Goal: Task Accomplishment & Management: Manage account settings

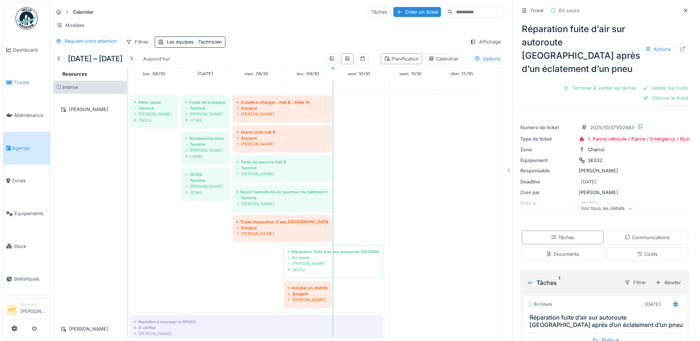
click at [24, 80] on span "Tickets" at bounding box center [30, 82] width 33 height 7
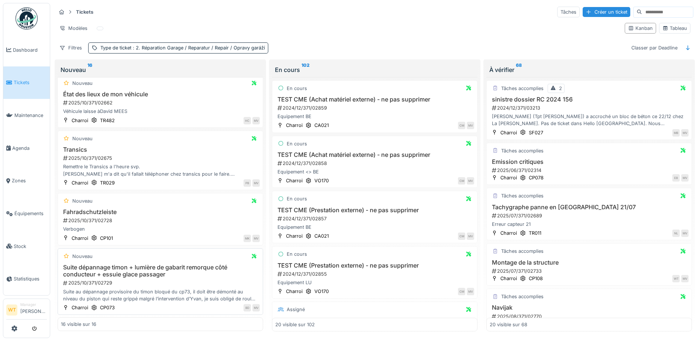
scroll to position [5, 0]
click at [150, 271] on h3 "Suite dépannage timon + lumière de gabarit remorque côté conducteur + essuie gl…" at bounding box center [160, 271] width 199 height 14
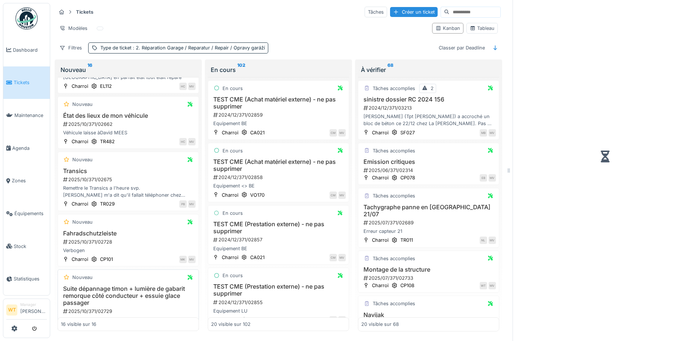
scroll to position [711, 0]
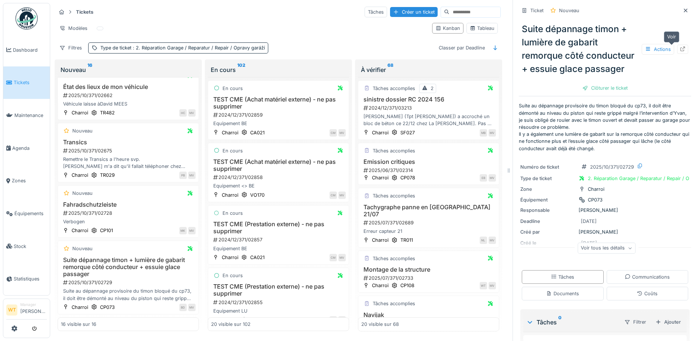
click at [680, 46] on icon at bounding box center [683, 48] width 6 height 5
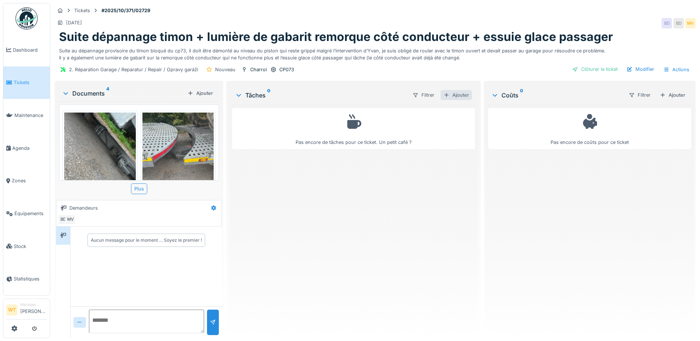
click at [451, 96] on div "Ajouter" at bounding box center [456, 95] width 31 height 10
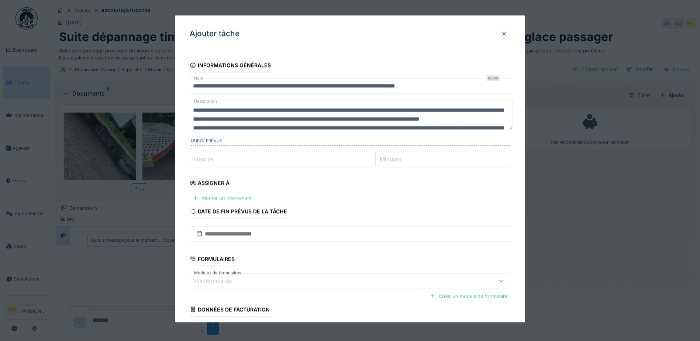
click at [238, 199] on div "Ajouter un intervenant" at bounding box center [222, 198] width 65 height 10
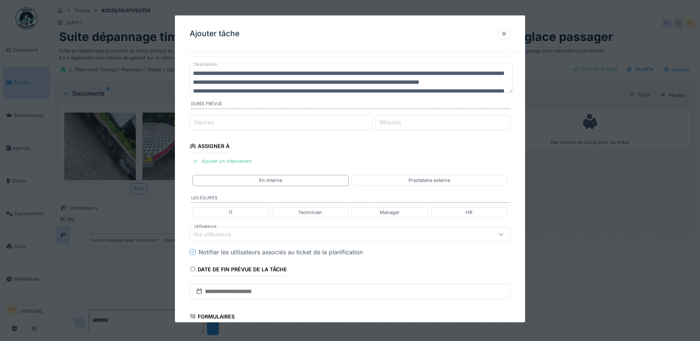
click at [313, 237] on div "Vos utilisateurs" at bounding box center [331, 234] width 276 height 8
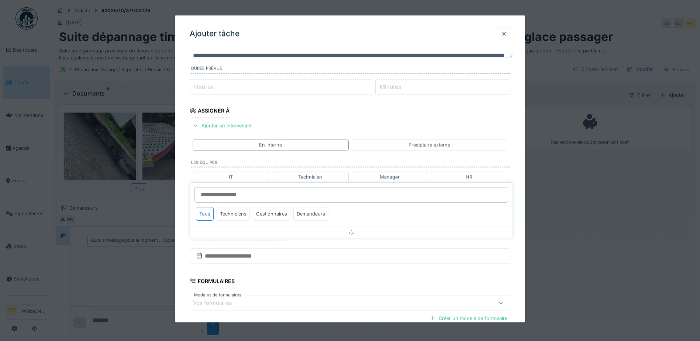
scroll to position [102, 0]
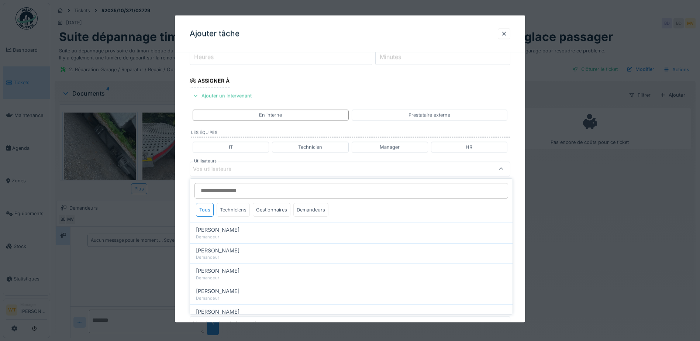
click at [242, 209] on div "Techniciens" at bounding box center [233, 210] width 33 height 14
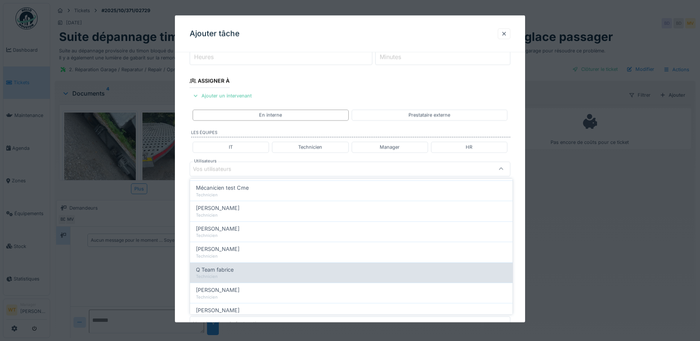
scroll to position [126, 0]
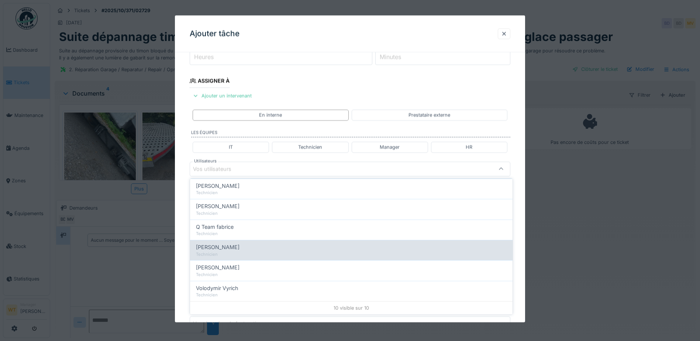
click at [252, 251] on div "Technicien" at bounding box center [351, 254] width 311 height 6
type input "****"
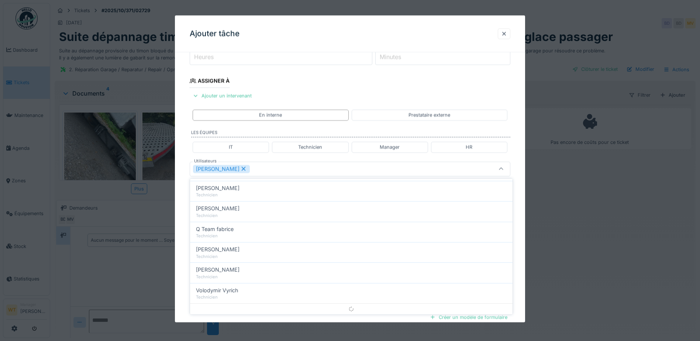
scroll to position [0, 0]
click at [297, 172] on div "Sergej Mandzjuk" at bounding box center [331, 169] width 276 height 8
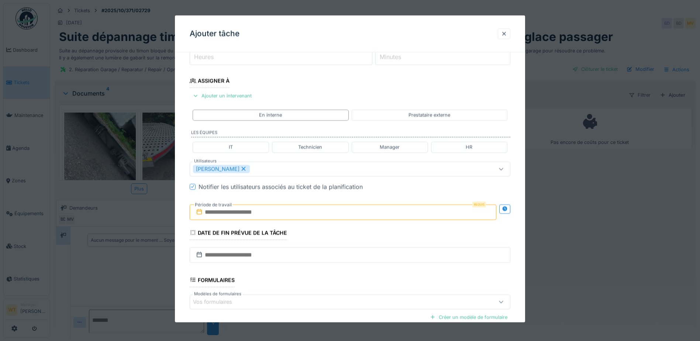
click at [257, 214] on input "text" at bounding box center [343, 211] width 307 height 15
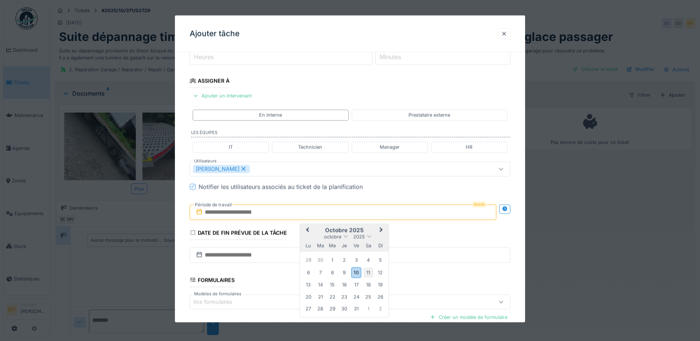
click at [367, 276] on div "11" at bounding box center [368, 272] width 10 height 10
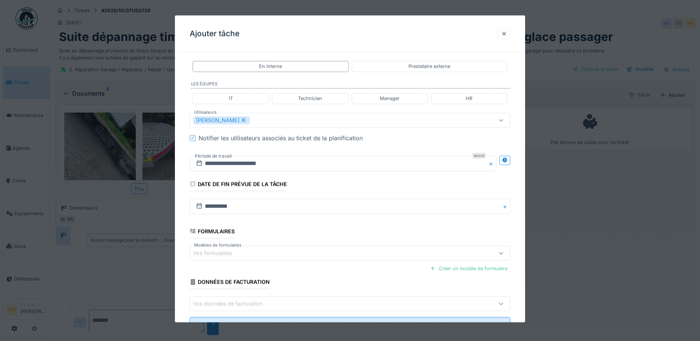
scroll to position [182, 0]
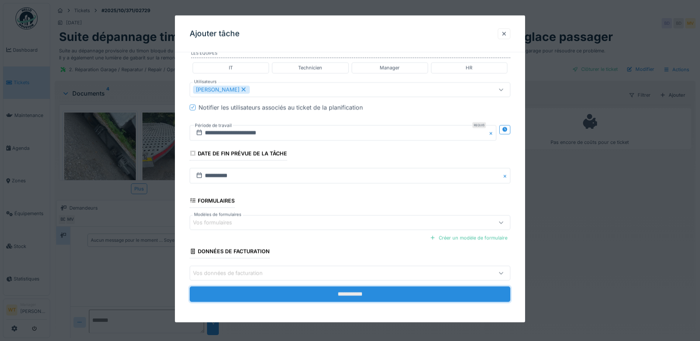
click at [267, 293] on input "**********" at bounding box center [350, 293] width 321 height 15
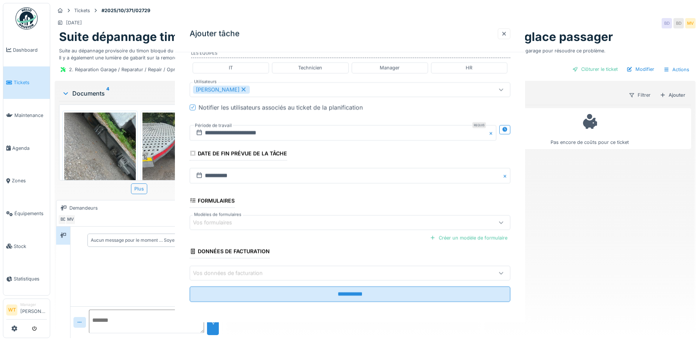
scroll to position [0, 0]
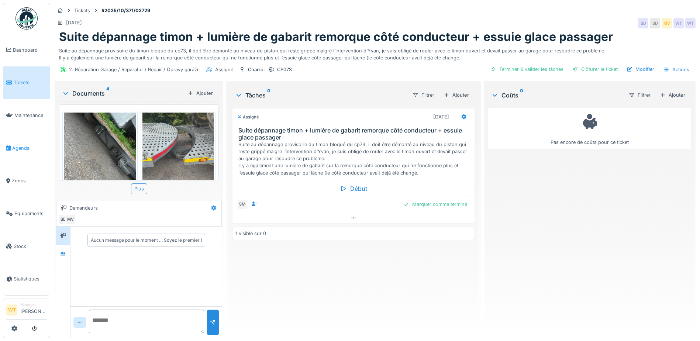
click at [23, 149] on link "Agenda" at bounding box center [26, 148] width 46 height 33
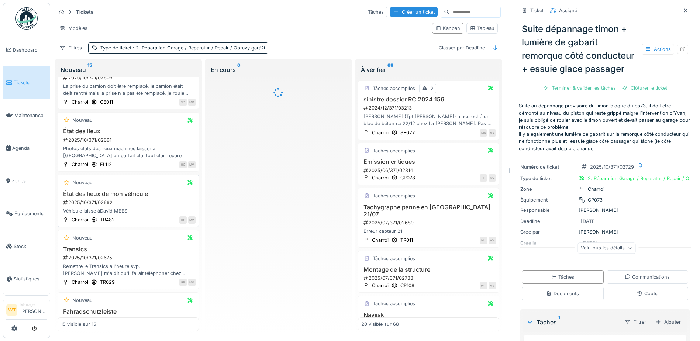
scroll to position [642, 0]
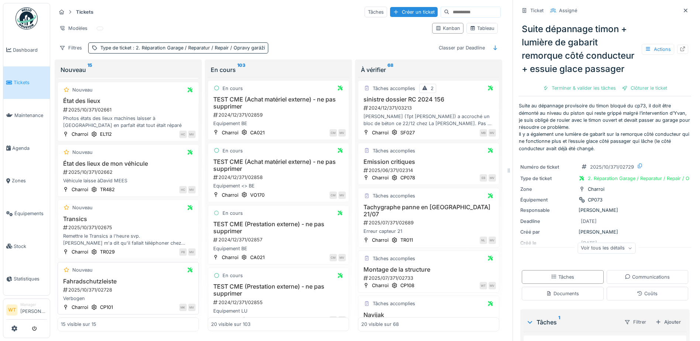
click at [109, 278] on h3 "Fahradschutzleiste" at bounding box center [128, 281] width 135 height 7
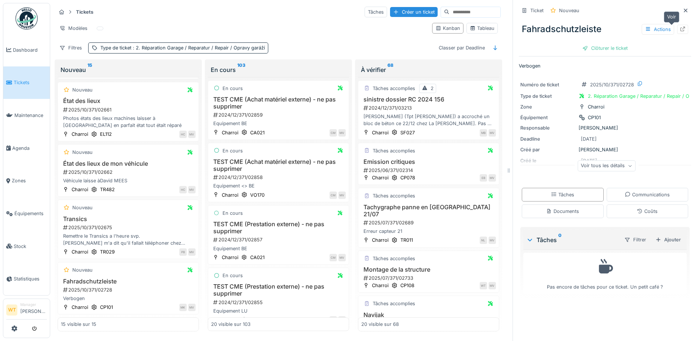
click at [680, 27] on icon at bounding box center [683, 29] width 6 height 5
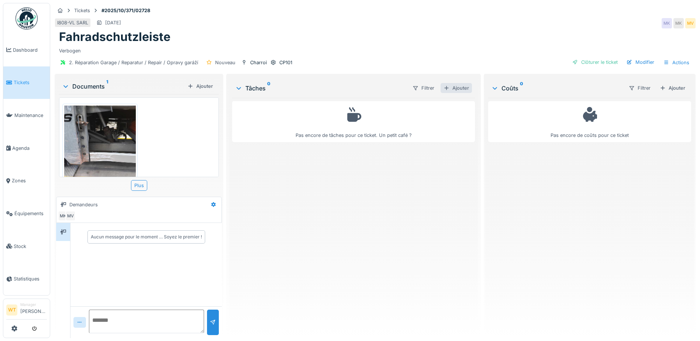
click at [458, 86] on div "Ajouter" at bounding box center [456, 88] width 31 height 10
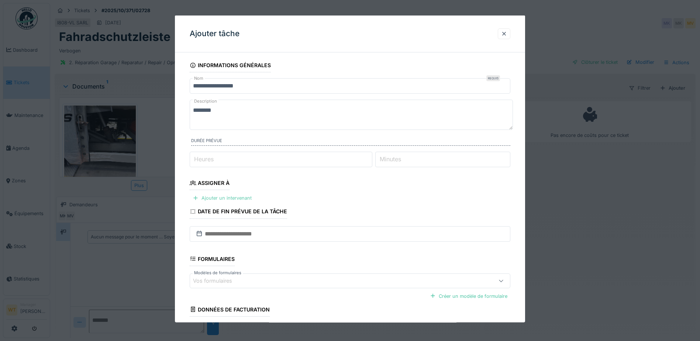
click at [236, 197] on div "Ajouter un intervenant" at bounding box center [222, 198] width 65 height 10
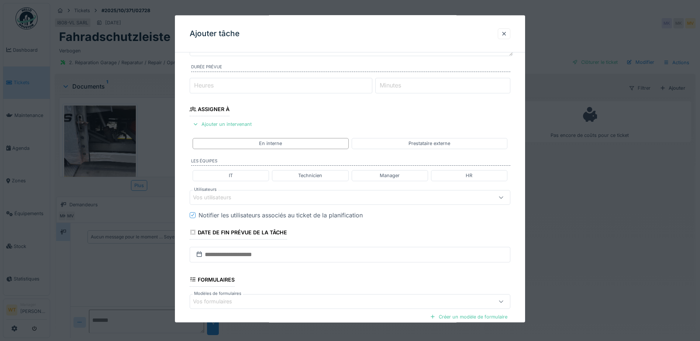
click at [251, 198] on div "Vos utilisateurs" at bounding box center [331, 197] width 276 height 8
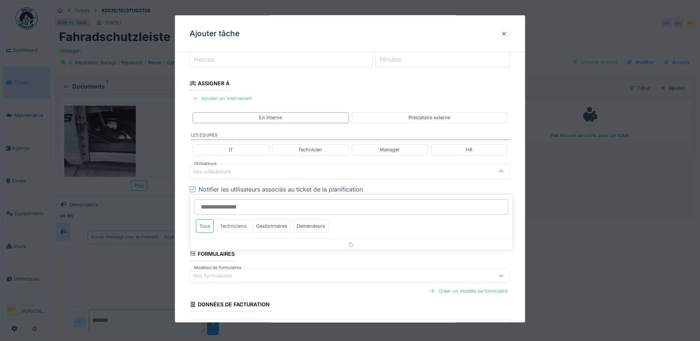
scroll to position [102, 0]
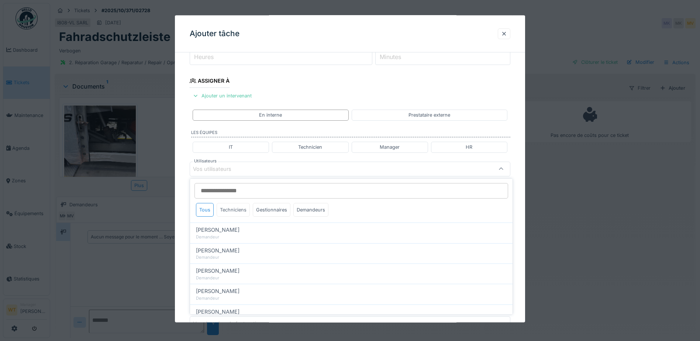
click at [236, 210] on div "Techniciens" at bounding box center [233, 210] width 33 height 14
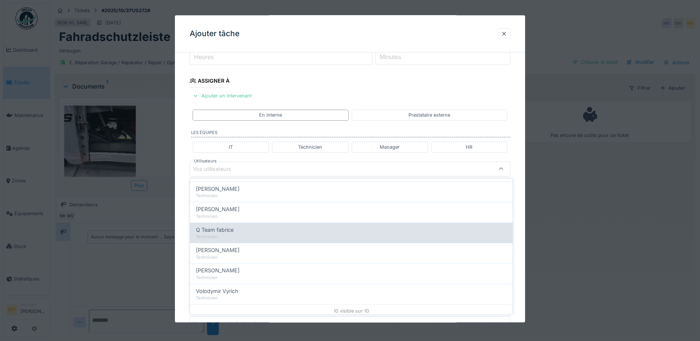
scroll to position [126, 0]
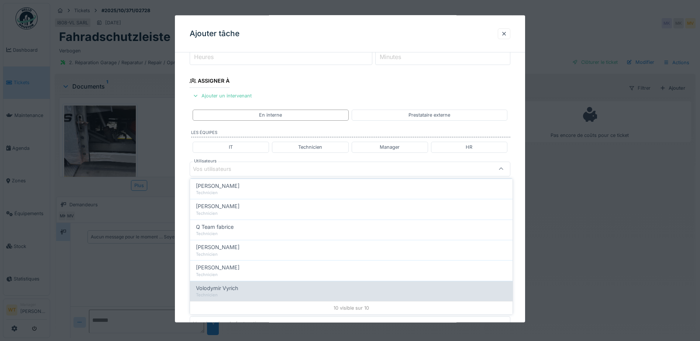
click at [237, 288] on span "Volodymir Vyrich" at bounding box center [217, 288] width 42 height 8
type input "*****"
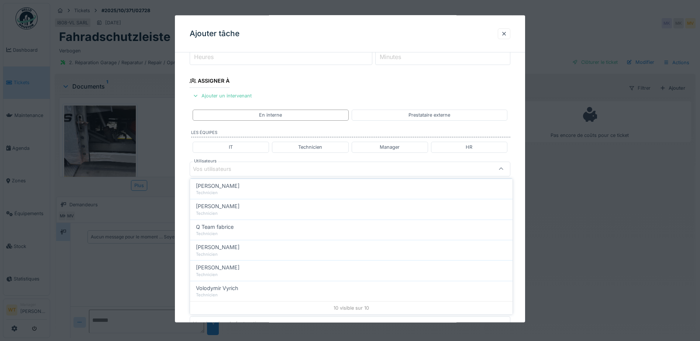
scroll to position [0, 0]
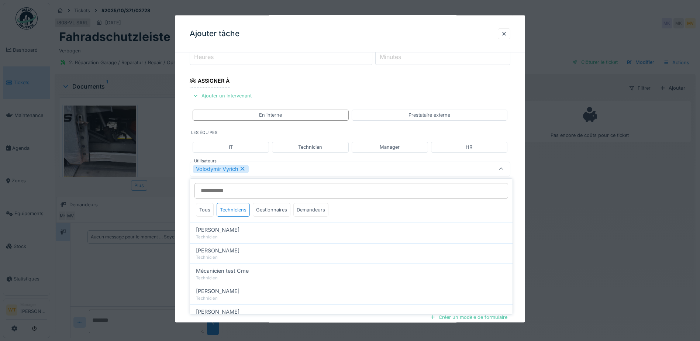
click at [268, 172] on div "Volodymir Vyrich" at bounding box center [331, 169] width 276 height 8
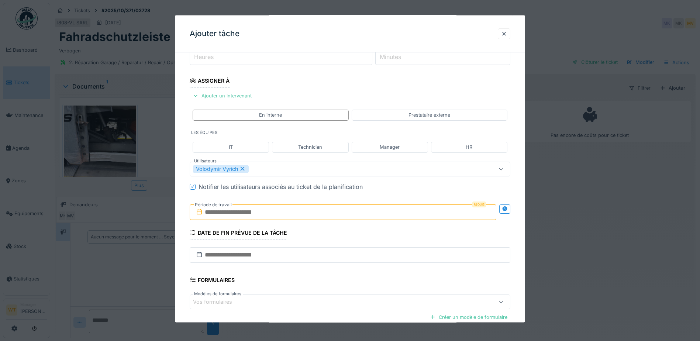
click at [253, 211] on input "text" at bounding box center [343, 211] width 307 height 15
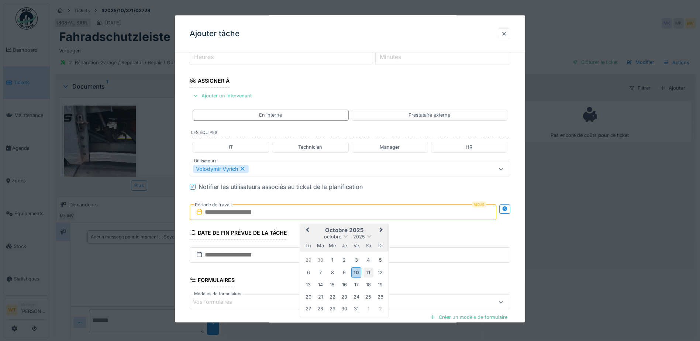
click at [371, 273] on div "11" at bounding box center [368, 272] width 10 height 10
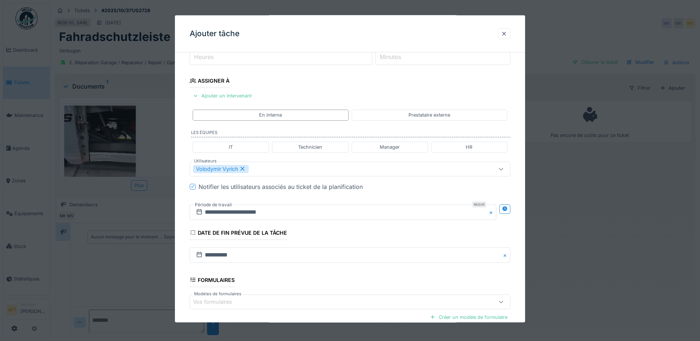
scroll to position [182, 0]
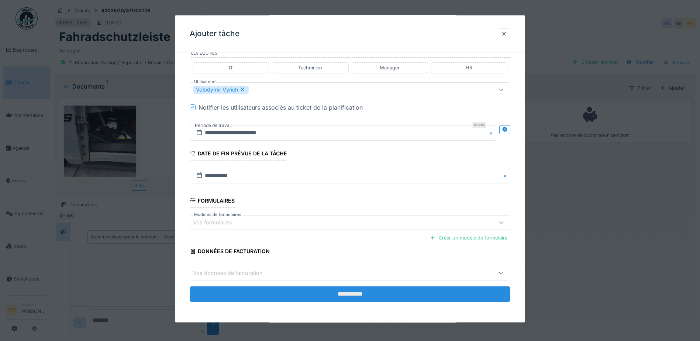
click at [303, 289] on input "**********" at bounding box center [350, 293] width 321 height 15
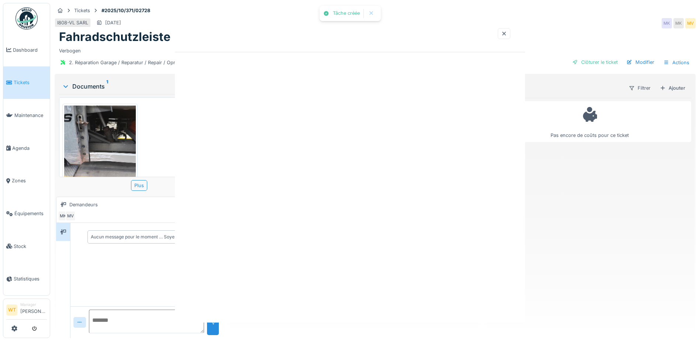
scroll to position [0, 0]
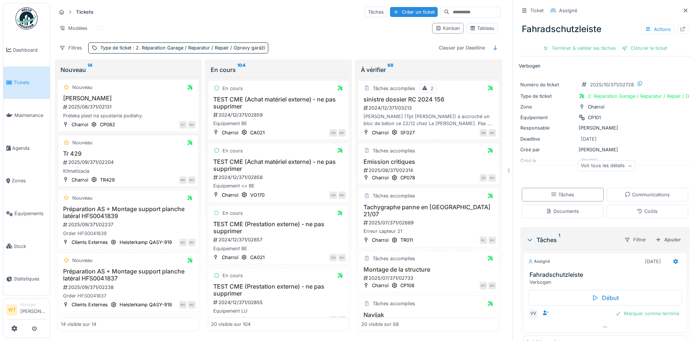
scroll to position [74, 0]
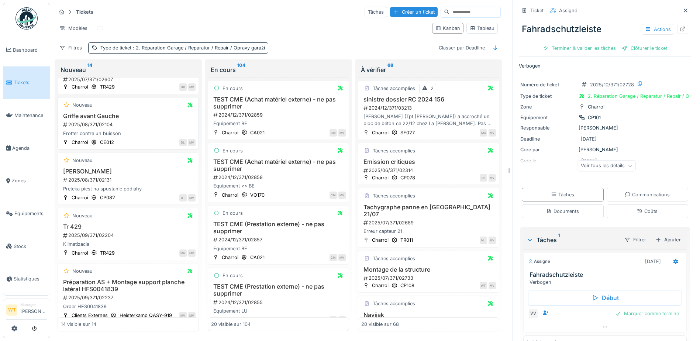
click at [111, 121] on div "2025/08/371/02104" at bounding box center [128, 124] width 133 height 7
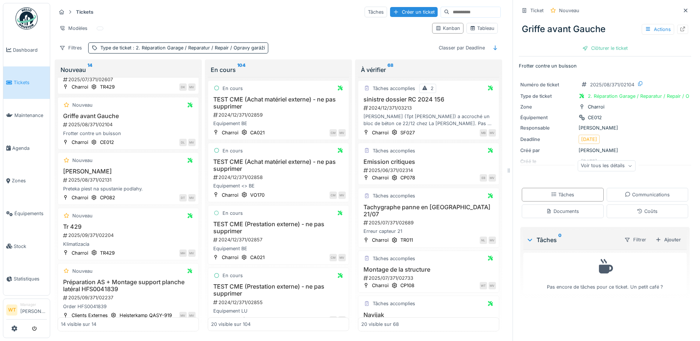
click at [605, 161] on div "Voir tous les détails" at bounding box center [607, 166] width 58 height 11
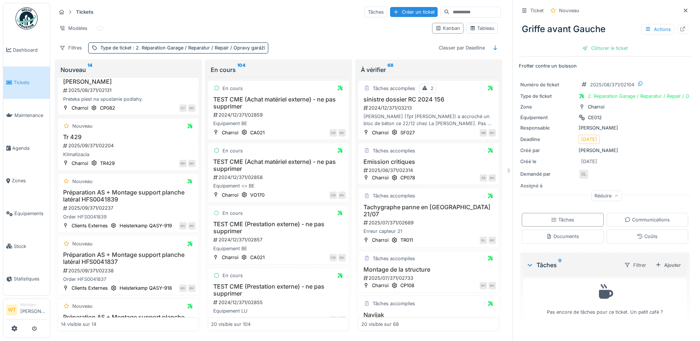
scroll to position [111, 0]
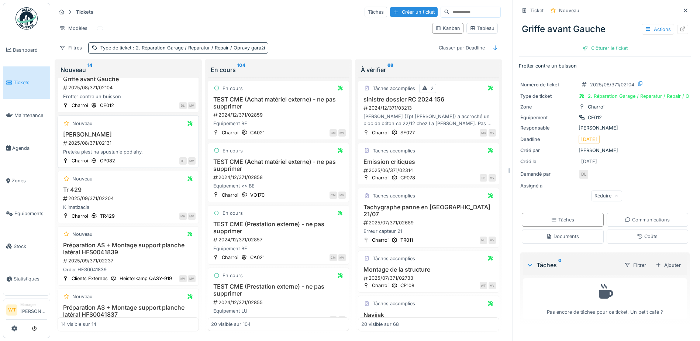
click at [96, 131] on h3 "Daniel Torok" at bounding box center [128, 134] width 135 height 7
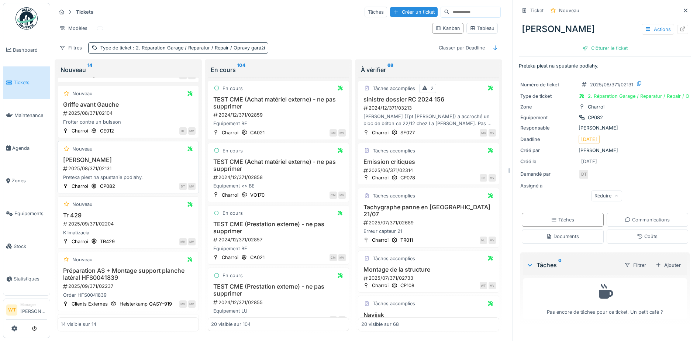
scroll to position [74, 0]
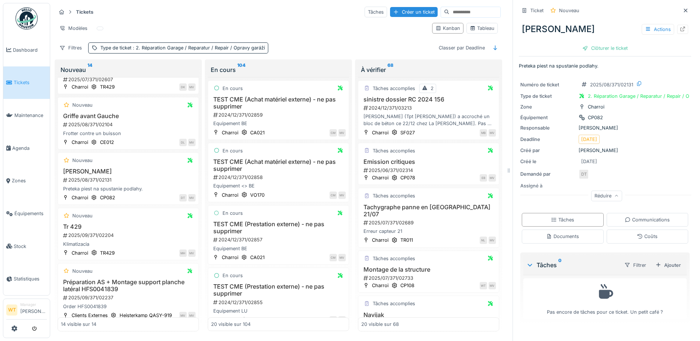
click at [601, 190] on div "Réduire" at bounding box center [606, 195] width 31 height 11
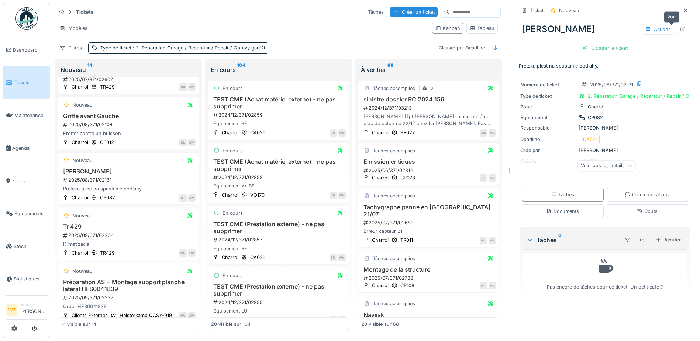
click at [680, 27] on icon at bounding box center [683, 29] width 6 height 5
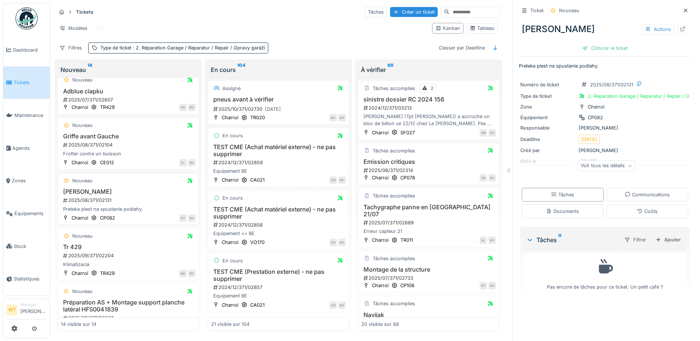
scroll to position [37, 0]
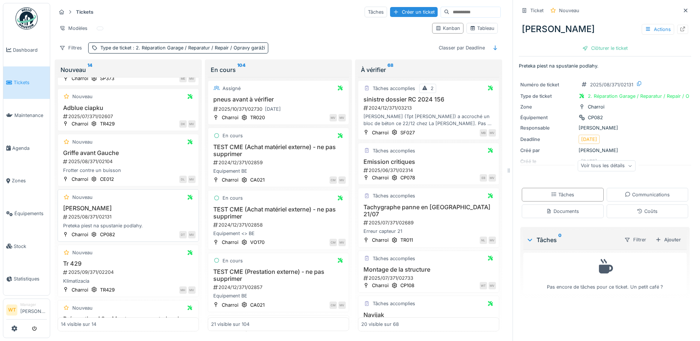
click at [99, 205] on h3 "[PERSON_NAME]" at bounding box center [128, 208] width 135 height 7
click at [680, 27] on icon at bounding box center [682, 29] width 5 height 5
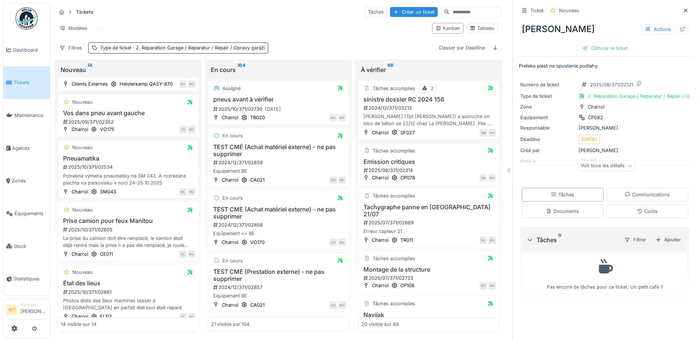
scroll to position [443, 0]
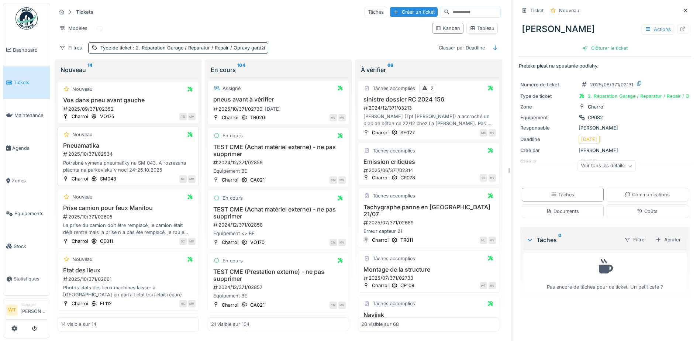
click at [92, 149] on h3 "Pneuamatika" at bounding box center [128, 145] width 135 height 7
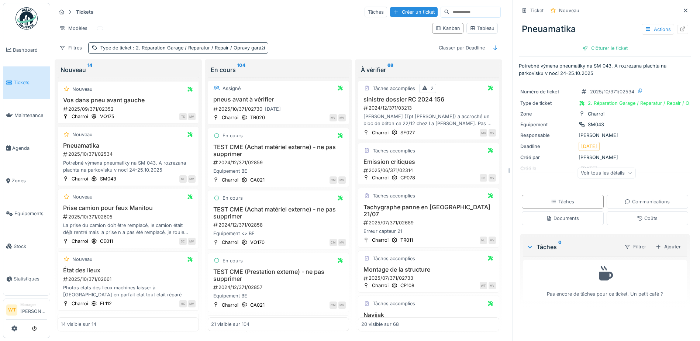
click at [591, 168] on div "Voir tous les détails" at bounding box center [607, 173] width 58 height 11
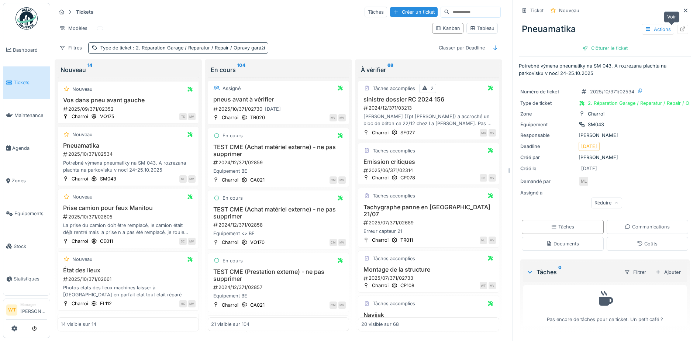
click at [677, 25] on div at bounding box center [682, 29] width 11 height 9
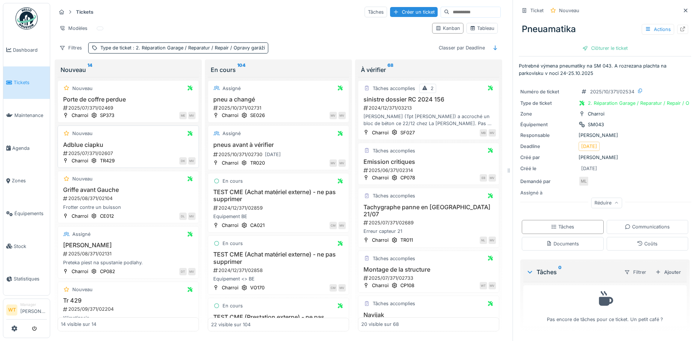
click at [92, 151] on div "2025/07/371/02607" at bounding box center [128, 153] width 133 height 7
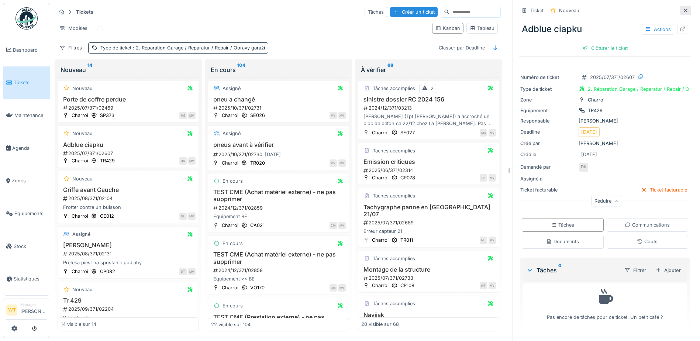
click at [683, 11] on icon at bounding box center [686, 10] width 6 height 5
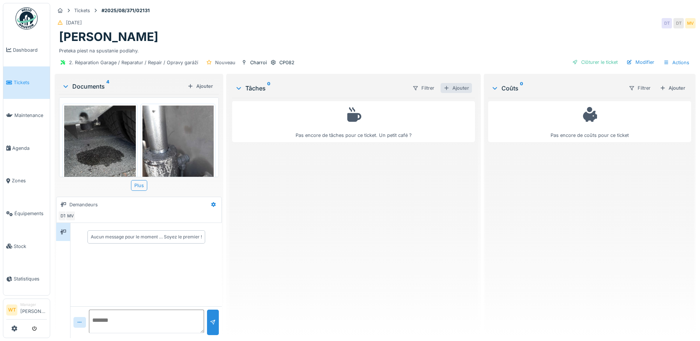
click at [455, 85] on div "Ajouter" at bounding box center [456, 88] width 31 height 10
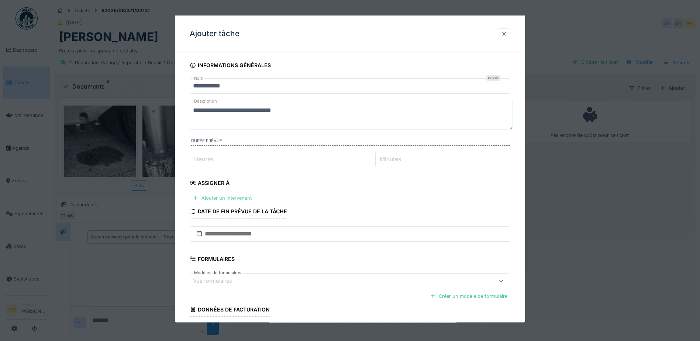
click at [238, 199] on div "Ajouter un intervenant" at bounding box center [222, 198] width 65 height 10
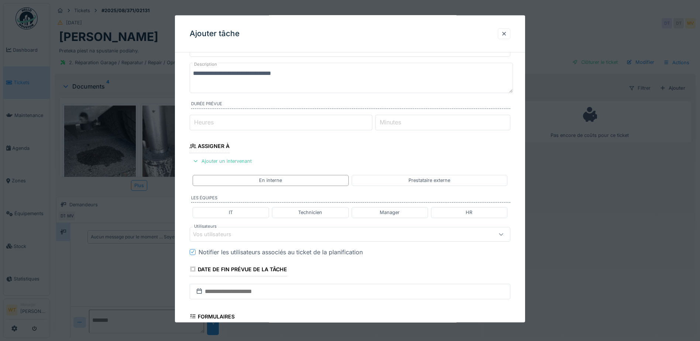
click at [251, 231] on div "Vos utilisateurs" at bounding box center [331, 234] width 276 height 8
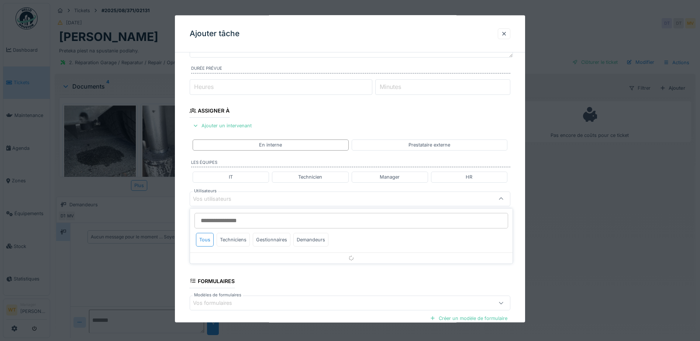
scroll to position [102, 0]
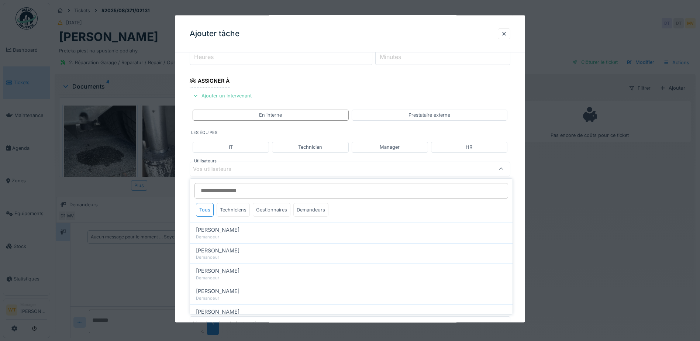
click at [266, 212] on div "Gestionnaires" at bounding box center [272, 210] width 38 height 14
click at [241, 212] on div "Techniciens" at bounding box center [233, 210] width 33 height 14
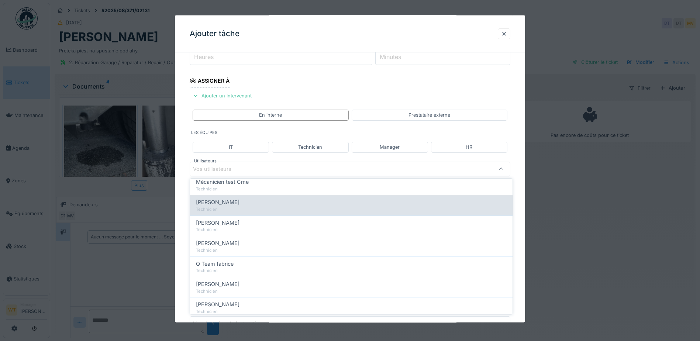
scroll to position [15, 0]
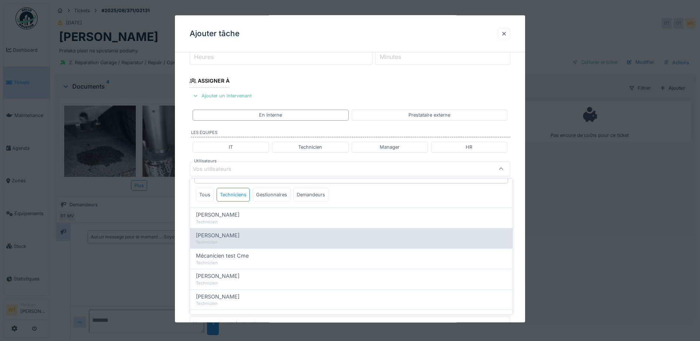
click at [225, 241] on div "Technicien" at bounding box center [351, 242] width 311 height 6
type input "****"
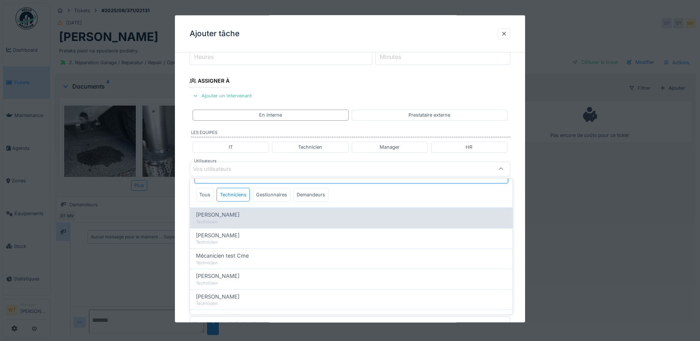
scroll to position [4, 0]
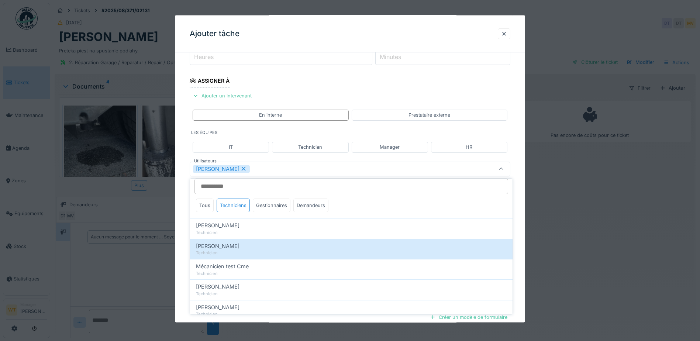
click at [263, 174] on div "[PERSON_NAME]" at bounding box center [350, 168] width 321 height 15
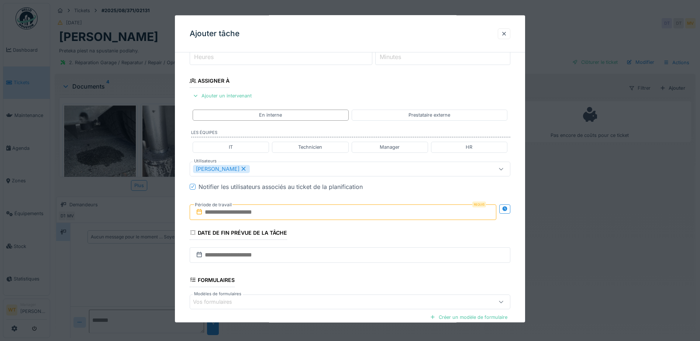
click at [252, 216] on input "text" at bounding box center [343, 211] width 307 height 15
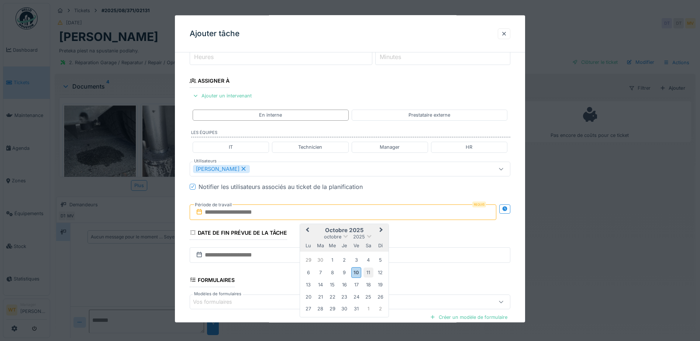
click at [368, 273] on div "11" at bounding box center [368, 272] width 10 height 10
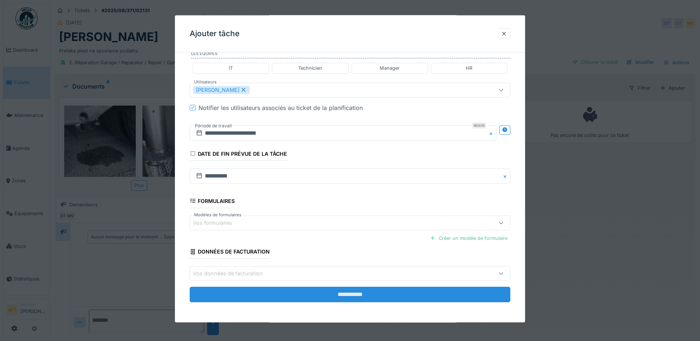
scroll to position [182, 0]
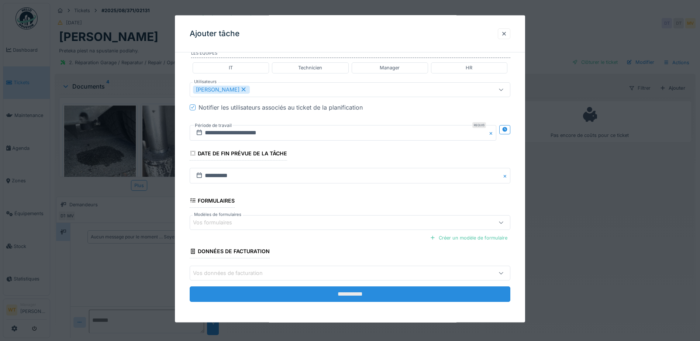
click at [321, 293] on input "**********" at bounding box center [350, 293] width 321 height 15
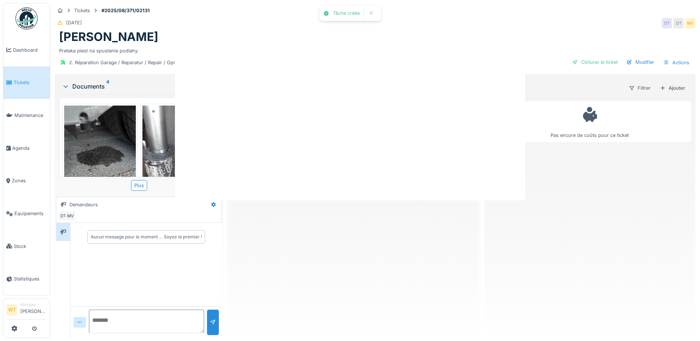
scroll to position [0, 0]
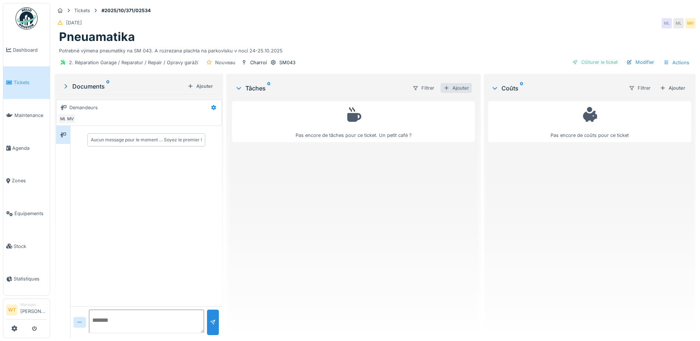
click at [454, 84] on div "Ajouter" at bounding box center [456, 88] width 31 height 10
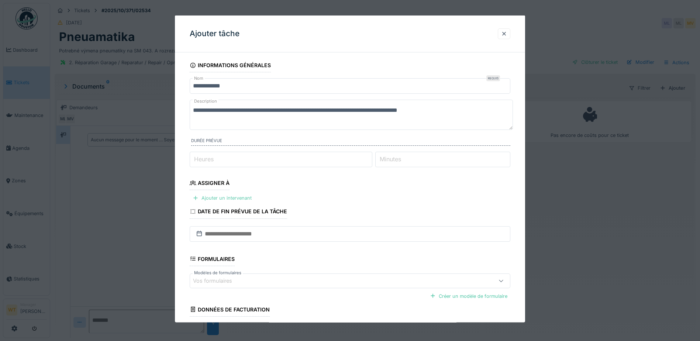
click at [232, 198] on div "Ajouter un intervenant" at bounding box center [222, 198] width 65 height 10
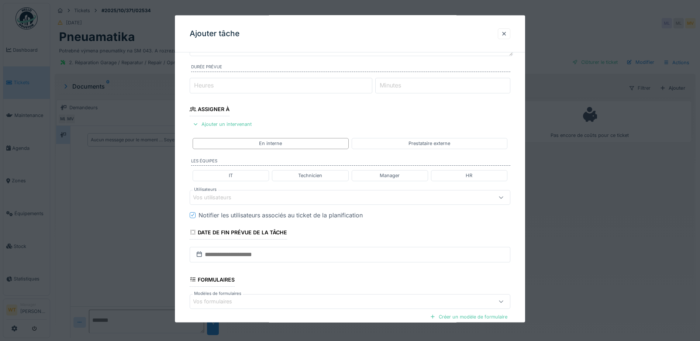
click at [270, 191] on div "Vos utilisateurs" at bounding box center [350, 197] width 321 height 15
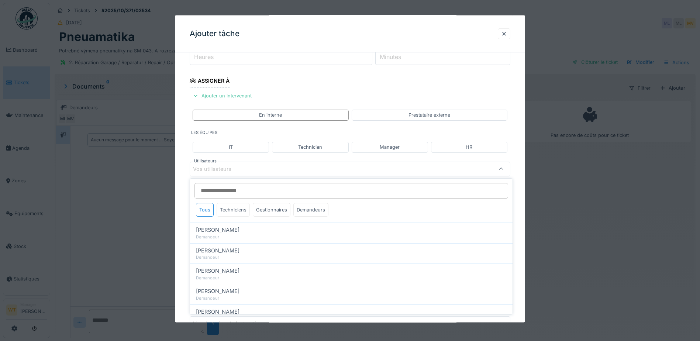
click at [228, 208] on div "Techniciens" at bounding box center [233, 210] width 33 height 14
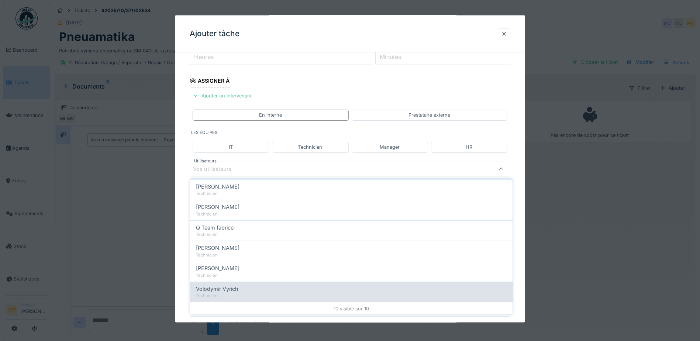
scroll to position [126, 0]
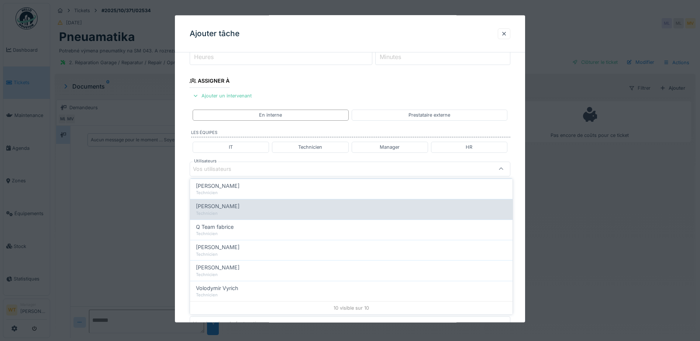
click at [231, 209] on div "[PERSON_NAME]" at bounding box center [351, 206] width 311 height 8
type input "*****"
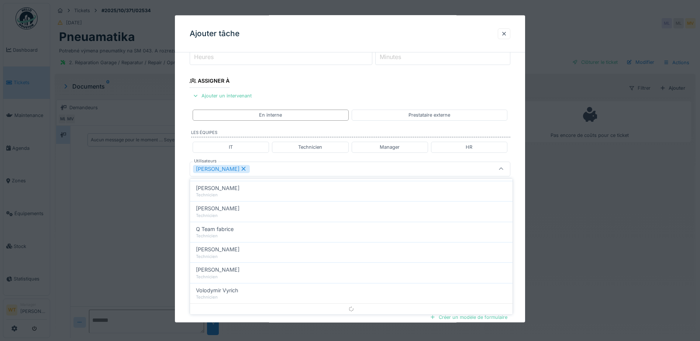
scroll to position [0, 0]
click at [275, 170] on div "[PERSON_NAME]" at bounding box center [331, 169] width 276 height 8
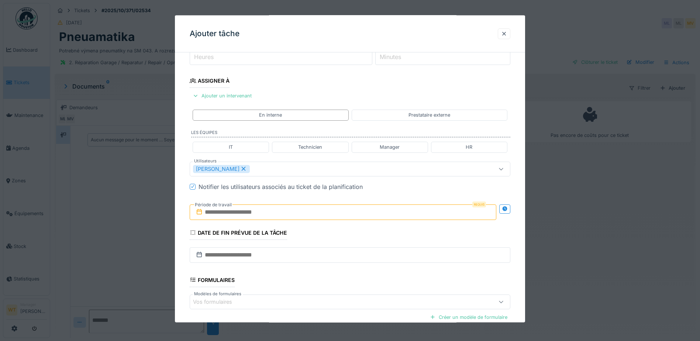
click at [273, 216] on input "text" at bounding box center [343, 211] width 307 height 15
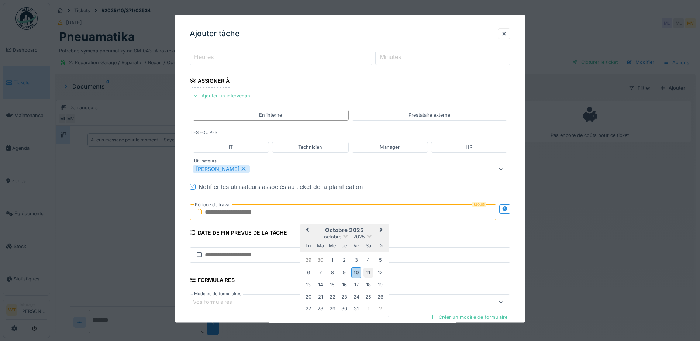
click at [368, 276] on div "11" at bounding box center [368, 272] width 10 height 10
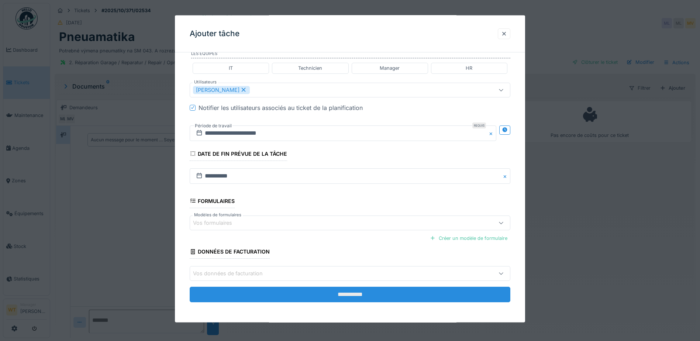
scroll to position [182, 0]
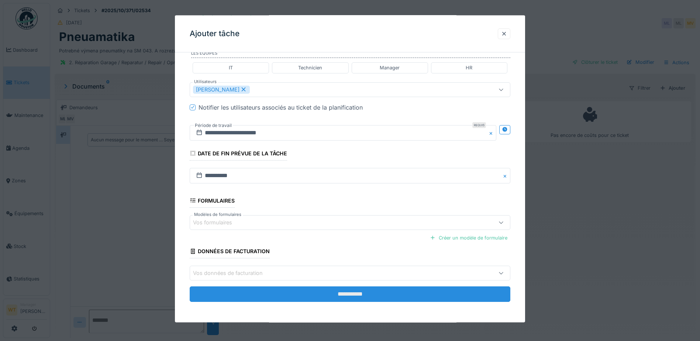
click at [305, 299] on input "**********" at bounding box center [350, 293] width 321 height 15
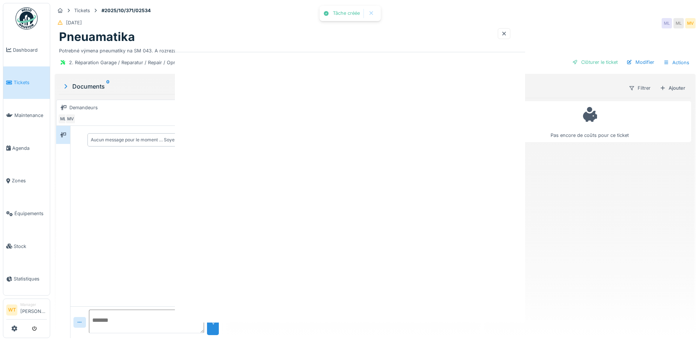
scroll to position [0, 0]
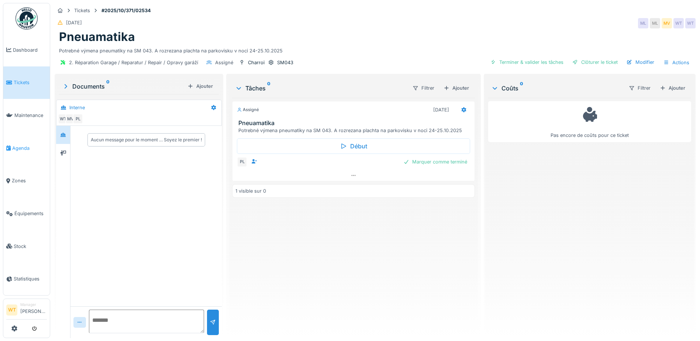
click at [30, 145] on span "Agenda" at bounding box center [29, 148] width 35 height 7
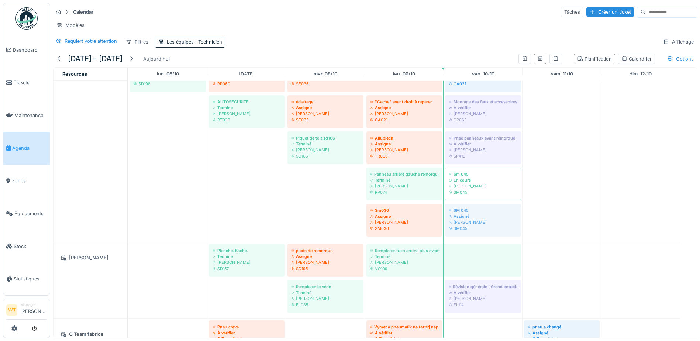
drag, startPoint x: 499, startPoint y: 233, endPoint x: 540, endPoint y: 219, distance: 43.3
click at [128, 219] on div "Left door rubber Terminé [PERSON_NAME] SH042 Câble pour débloquer toit Assigné …" at bounding box center [128, 131] width 0 height 221
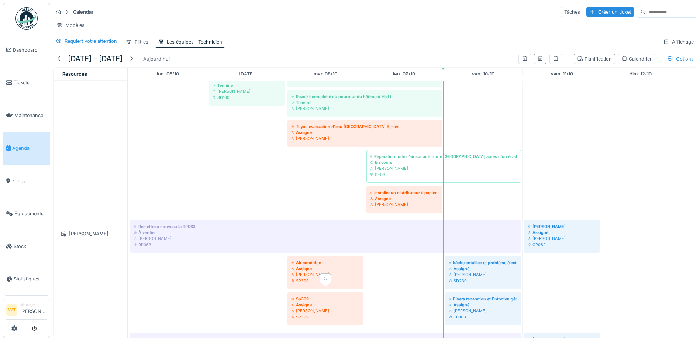
scroll to position [111, 0]
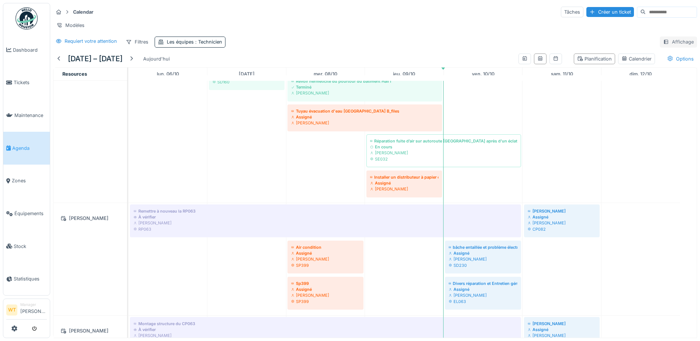
click at [663, 44] on icon at bounding box center [666, 41] width 6 height 5
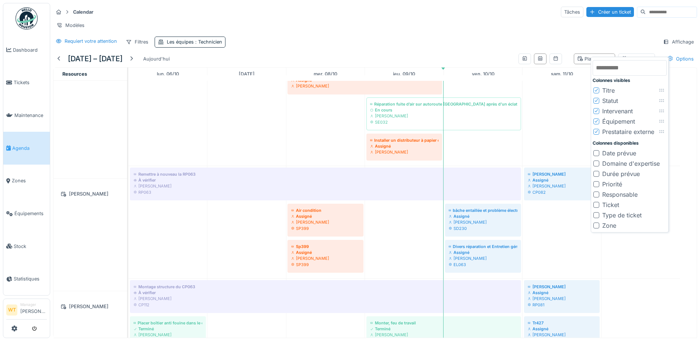
scroll to position [148, 0]
click at [599, 205] on div "Ticket" at bounding box center [606, 204] width 26 height 9
click at [596, 204] on div at bounding box center [596, 205] width 6 height 6
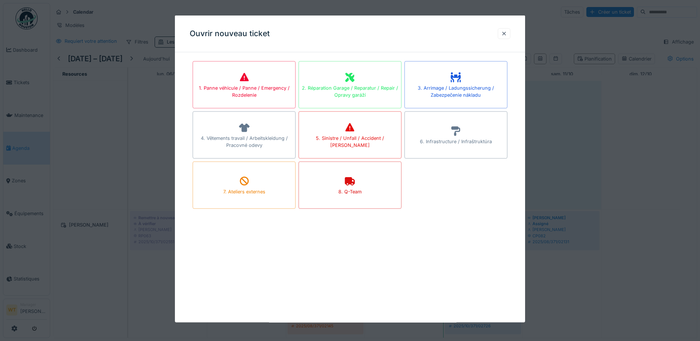
drag, startPoint x: 509, startPoint y: 31, endPoint x: 395, endPoint y: 62, distance: 118.0
click at [507, 31] on div at bounding box center [504, 33] width 6 height 7
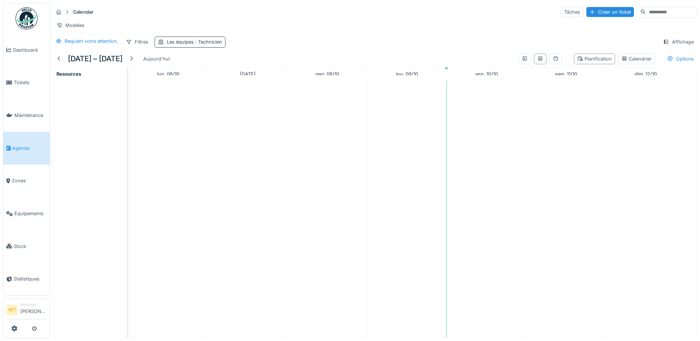
click at [170, 44] on div "Les équipes : Technicien" at bounding box center [190, 42] width 71 height 11
click at [199, 83] on div "Technicien" at bounding box center [181, 83] width 40 height 8
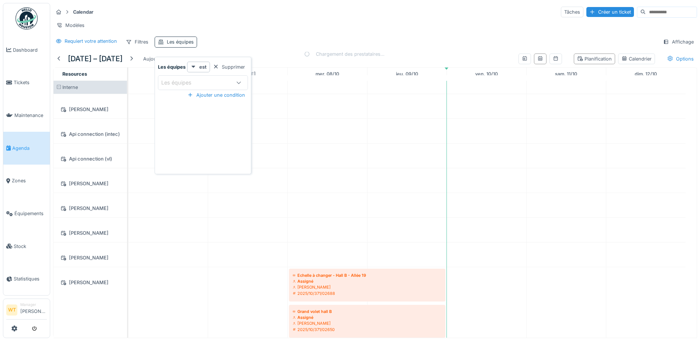
click at [187, 45] on div "Les équipes" at bounding box center [180, 41] width 27 height 7
click at [186, 40] on div "Calendar Tâches Créer un ticket Modèles Requiert votre attention Filtres Les éq…" at bounding box center [375, 27] width 650 height 48
click at [186, 45] on div "Les équipes" at bounding box center [180, 41] width 27 height 7
click at [199, 84] on div "Les équipes" at bounding box center [181, 83] width 41 height 8
click at [189, 180] on span "Technicien" at bounding box center [176, 183] width 27 height 8
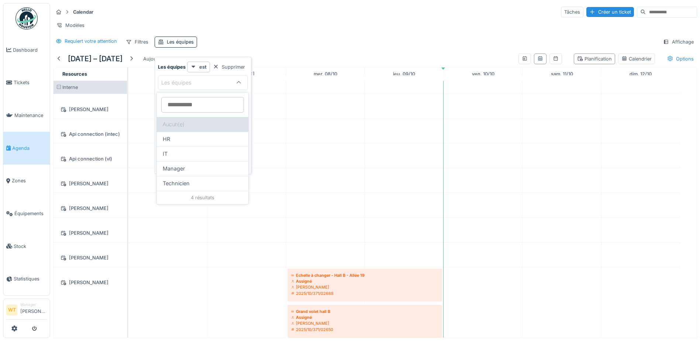
type input "***"
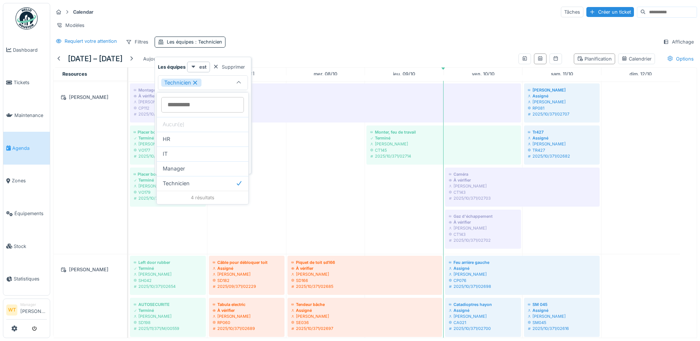
scroll to position [406, 0]
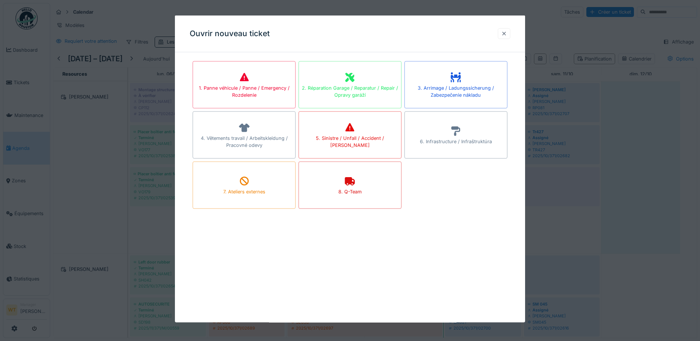
click at [505, 32] on div at bounding box center [504, 33] width 6 height 7
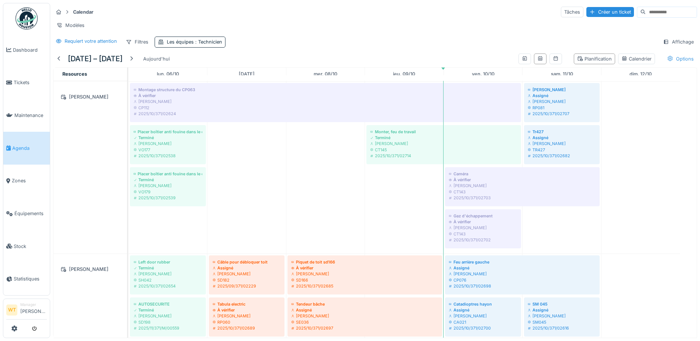
click at [669, 64] on div "Options" at bounding box center [680, 59] width 33 height 11
click at [654, 104] on div "Afficher les tickets récurrents" at bounding box center [635, 103] width 81 height 9
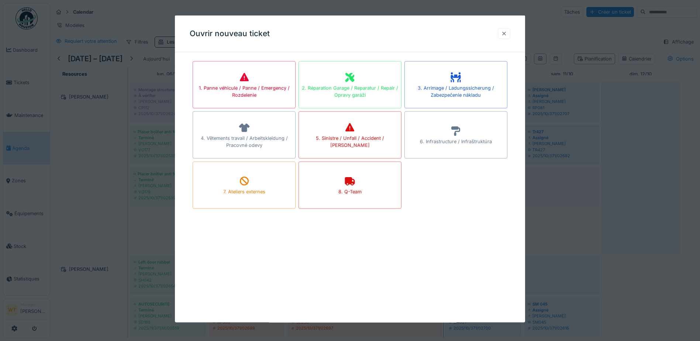
click at [505, 32] on div at bounding box center [504, 33] width 6 height 7
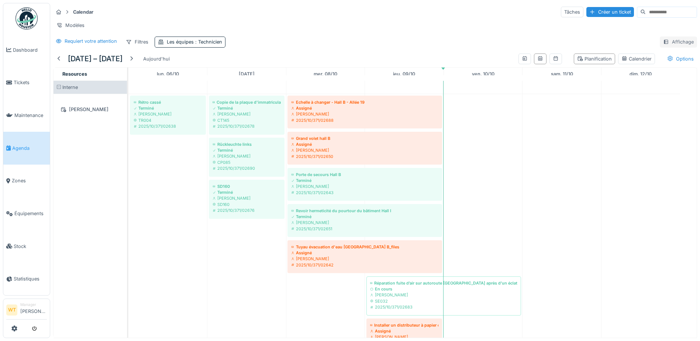
click at [667, 45] on div "Affichage" at bounding box center [678, 42] width 37 height 11
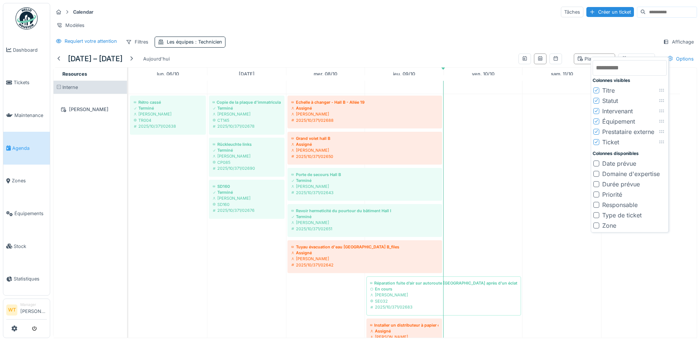
click at [597, 216] on div at bounding box center [596, 215] width 6 height 6
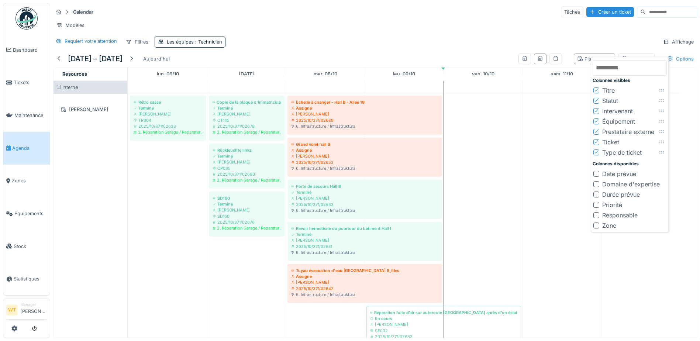
click at [597, 173] on div at bounding box center [596, 174] width 6 height 6
click at [598, 186] on div at bounding box center [596, 184] width 6 height 6
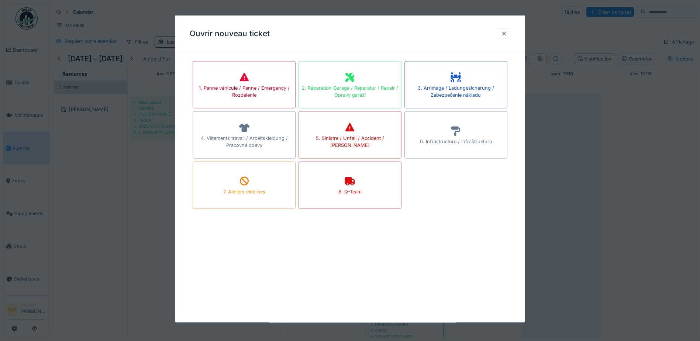
click at [601, 127] on div at bounding box center [350, 170] width 700 height 341
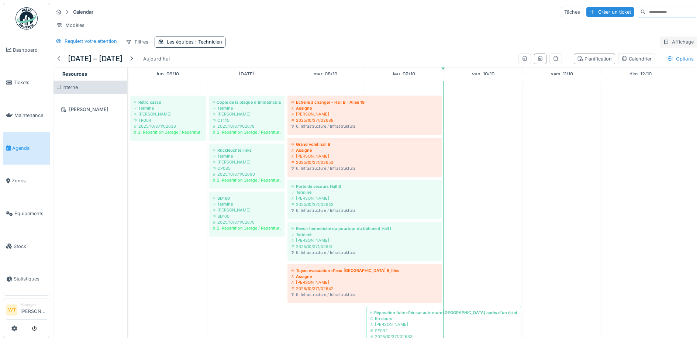
click at [679, 44] on div "Affichage" at bounding box center [678, 42] width 37 height 11
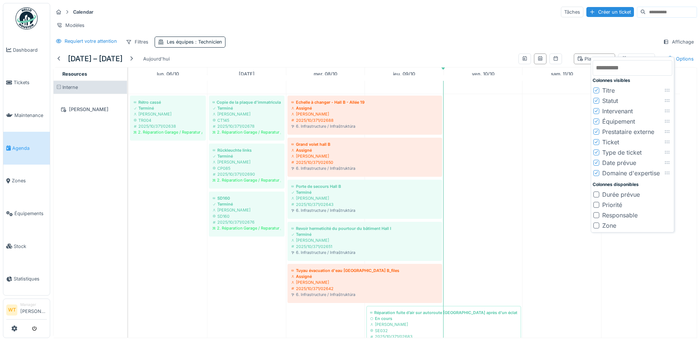
click at [599, 174] on div at bounding box center [596, 173] width 6 height 6
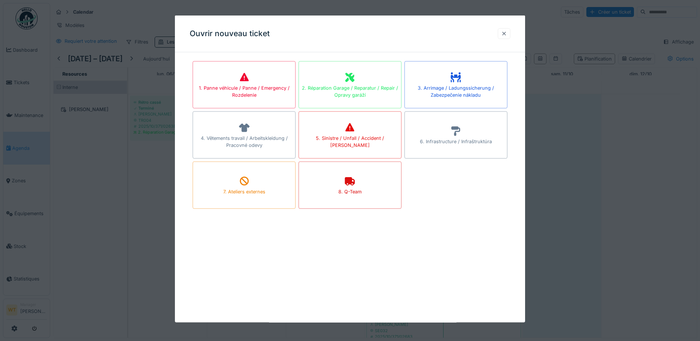
click at [507, 35] on div at bounding box center [504, 33] width 6 height 7
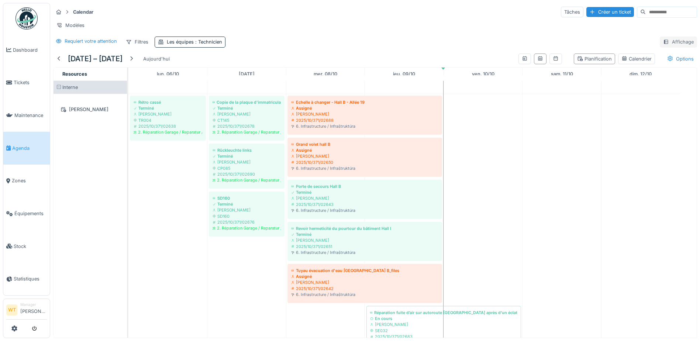
click at [668, 47] on div "Affichage" at bounding box center [678, 42] width 37 height 11
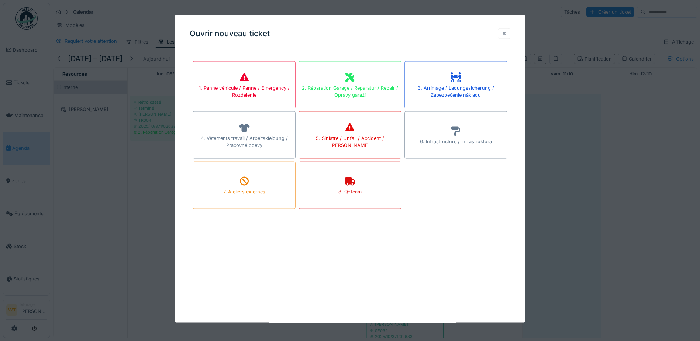
click at [501, 37] on div at bounding box center [504, 33] width 13 height 11
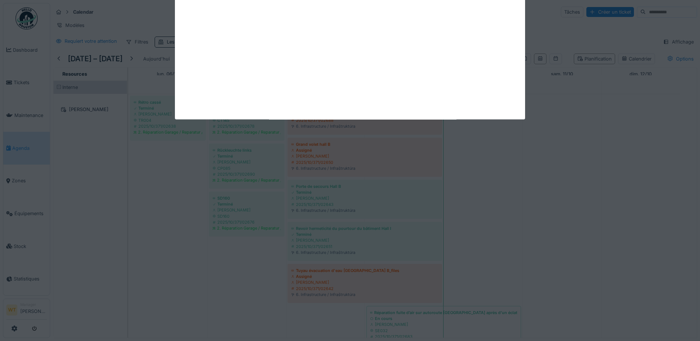
click at [504, 36] on div "Annuler Calendar Tâches Créer un ticket Modèles Requiert votre attention Filtre…" at bounding box center [375, 170] width 650 height 341
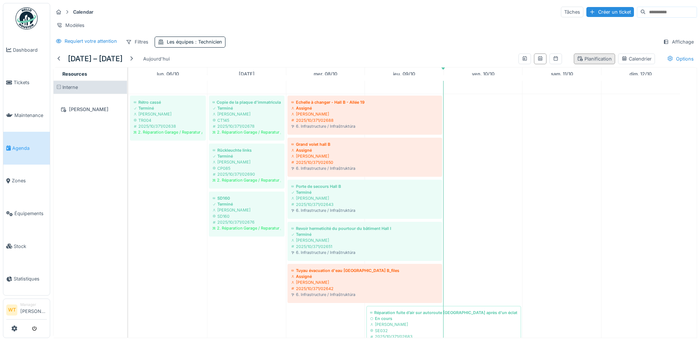
click at [584, 64] on div "Planification" at bounding box center [594, 59] width 41 height 11
click at [583, 62] on div "Planification" at bounding box center [594, 58] width 35 height 7
click at [598, 62] on div "Planification" at bounding box center [594, 58] width 35 height 7
click at [587, 64] on div "Planification" at bounding box center [594, 59] width 41 height 11
click at [621, 62] on div "Calendrier" at bounding box center [636, 58] width 30 height 7
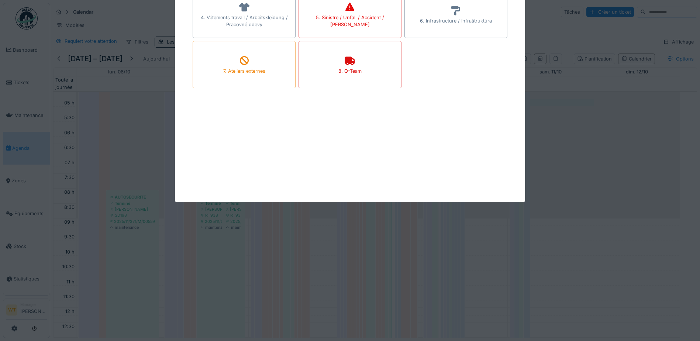
scroll to position [179, 0]
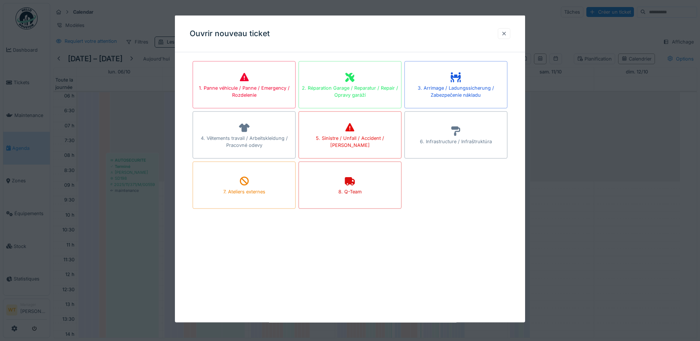
click at [505, 35] on div at bounding box center [504, 33] width 6 height 7
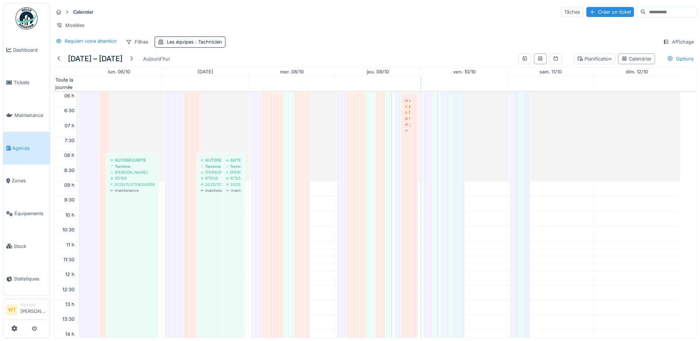
click at [558, 76] on link "sam. 11/10" at bounding box center [550, 72] width 25 height 8
click at [553, 61] on icon at bounding box center [556, 58] width 6 height 5
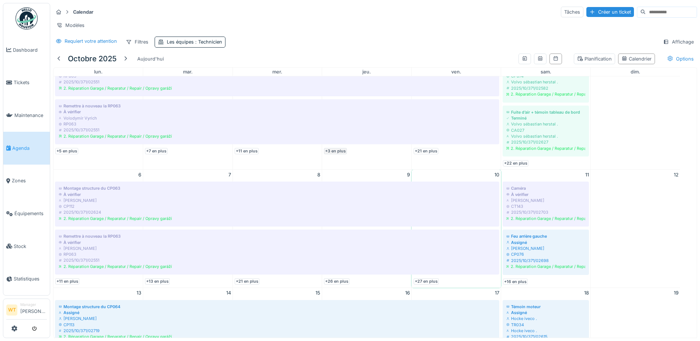
scroll to position [0, 0]
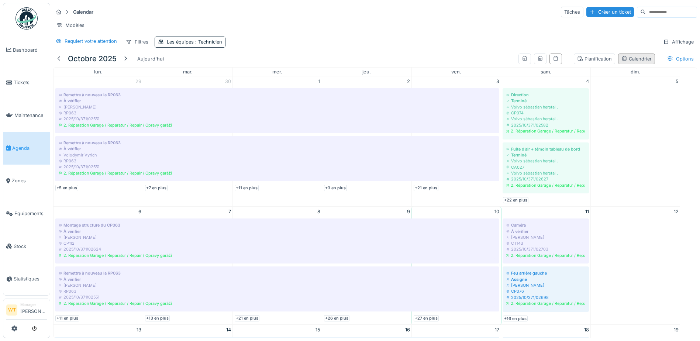
click at [622, 61] on icon at bounding box center [624, 58] width 4 height 4
click at [597, 61] on div "Planification" at bounding box center [594, 58] width 35 height 7
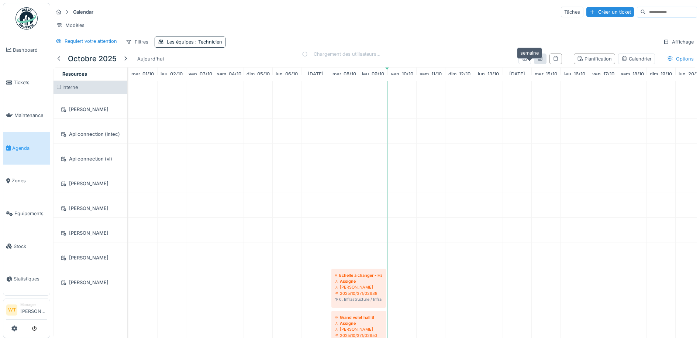
click at [537, 61] on icon at bounding box center [540, 58] width 6 height 5
click at [522, 61] on icon at bounding box center [525, 58] width 6 height 5
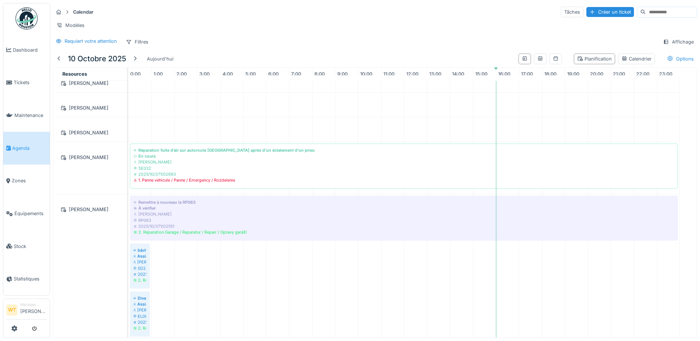
scroll to position [221, 0]
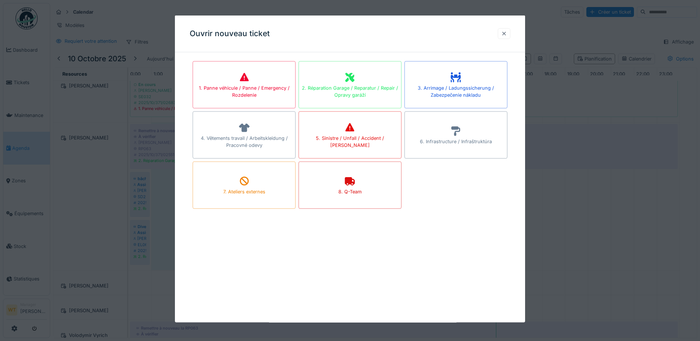
click at [507, 33] on div at bounding box center [504, 33] width 6 height 7
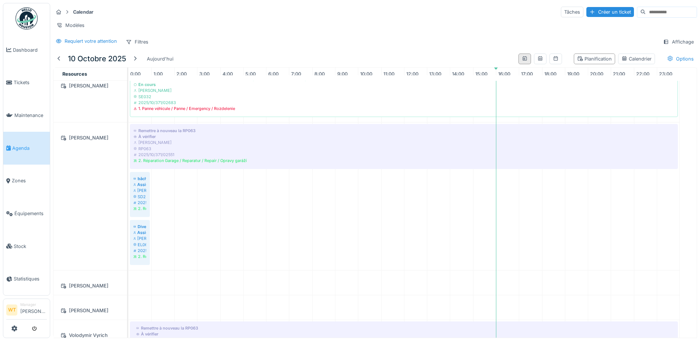
click at [518, 63] on div at bounding box center [524, 59] width 13 height 11
click at [670, 64] on div "Options" at bounding box center [680, 59] width 33 height 11
click at [587, 103] on icon at bounding box center [589, 103] width 4 height 4
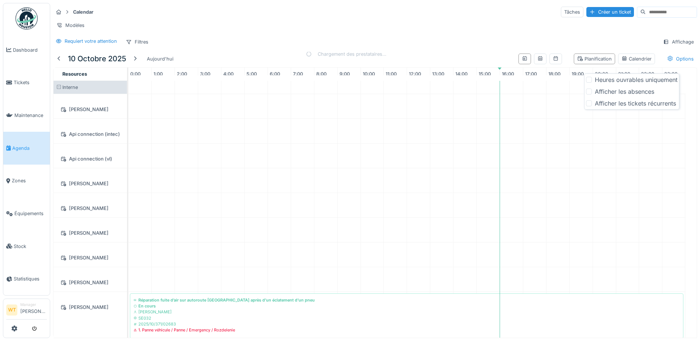
scroll to position [0, 0]
drag, startPoint x: 497, startPoint y: 73, endPoint x: 474, endPoint y: 74, distance: 22.9
click at [474, 74] on tr "0:00 1:00 2:00 3:00 4:00 5:00 6:00 7:00 8:00 9:00 10:00 11:00 12:00 13:00 14:00…" at bounding box center [404, 74] width 552 height 13
drag, startPoint x: 474, startPoint y: 74, endPoint x: 493, endPoint y: 73, distance: 19.6
click at [493, 73] on div "15:00" at bounding box center [484, 74] width 23 height 13
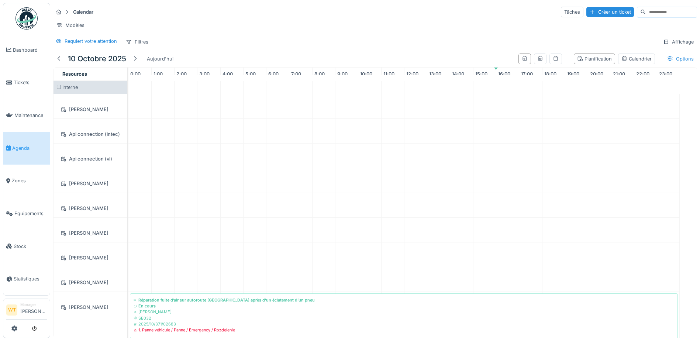
click at [496, 72] on table "Resources 0:00 1:00 2:00 3:00 4:00 5:00 6:00 7:00 8:00 9:00 10:00 11:00 12:00 1…" at bounding box center [375, 202] width 644 height 271
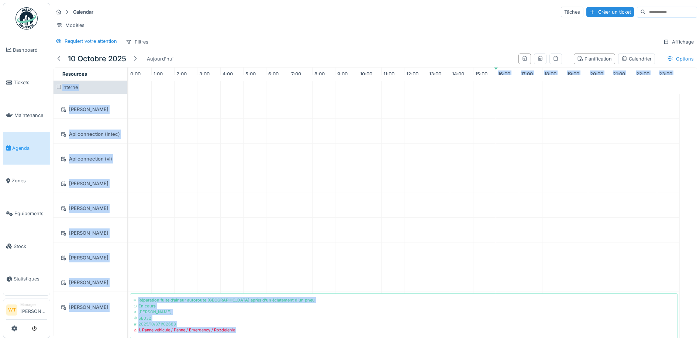
drag, startPoint x: 496, startPoint y: 72, endPoint x: 497, endPoint y: 76, distance: 4.1
click at [497, 76] on table "Resources 0:00 1:00 2:00 3:00 4:00 5:00 6:00 7:00 8:00 9:00 10:00 11:00 12:00 1…" at bounding box center [375, 202] width 644 height 271
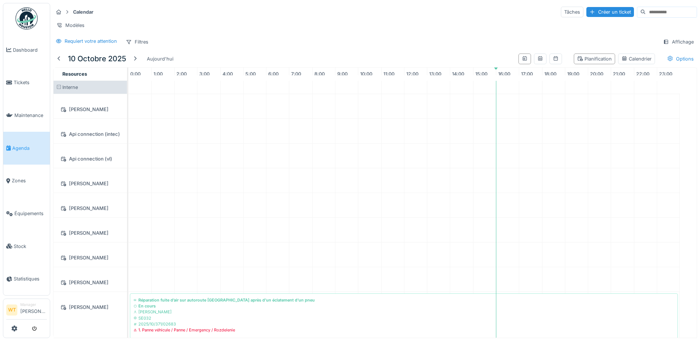
drag, startPoint x: 497, startPoint y: 76, endPoint x: 485, endPoint y: 48, distance: 30.3
click at [485, 47] on div "Requiert votre attention Filtres Affichage" at bounding box center [375, 42] width 644 height 11
click at [136, 46] on div "Filtres" at bounding box center [137, 42] width 29 height 11
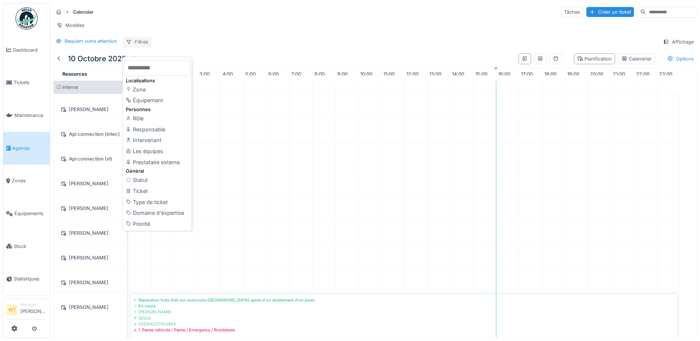
click at [141, 45] on div "Filtres" at bounding box center [137, 42] width 29 height 11
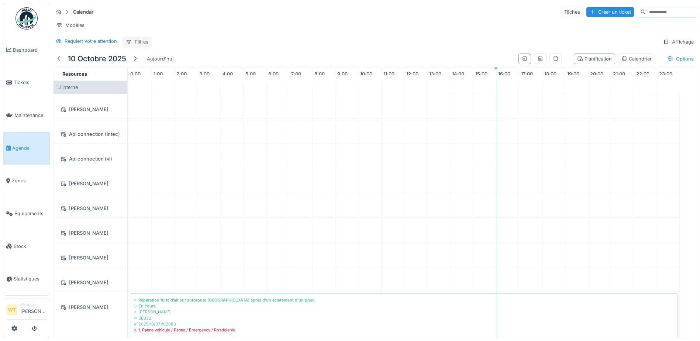
click at [141, 45] on div "Filtres" at bounding box center [137, 42] width 29 height 11
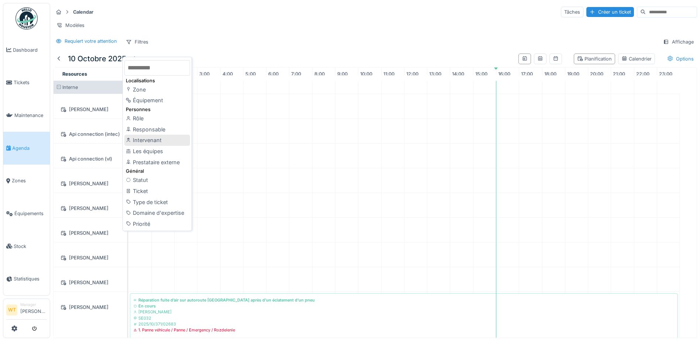
click at [162, 139] on div "Intervenant" at bounding box center [157, 140] width 66 height 11
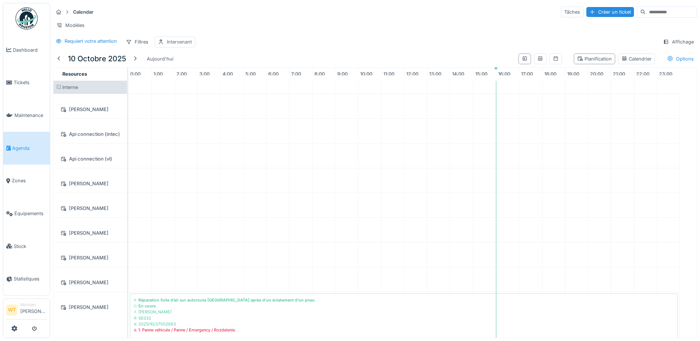
click at [178, 47] on div "Intervenant" at bounding box center [175, 42] width 41 height 11
click at [216, 86] on div "Intervenant" at bounding box center [195, 83] width 69 height 8
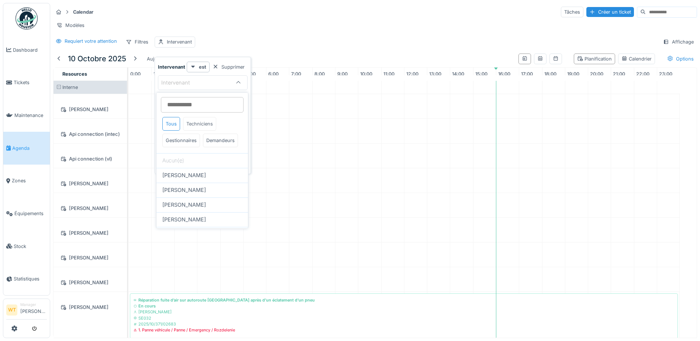
click at [194, 121] on div "Techniciens" at bounding box center [199, 124] width 33 height 14
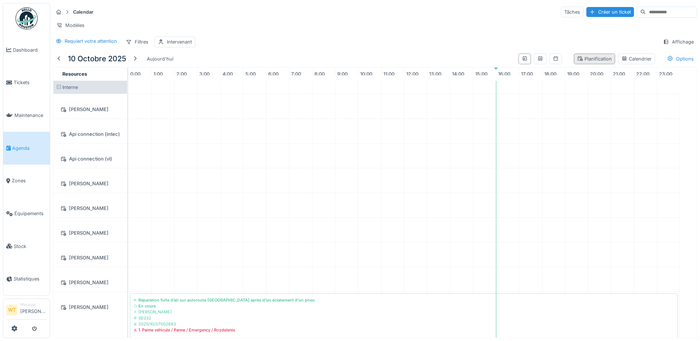
click at [583, 62] on div "Planification" at bounding box center [594, 58] width 35 height 7
click at [591, 62] on div "Planification" at bounding box center [594, 58] width 35 height 7
click at [581, 62] on div "Planification" at bounding box center [594, 58] width 35 height 7
click at [622, 62] on div "Calendrier" at bounding box center [636, 58] width 30 height 7
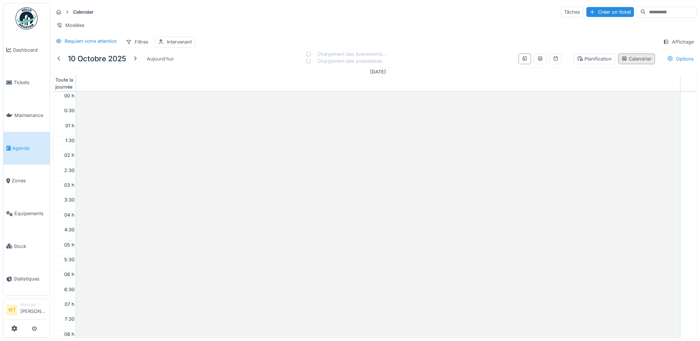
scroll to position [179, 0]
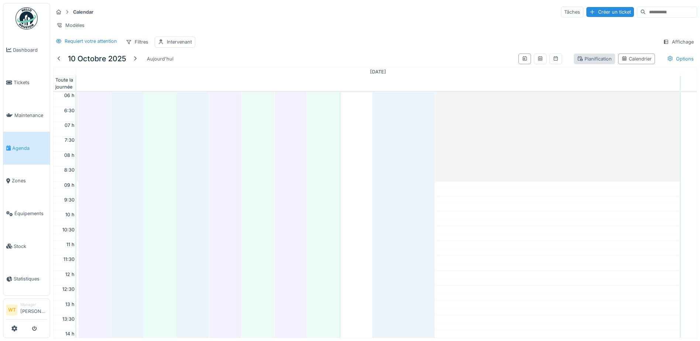
click at [587, 62] on div "Planification" at bounding box center [594, 58] width 35 height 7
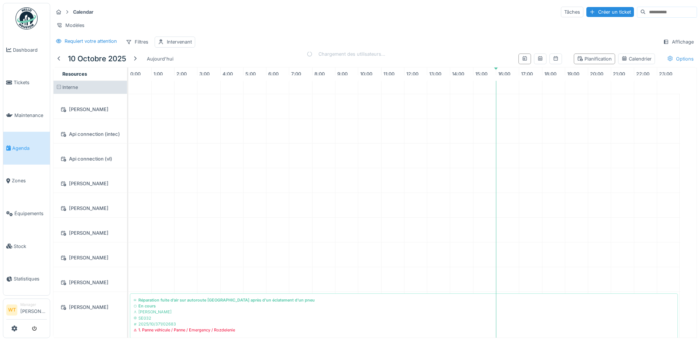
click at [670, 64] on div "Options" at bounding box center [680, 59] width 33 height 11
click at [666, 47] on div "Affichage" at bounding box center [678, 42] width 37 height 11
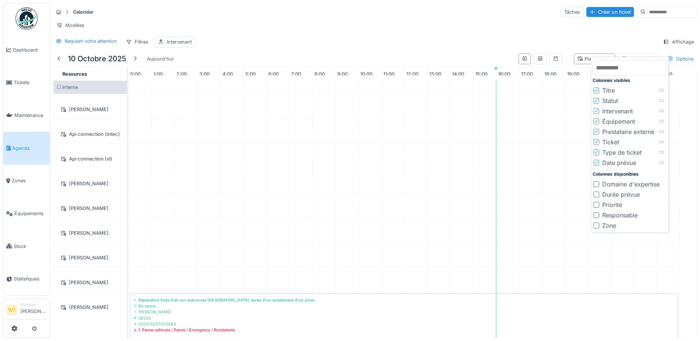
click at [597, 101] on icon at bounding box center [596, 101] width 4 height 4
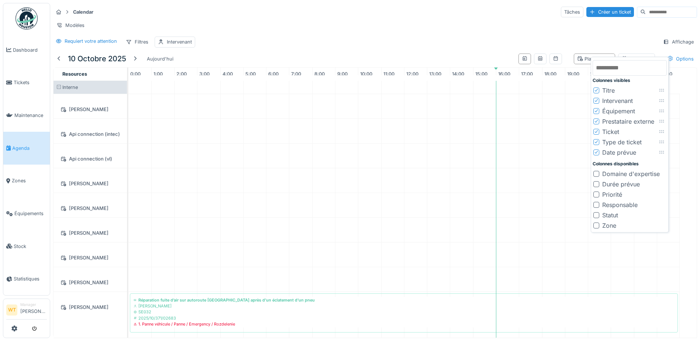
click at [595, 151] on icon at bounding box center [596, 152] width 4 height 4
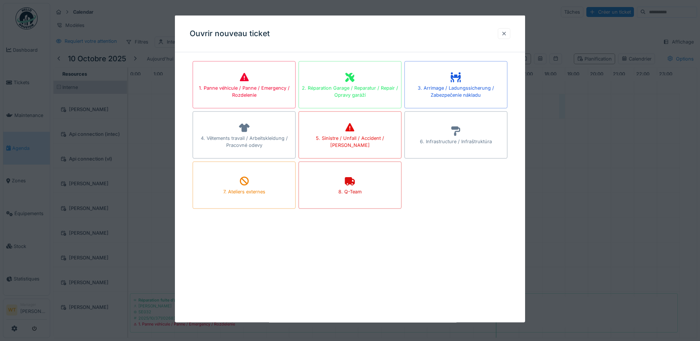
click at [504, 35] on div at bounding box center [504, 33] width 6 height 7
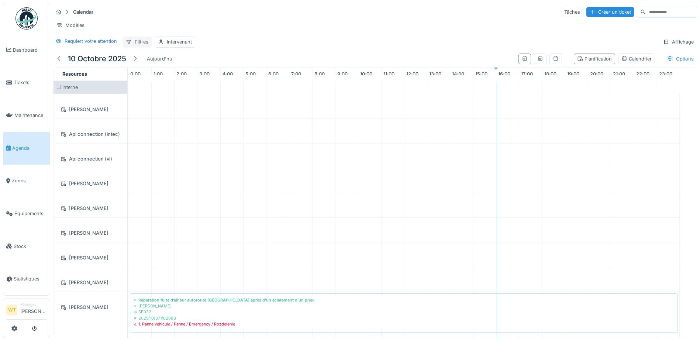
click at [134, 47] on div "Filtres" at bounding box center [137, 42] width 29 height 11
click at [264, 44] on div "Requiert votre attention Filtres Intervenant Affichage" at bounding box center [375, 42] width 644 height 11
click at [522, 61] on icon at bounding box center [525, 58] width 6 height 5
click at [537, 61] on icon at bounding box center [540, 58] width 6 height 5
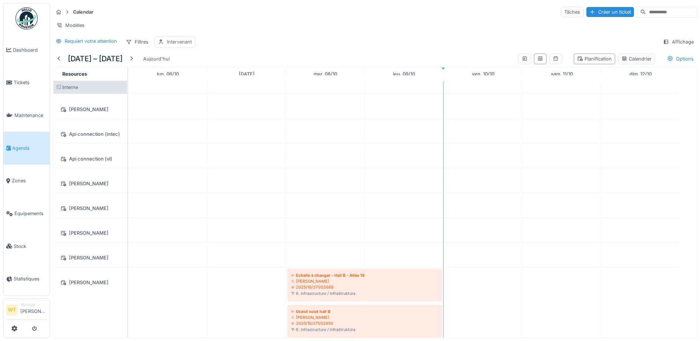
click at [175, 45] on div "Intervenant" at bounding box center [179, 41] width 25 height 7
click at [231, 82] on div at bounding box center [239, 83] width 18 height 14
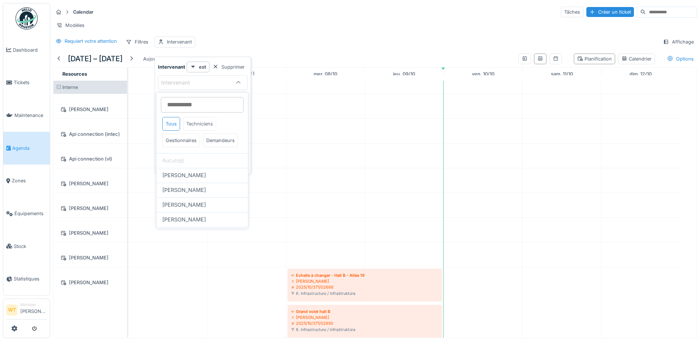
click at [199, 127] on div "Techniciens" at bounding box center [199, 124] width 33 height 14
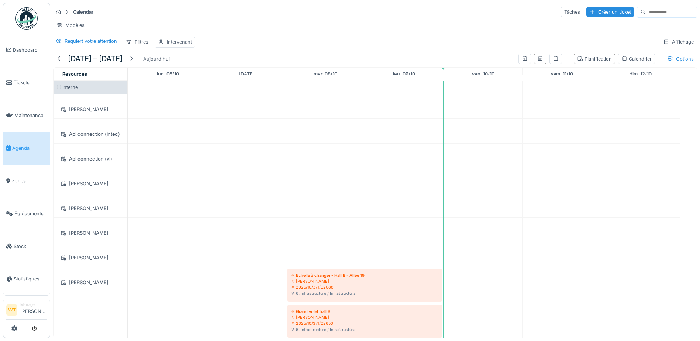
click at [181, 47] on div "Intervenant" at bounding box center [175, 42] width 41 height 11
click at [216, 86] on div "Intervenant" at bounding box center [195, 83] width 69 height 8
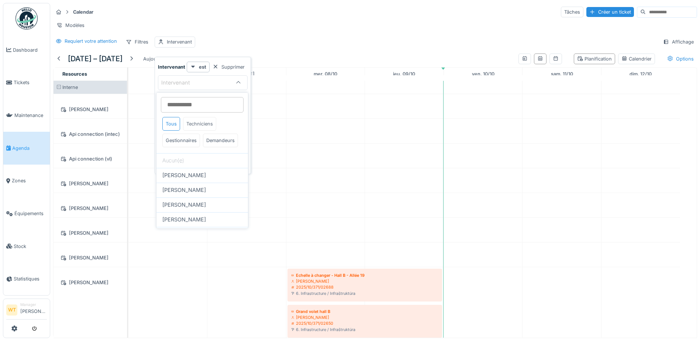
click at [203, 126] on div "Techniciens" at bounding box center [199, 124] width 33 height 14
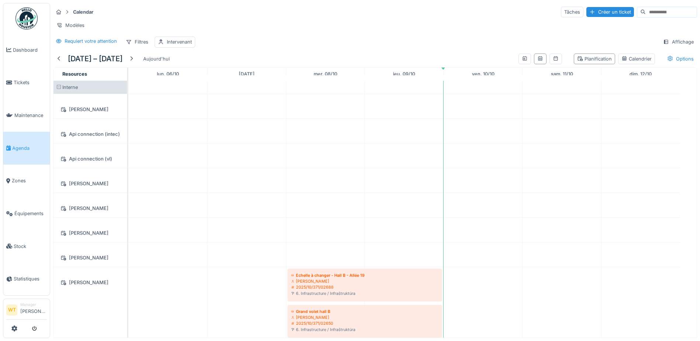
click at [240, 31] on div "Modèles" at bounding box center [375, 25] width 644 height 11
click at [187, 45] on div "Intervenant" at bounding box center [179, 41] width 25 height 7
click at [225, 83] on div "Intervenant" at bounding box center [195, 83] width 69 height 8
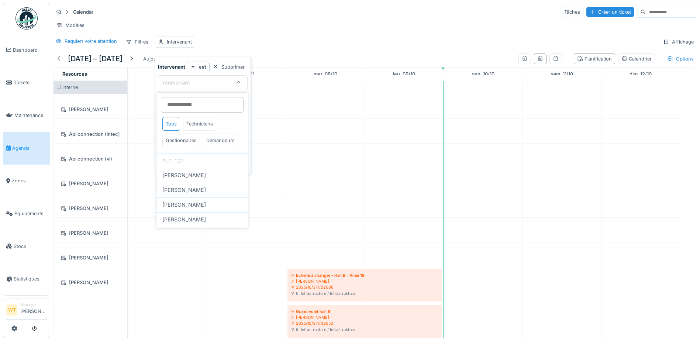
click at [202, 121] on div "Techniciens" at bounding box center [199, 124] width 33 height 14
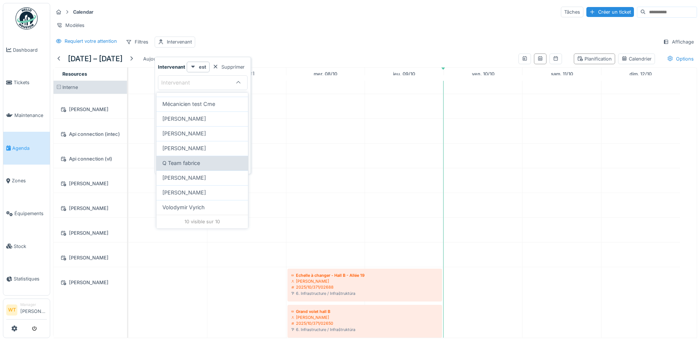
scroll to position [117, 0]
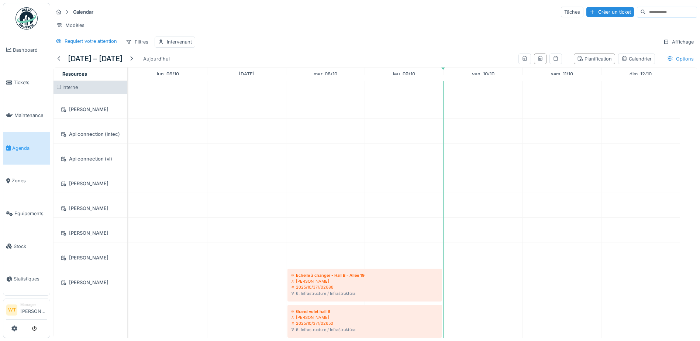
click at [244, 37] on div "Calendar Tâches Créer un ticket Modèles Requiert votre attention Filtres Interv…" at bounding box center [375, 27] width 650 height 48
click at [180, 45] on div "Intervenant" at bounding box center [179, 41] width 25 height 7
click at [199, 85] on div "Intervenant" at bounding box center [180, 83] width 39 height 8
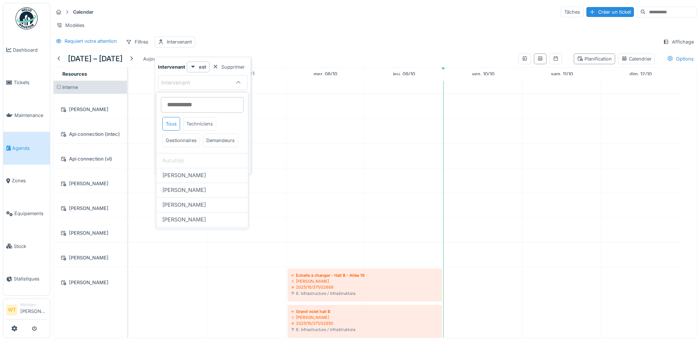
click at [197, 124] on div "Techniciens" at bounding box center [199, 124] width 33 height 14
click at [199, 179] on div "[PERSON_NAME]" at bounding box center [202, 175] width 80 height 8
type input "****"
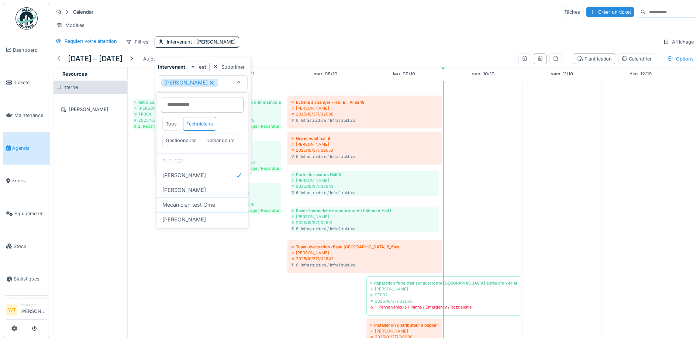
click at [210, 81] on icon at bounding box center [212, 82] width 4 height 4
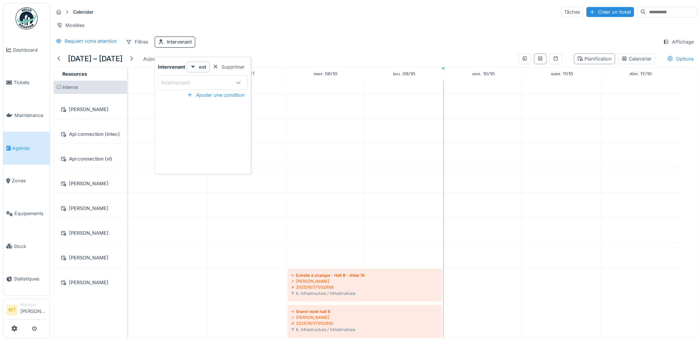
drag, startPoint x: 209, startPoint y: 64, endPoint x: 184, endPoint y: 58, distance: 25.5
click at [210, 65] on div "Supprimer" at bounding box center [229, 67] width 38 height 10
click at [144, 47] on div "Filtres" at bounding box center [137, 42] width 29 height 11
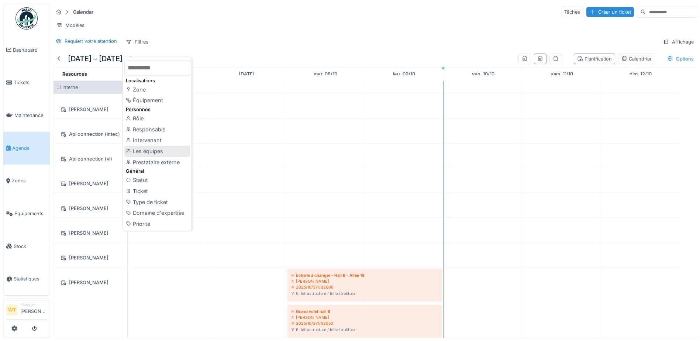
click at [164, 149] on div "Les équipes" at bounding box center [157, 151] width 66 height 11
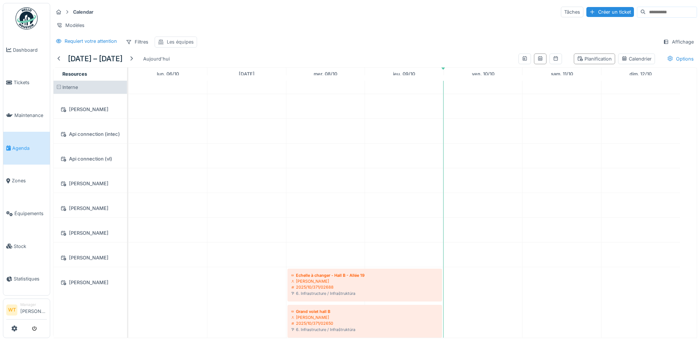
click at [183, 45] on div "Les équipes" at bounding box center [180, 41] width 27 height 7
click at [199, 85] on div "Les équipes" at bounding box center [181, 83] width 41 height 8
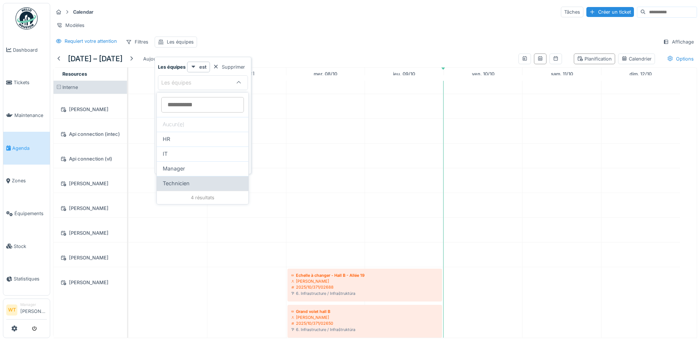
click at [188, 180] on span "Technicien" at bounding box center [176, 183] width 27 height 8
type input "***"
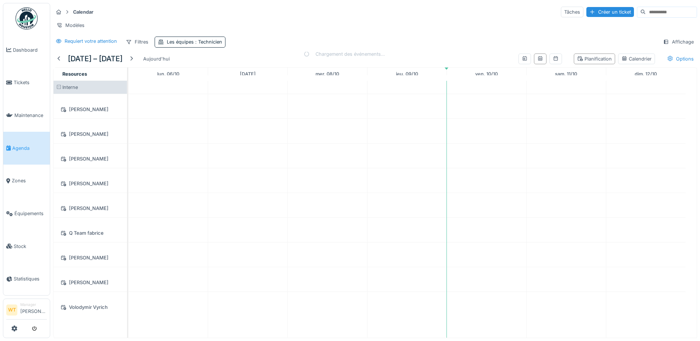
click at [261, 27] on div "Modèles" at bounding box center [375, 25] width 644 height 11
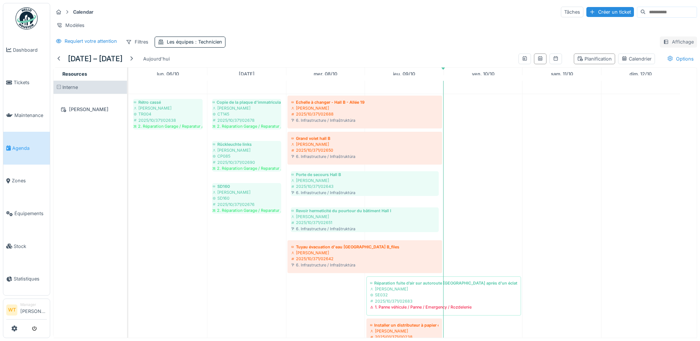
click at [675, 47] on div "Affichage" at bounding box center [678, 42] width 37 height 11
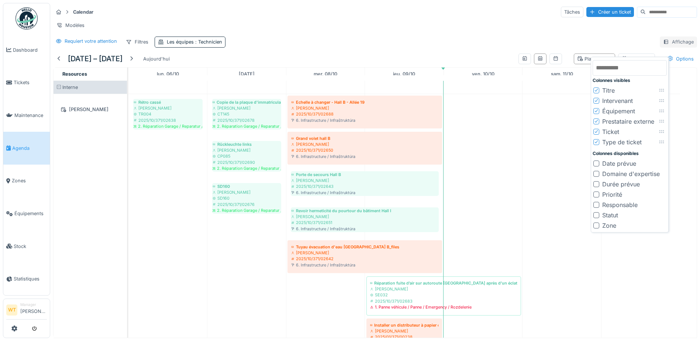
click at [675, 47] on div "Affichage" at bounding box center [678, 42] width 37 height 11
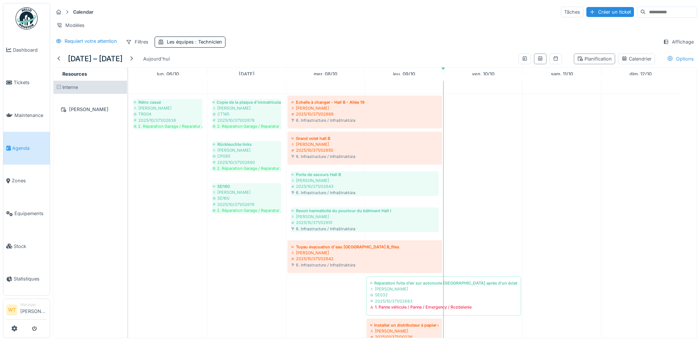
click at [680, 63] on div "Options" at bounding box center [680, 59] width 33 height 11
click at [669, 80] on div "Heures ouvrables uniquement" at bounding box center [636, 79] width 83 height 9
click at [649, 90] on div "Afficher les absences" at bounding box center [624, 91] width 59 height 9
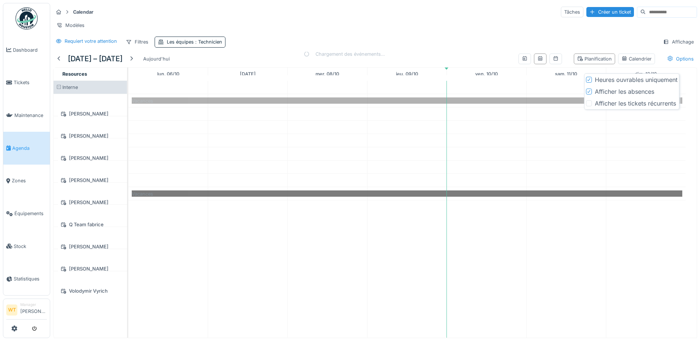
click at [646, 105] on div "Afficher les tickets récurrents" at bounding box center [635, 103] width 81 height 9
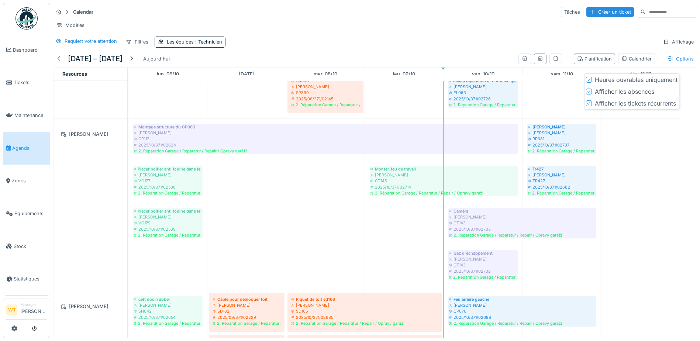
scroll to position [369, 0]
click at [587, 102] on icon at bounding box center [589, 103] width 4 height 4
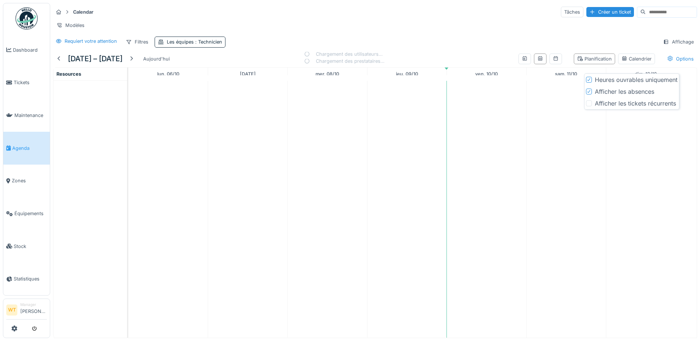
drag, startPoint x: 588, startPoint y: 91, endPoint x: 587, endPoint y: 87, distance: 4.1
click at [588, 91] on icon at bounding box center [589, 92] width 4 height 4
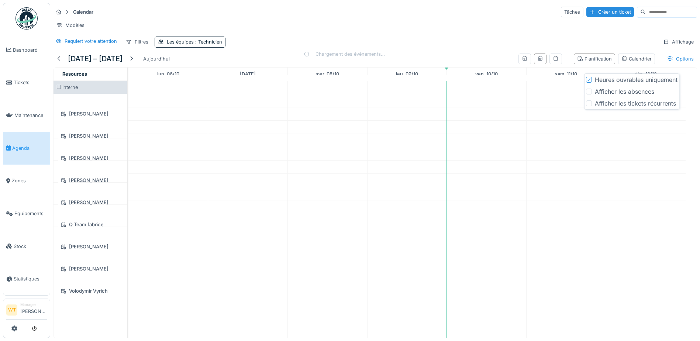
click at [587, 79] on icon at bounding box center [589, 80] width 4 height 4
click at [96, 45] on div "Requiert votre attention" at bounding box center [91, 41] width 52 height 7
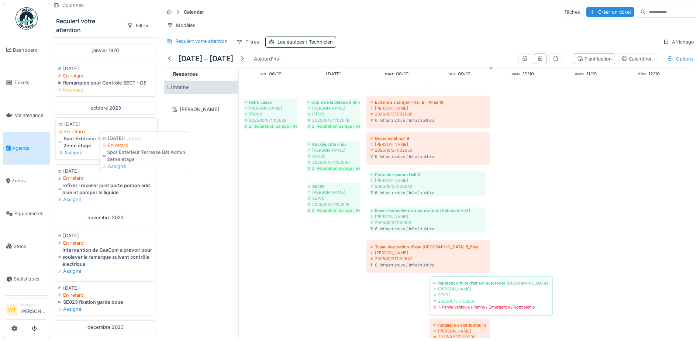
drag, startPoint x: 101, startPoint y: 150, endPoint x: 121, endPoint y: 147, distance: 20.5
click at [125, 149] on div "Spot Extérieur Terrasse Bât Admin 2ème étage" at bounding box center [106, 142] width 95 height 14
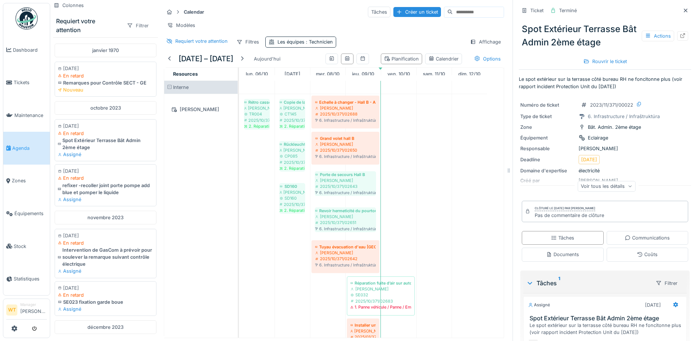
click at [129, 27] on div "Filtrer" at bounding box center [138, 25] width 28 height 11
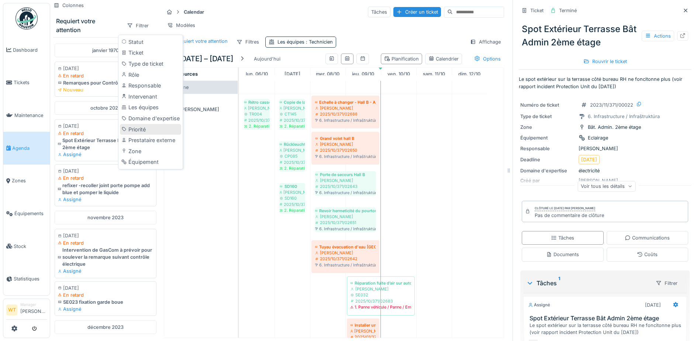
click at [146, 132] on div "Priorité" at bounding box center [150, 129] width 61 height 11
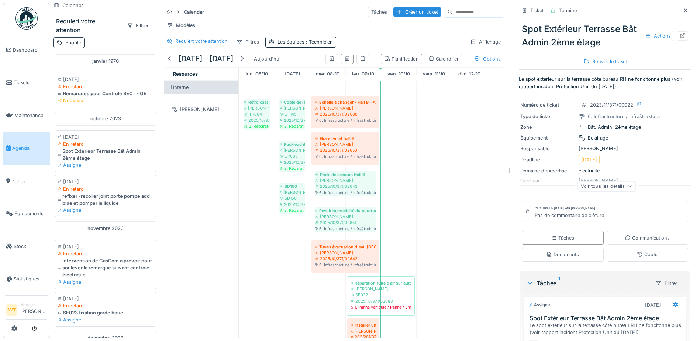
click at [78, 42] on div "Priorité" at bounding box center [73, 42] width 16 height 7
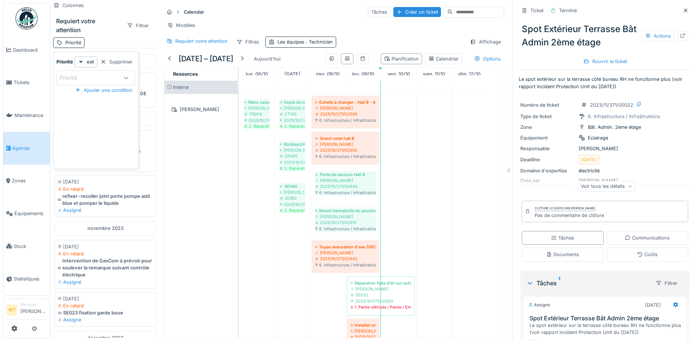
click at [90, 82] on div "Priorité" at bounding box center [95, 77] width 79 height 15
click at [118, 37] on div "Priorité" at bounding box center [105, 42] width 105 height 11
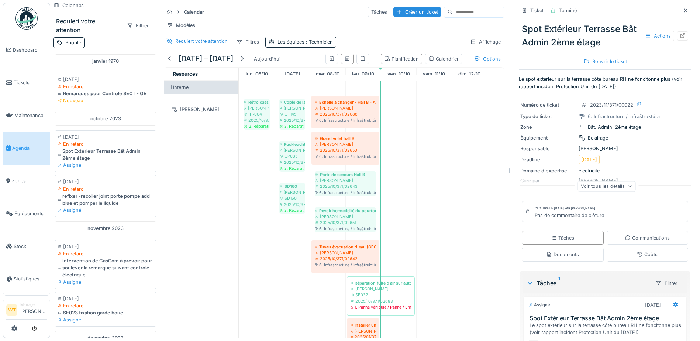
click at [128, 21] on div "Filtrer" at bounding box center [138, 25] width 28 height 11
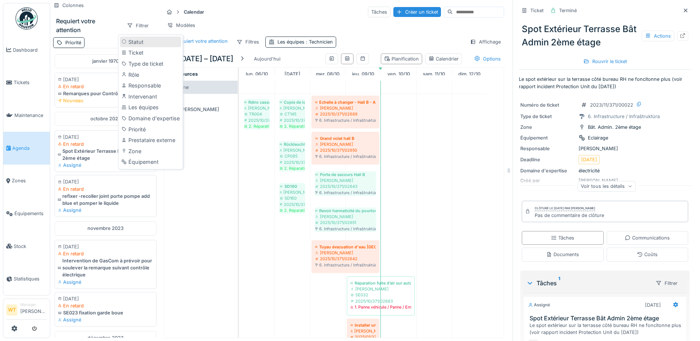
click at [143, 38] on div "Statut" at bounding box center [150, 42] width 61 height 11
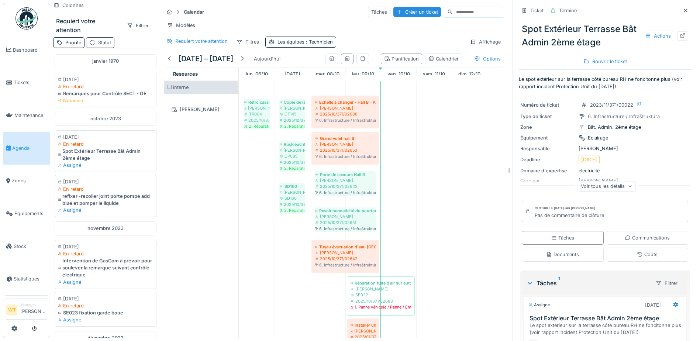
click at [104, 39] on div "Statut" at bounding box center [104, 42] width 13 height 7
click at [112, 74] on div "Statut" at bounding box center [105, 78] width 25 height 8
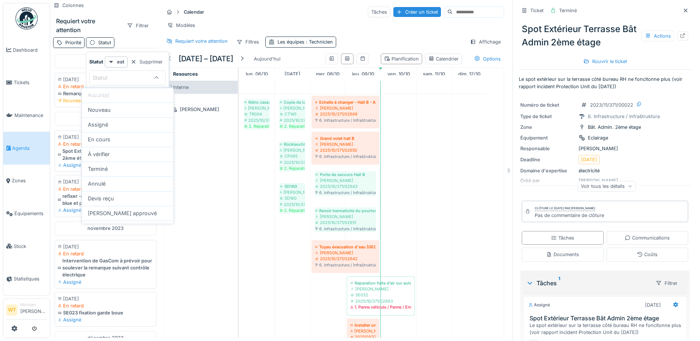
scroll to position [0, 0]
click at [119, 113] on div "Nouveau" at bounding box center [128, 110] width 80 height 8
type input "***"
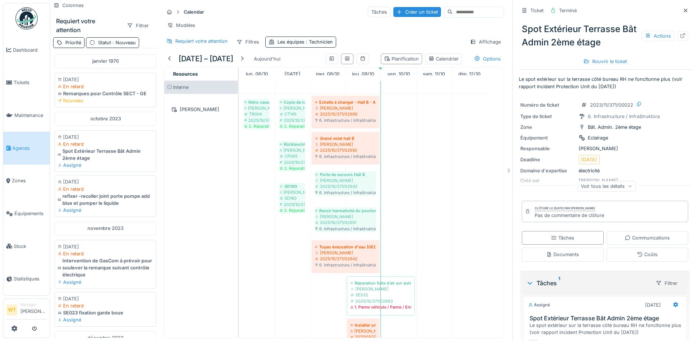
click at [121, 20] on div "Filtrer" at bounding box center [138, 26] width 34 height 14
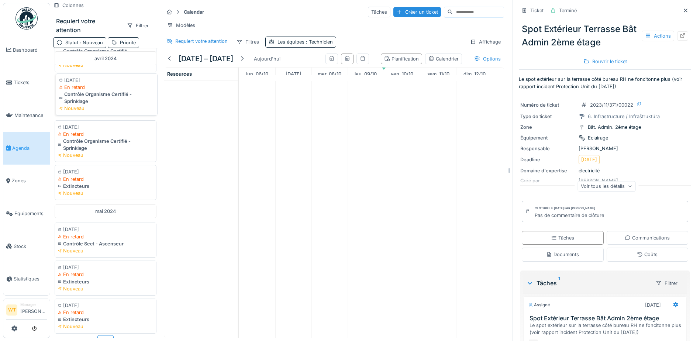
scroll to position [628, 0]
click at [132, 25] on div "Filtrer" at bounding box center [138, 25] width 28 height 11
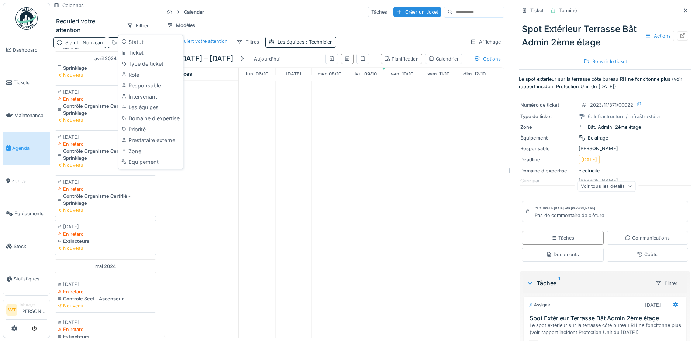
scroll to position [555, 0]
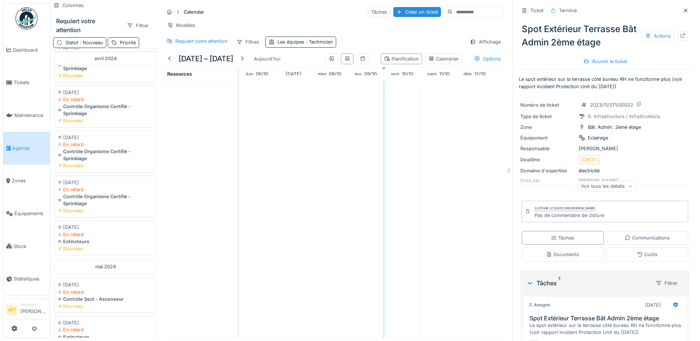
click at [102, 30] on div "Requiert votre attention" at bounding box center [88, 26] width 65 height 18
click at [125, 39] on div "Priorité" at bounding box center [128, 42] width 16 height 7
click at [132, 77] on div "Priorité" at bounding box center [128, 78] width 28 height 8
click at [94, 38] on div "Statut : Nouveau" at bounding box center [79, 42] width 53 height 11
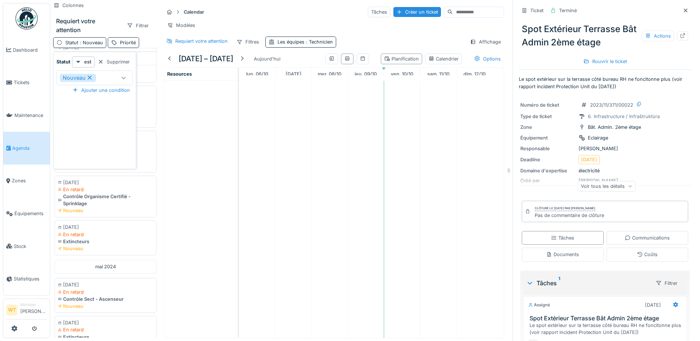
click at [106, 80] on div "Nouveau" at bounding box center [88, 78] width 57 height 8
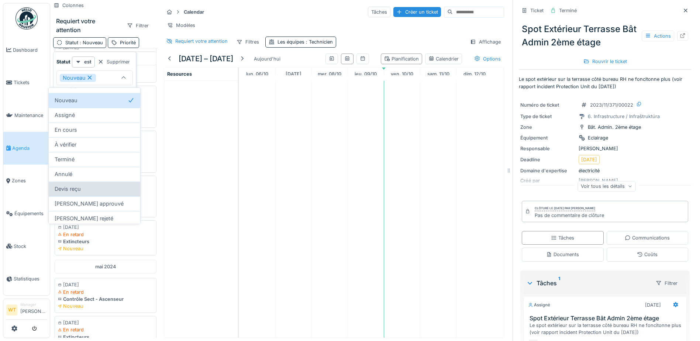
scroll to position [12, 0]
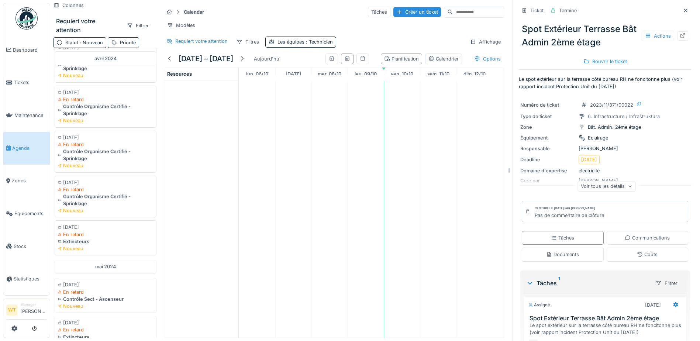
click at [176, 170] on div at bounding box center [203, 209] width 79 height 257
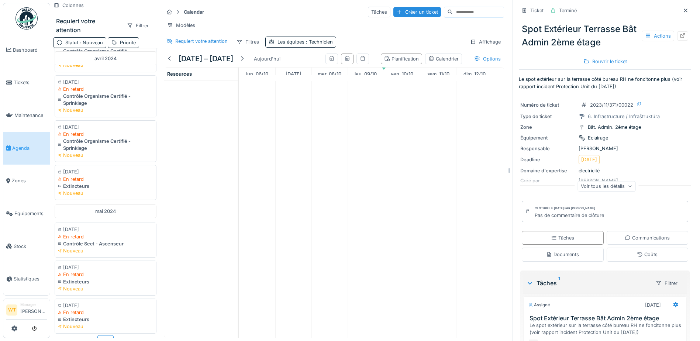
click at [134, 28] on div "Filtrer" at bounding box center [138, 25] width 28 height 11
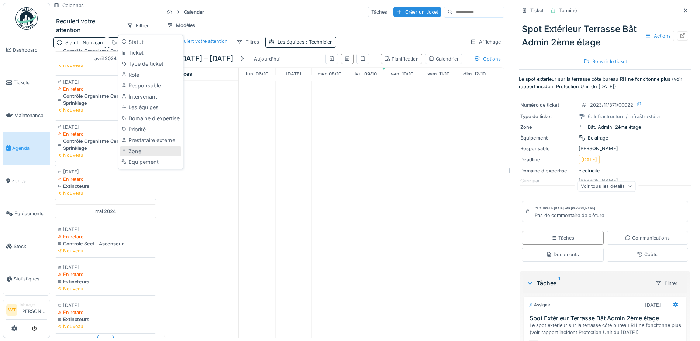
scroll to position [6, 0]
click at [222, 107] on div at bounding box center [203, 209] width 79 height 257
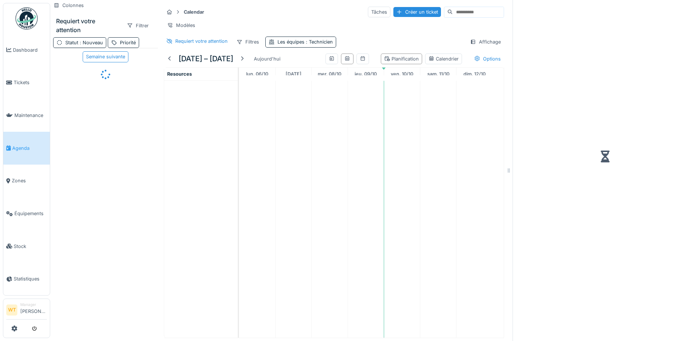
scroll to position [6, 0]
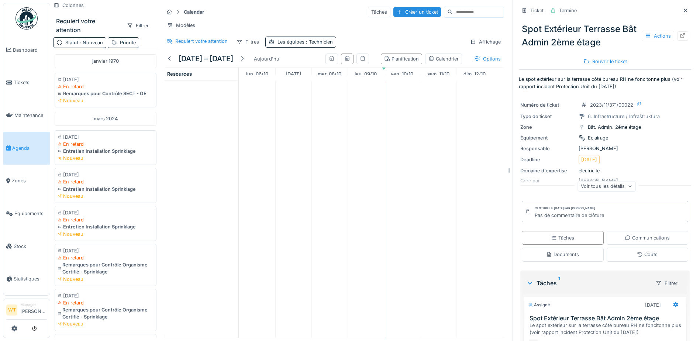
drag, startPoint x: 673, startPoint y: 8, endPoint x: 663, endPoint y: 11, distance: 10.6
click at [683, 8] on div at bounding box center [686, 10] width 6 height 7
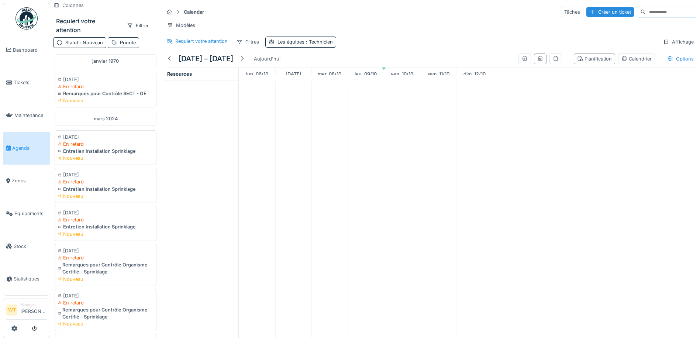
scroll to position [6, 0]
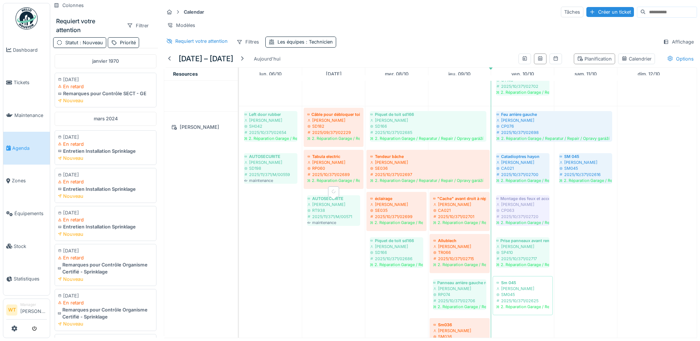
scroll to position [554, 0]
click at [138, 21] on div "Filtrer" at bounding box center [138, 25] width 28 height 11
click at [99, 40] on span ": Nouveau" at bounding box center [90, 43] width 25 height 6
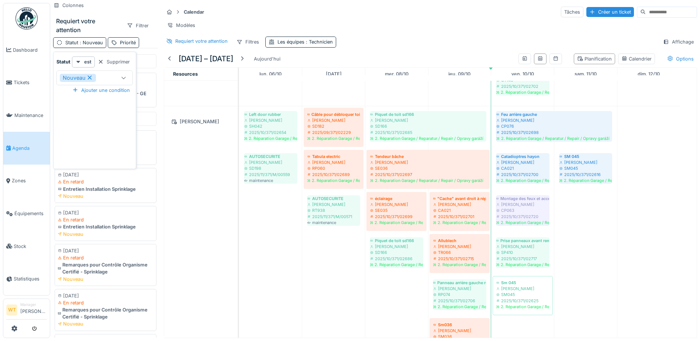
click at [121, 75] on icon at bounding box center [124, 77] width 6 height 5
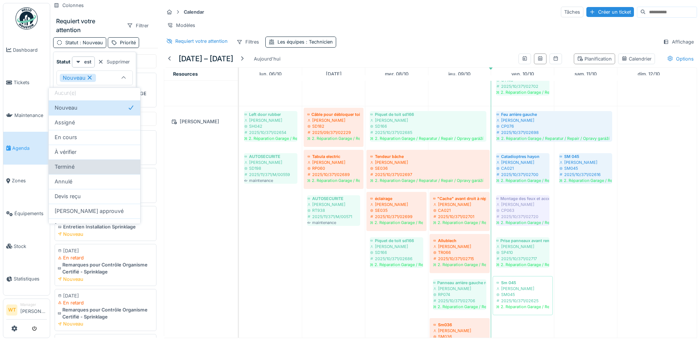
scroll to position [0, 0]
click at [111, 59] on div "Supprimer" at bounding box center [114, 62] width 38 height 10
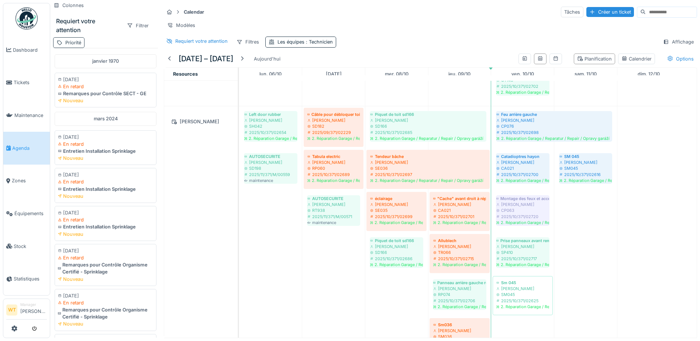
click at [76, 44] on div "Priorité" at bounding box center [73, 42] width 16 height 7
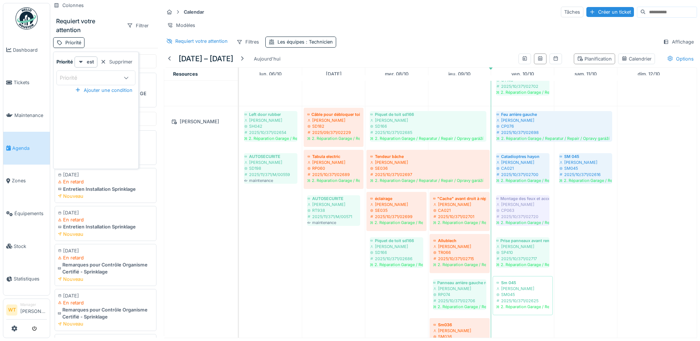
click at [116, 81] on div "Priorité" at bounding box center [89, 78] width 59 height 8
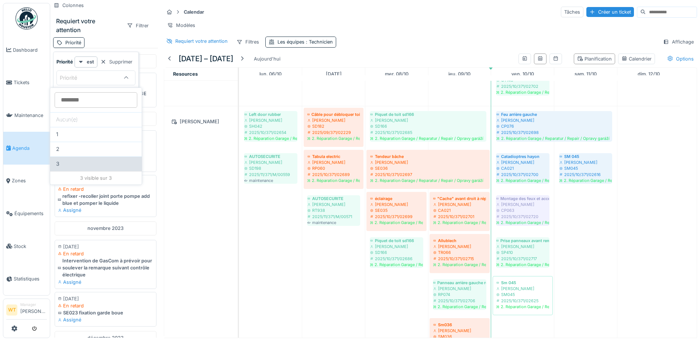
click at [93, 167] on div "3" at bounding box center [96, 164] width 80 height 8
type input "***"
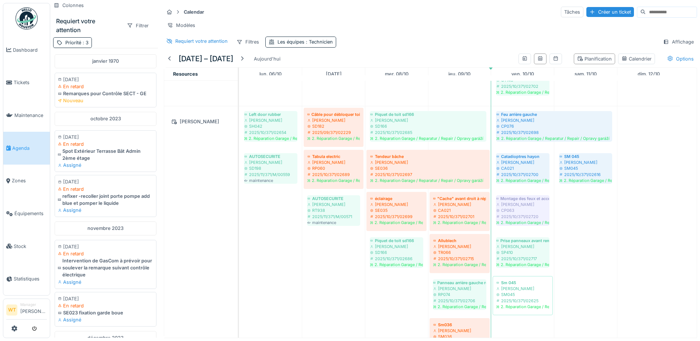
click at [101, 28] on div "Requiert votre attention" at bounding box center [88, 26] width 65 height 18
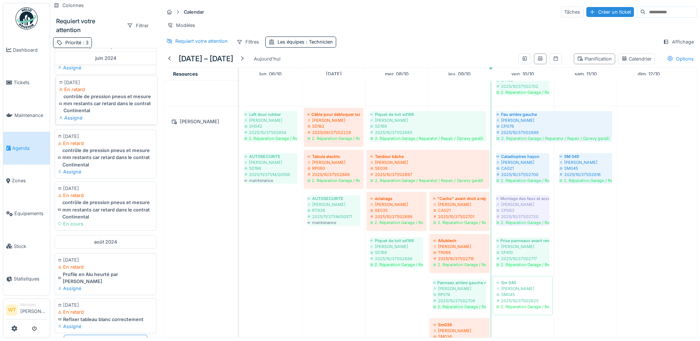
scroll to position [220, 0]
click at [84, 44] on span ": 3" at bounding box center [84, 43] width 7 height 6
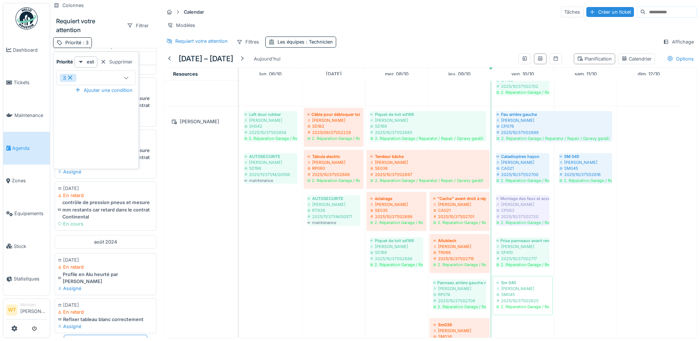
click at [71, 78] on icon at bounding box center [70, 77] width 7 height 5
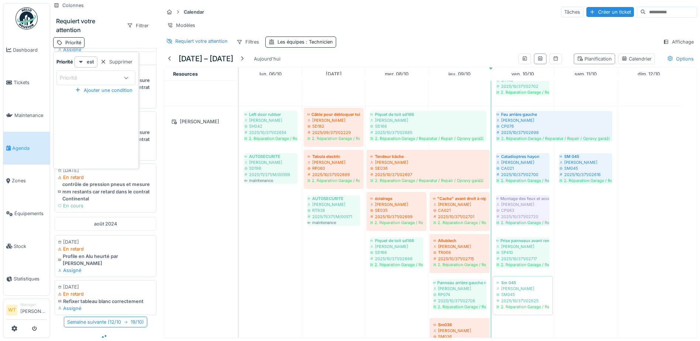
click at [79, 80] on div "Priorité" at bounding box center [74, 78] width 28 height 8
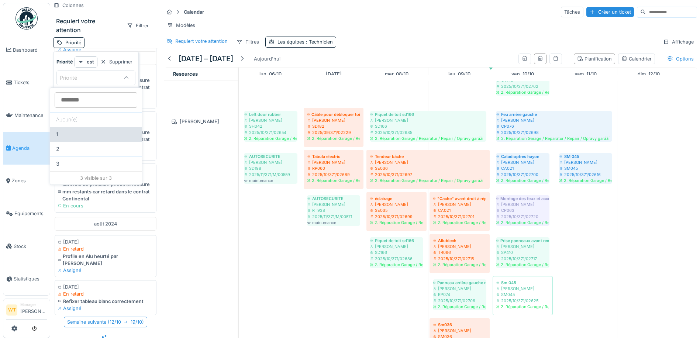
click at [77, 131] on div "1" at bounding box center [96, 134] width 80 height 8
type input "***"
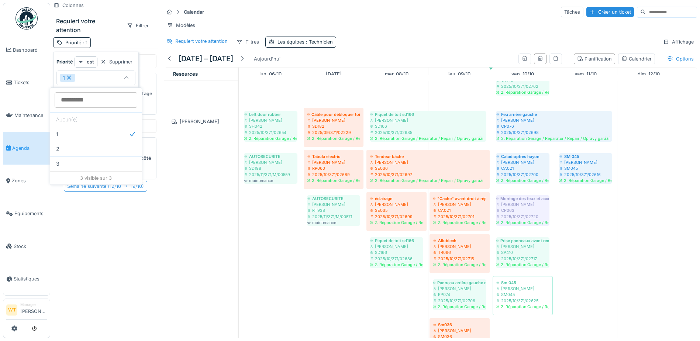
scroll to position [0, 0]
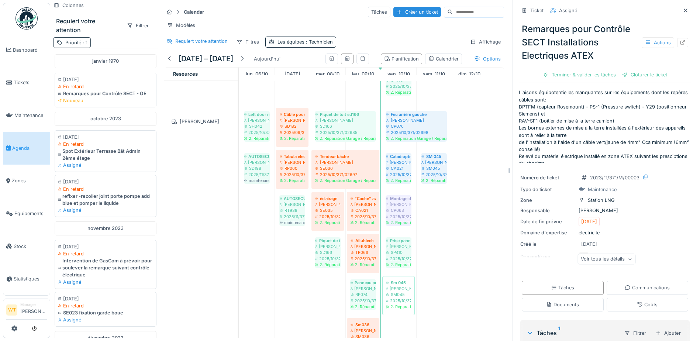
click at [84, 45] on span ": 1" at bounding box center [84, 43] width 6 height 6
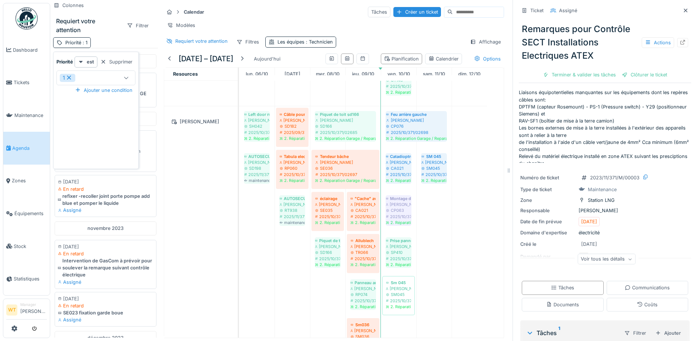
click at [93, 75] on div "1" at bounding box center [89, 78] width 59 height 8
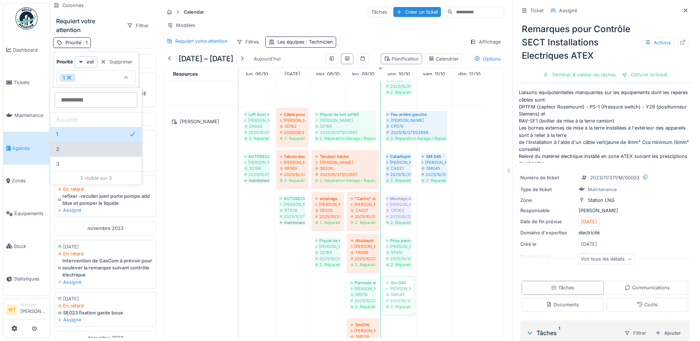
click at [76, 151] on div "2" at bounding box center [96, 149] width 80 height 8
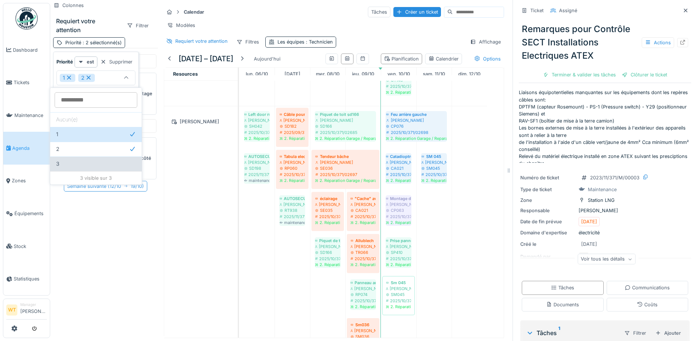
click at [88, 167] on div "3" at bounding box center [96, 164] width 80 height 8
type input "**********"
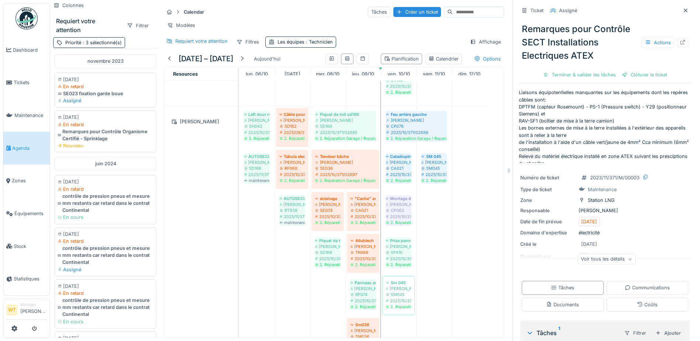
click at [170, 196] on div "[PERSON_NAME]" at bounding box center [200, 234] width 73 height 256
click at [104, 44] on span ": 3 sélectionné(s)" at bounding box center [101, 43] width 41 height 6
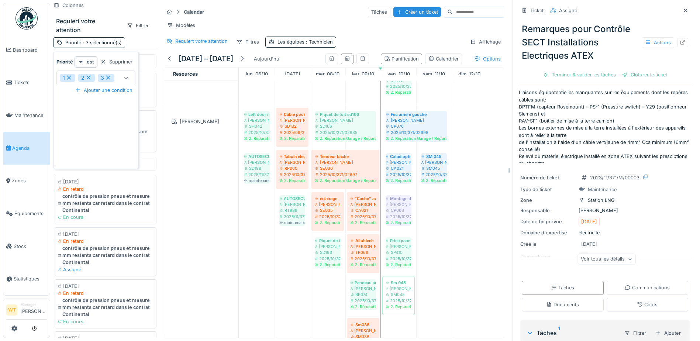
click at [108, 76] on icon at bounding box center [108, 77] width 7 height 5
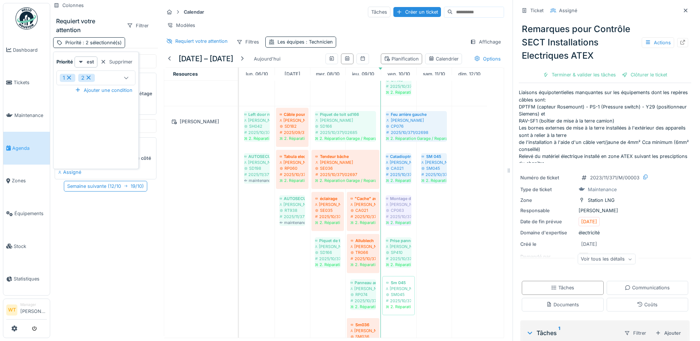
click at [89, 77] on icon at bounding box center [88, 77] width 7 height 5
type input "***"
click at [72, 78] on icon at bounding box center [69, 77] width 7 height 5
click at [106, 62] on div at bounding box center [103, 61] width 6 height 7
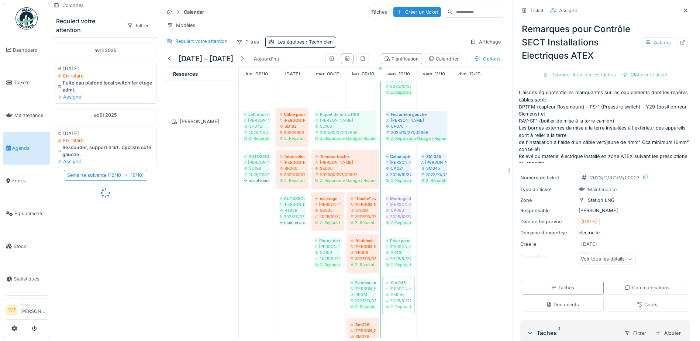
click at [134, 23] on div "Filtrer" at bounding box center [138, 25] width 28 height 11
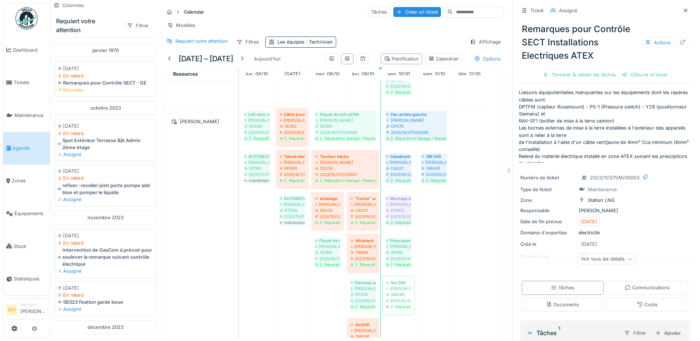
click at [90, 22] on div "Requiert votre attention" at bounding box center [88, 26] width 65 height 18
click at [77, 23] on div "Requiert votre attention" at bounding box center [88, 26] width 65 height 18
click at [58, 4] on icon at bounding box center [56, 5] width 4 height 4
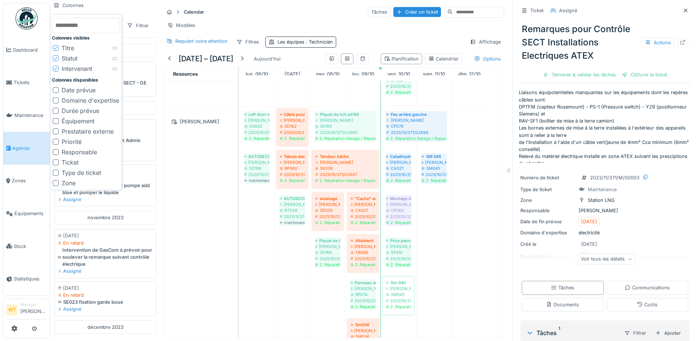
click at [56, 89] on div at bounding box center [56, 90] width 6 height 6
click at [119, 1] on div "Colonnes Requiert votre attention Filtrer [DATE] [DATE] En retard Remarques pou…" at bounding box center [105, 169] width 111 height 338
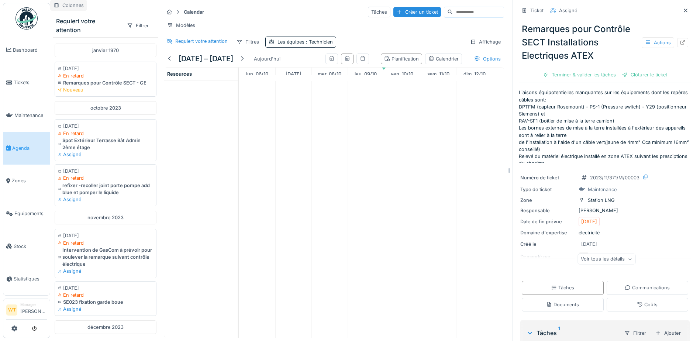
click at [56, 5] on icon at bounding box center [57, 5] width 6 height 5
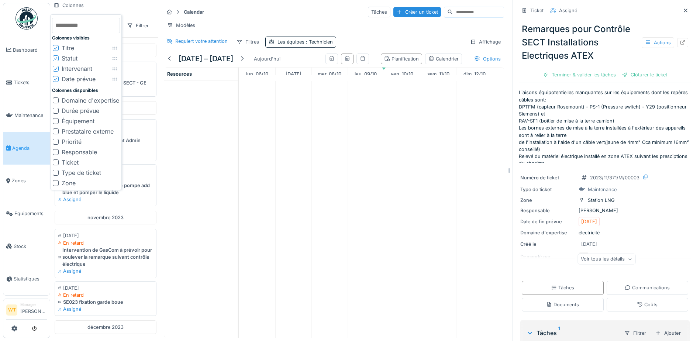
click at [77, 143] on div "Priorité" at bounding box center [72, 141] width 20 height 9
click at [128, 11] on div "Requiert votre attention Filtrer [DATE] [DATE] En retard Remarques pour Contrôl…" at bounding box center [105, 180] width 111 height 338
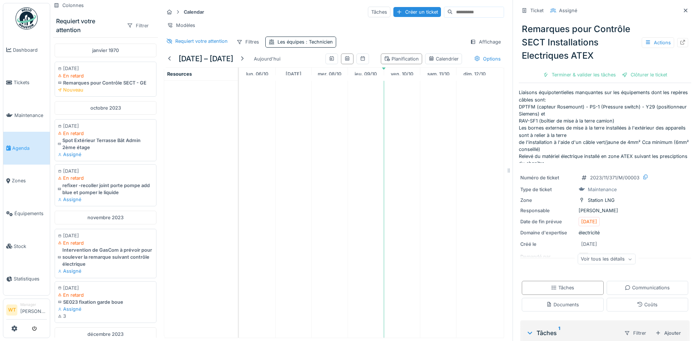
click at [131, 27] on div "Filtrer" at bounding box center [138, 25] width 28 height 11
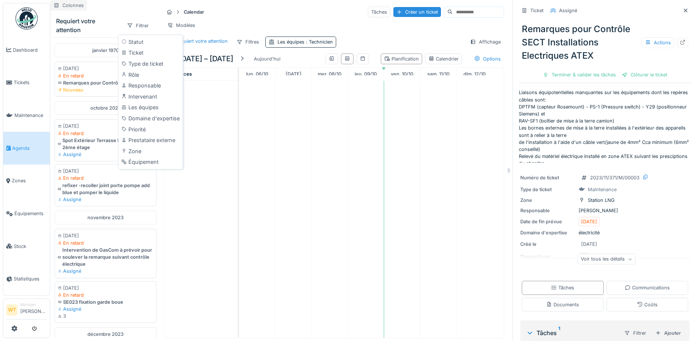
click at [72, 7] on div "Colonnes" at bounding box center [68, 5] width 37 height 11
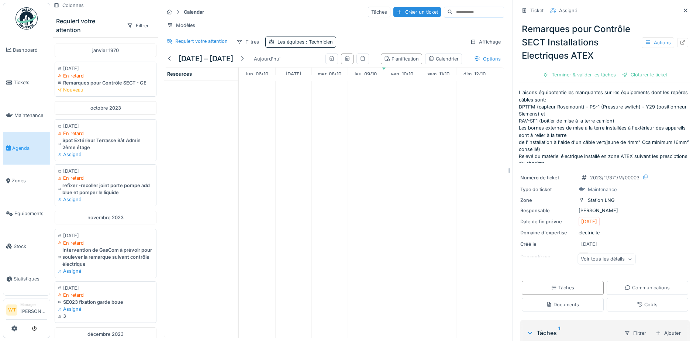
click at [168, 105] on div at bounding box center [203, 209] width 79 height 257
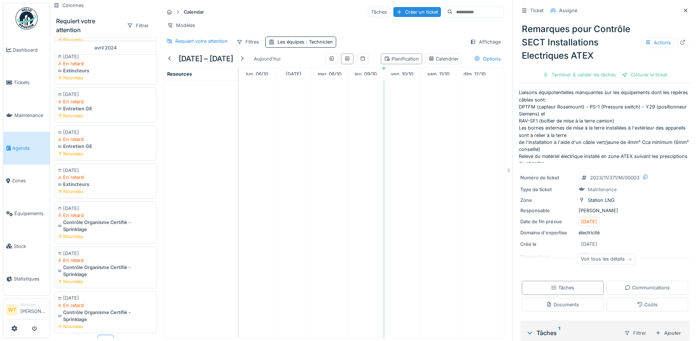
scroll to position [6, 0]
click at [97, 335] on div "Plus" at bounding box center [105, 340] width 16 height 11
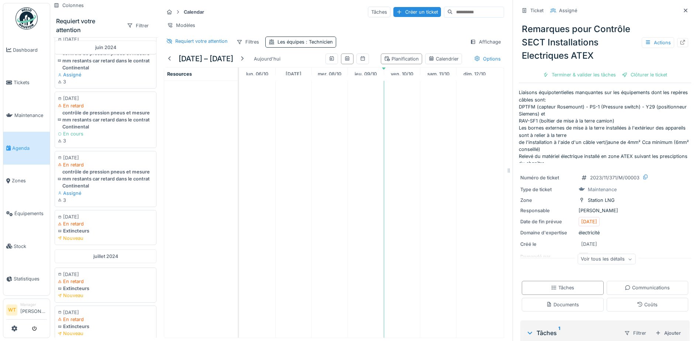
scroll to position [1603, 0]
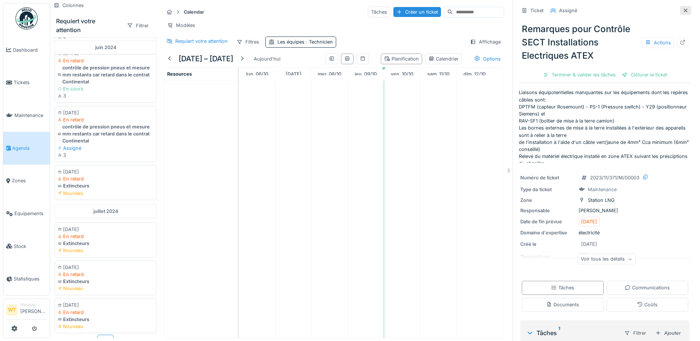
click at [683, 8] on icon at bounding box center [686, 10] width 6 height 5
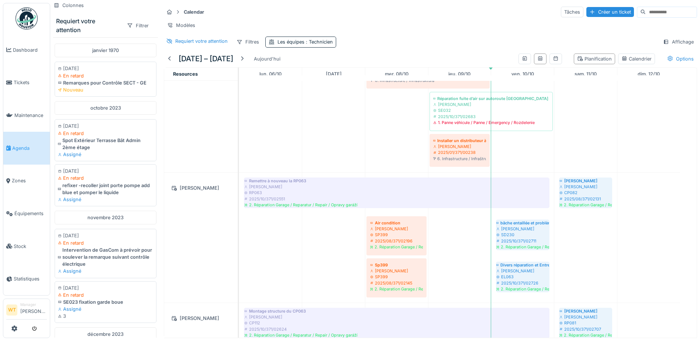
scroll to position [221, 0]
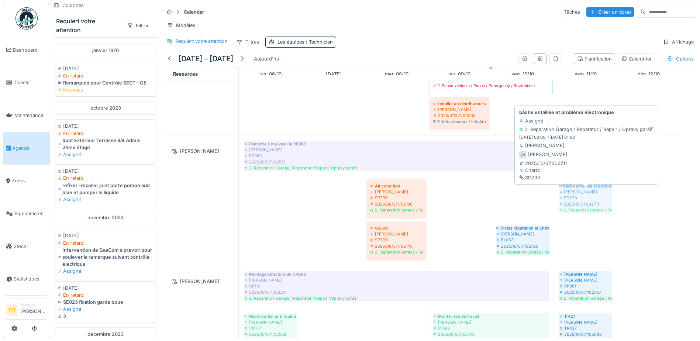
drag, startPoint x: 536, startPoint y: 206, endPoint x: 582, endPoint y: 204, distance: 46.2
click at [239, 204] on div "Remettre à nouveau la RP063 Jan Maro RP063 2025/10/371/02551 2. Réparation Gara…" at bounding box center [239, 201] width 0 height 130
click at [582, 204] on div "2025/10/371/02711" at bounding box center [585, 204] width 53 height 6
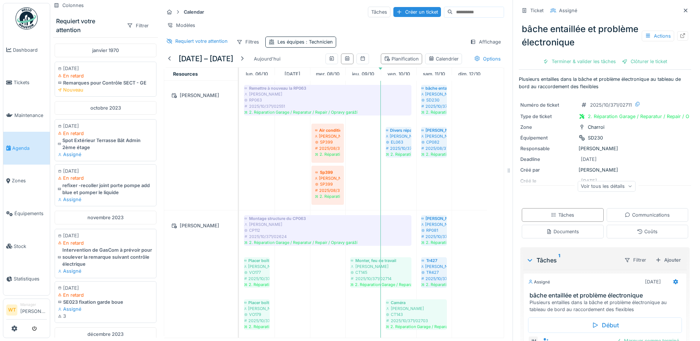
scroll to position [295, 0]
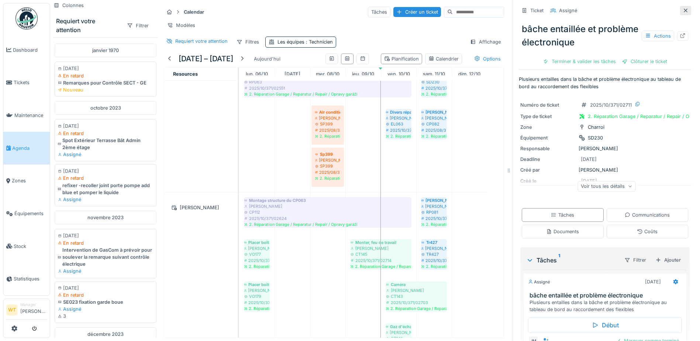
click at [683, 8] on div at bounding box center [686, 10] width 6 height 7
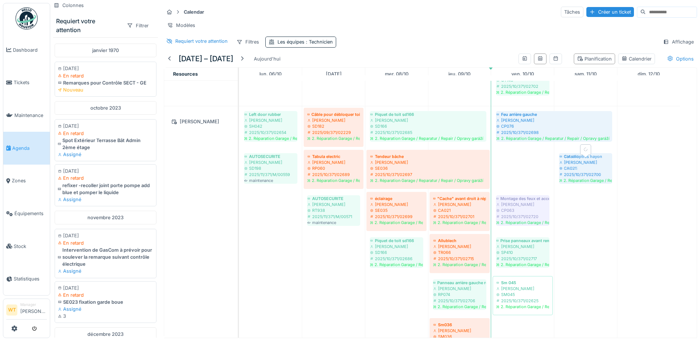
drag, startPoint x: 575, startPoint y: 181, endPoint x: 586, endPoint y: 183, distance: 10.9
click at [239, 183] on div "Left door rubber Patrick Fridmansky SH042 2025/10/371/02654 2. Réparation Garag…" at bounding box center [239, 234] width 0 height 256
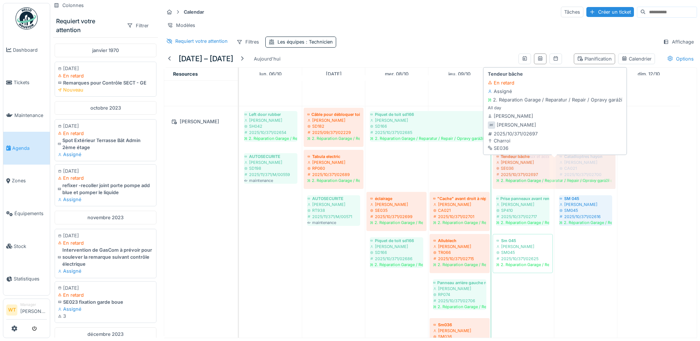
drag, startPoint x: 440, startPoint y: 165, endPoint x: 535, endPoint y: 176, distance: 95.8
click at [239, 176] on div "Left door rubber Patrick Fridmansky SH042 2025/10/371/02654 2. Réparation Garag…" at bounding box center [239, 234] width 0 height 256
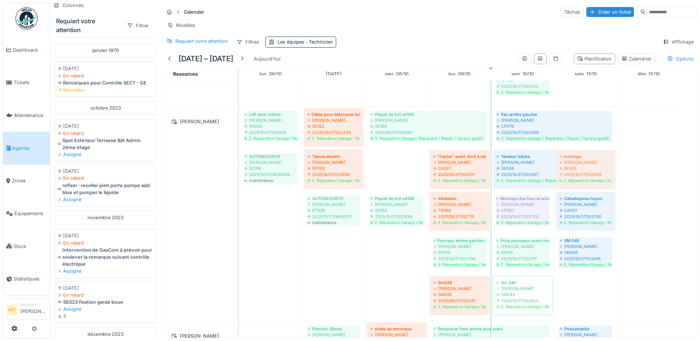
drag, startPoint x: 398, startPoint y: 167, endPoint x: 579, endPoint y: 232, distance: 192.4
click at [239, 232] on div "Left door rubber Patrick Fridmansky SH042 2025/10/371/02654 2. Réparation Garag…" at bounding box center [239, 213] width 0 height 214
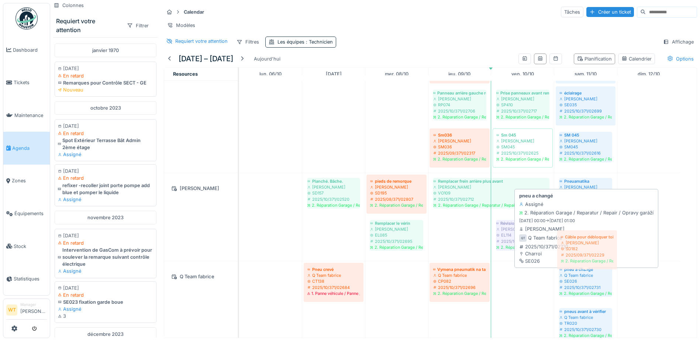
drag, startPoint x: 323, startPoint y: 142, endPoint x: 576, endPoint y: 261, distance: 279.2
click at [576, 265] on tbody "Rétro cassé Ivan Marcius TR004 2025/10/371/02638 2. Réparation Garage / Reparat…" at bounding box center [459, 112] width 441 height 1465
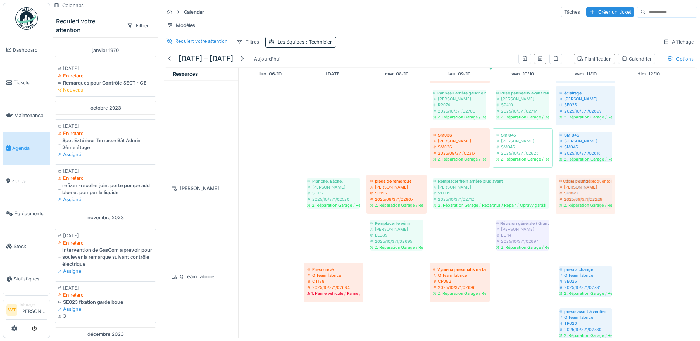
drag, startPoint x: 321, startPoint y: 125, endPoint x: 584, endPoint y: 248, distance: 290.2
click at [584, 248] on div "Rétro cassé Ivan Marcius TR004 2025/10/371/02638 2. Réparation Garage / Reparat…" at bounding box center [468, 112] width 458 height 1465
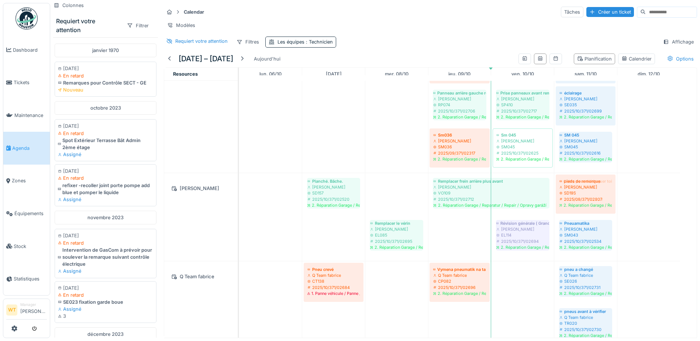
drag, startPoint x: 411, startPoint y: 190, endPoint x: 595, endPoint y: 215, distance: 185.2
click at [239, 215] on div "Planché. Bâche. Peter Lopata SD157 2025/10/371/02520 2. Réparation Garage / Rep…" at bounding box center [239, 217] width 0 height 88
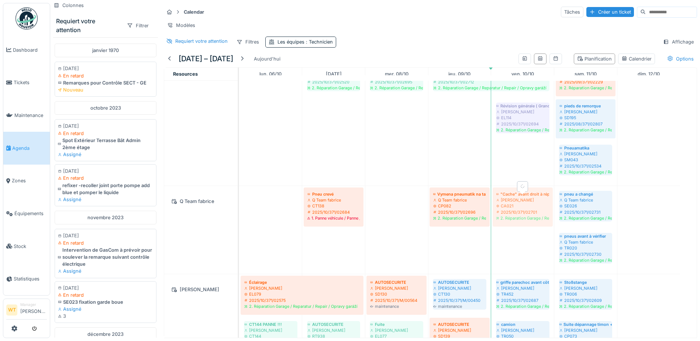
drag, startPoint x: 518, startPoint y: 186, endPoint x: 535, endPoint y: 198, distance: 21.2
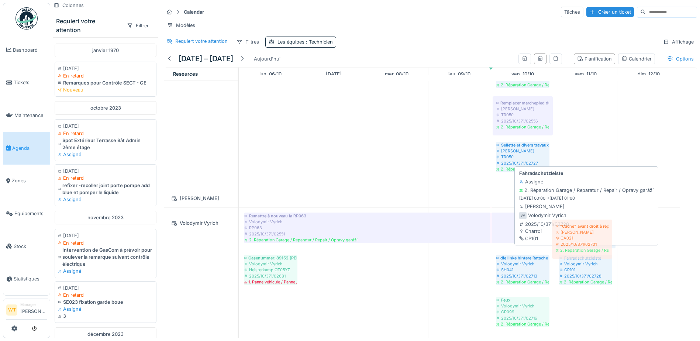
drag, startPoint x: 538, startPoint y: 173, endPoint x: 597, endPoint y: 242, distance: 91.1
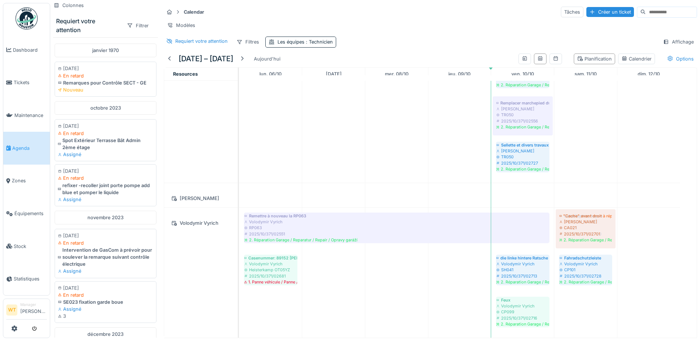
drag, startPoint x: 528, startPoint y: 138, endPoint x: 613, endPoint y: 237, distance: 131.1
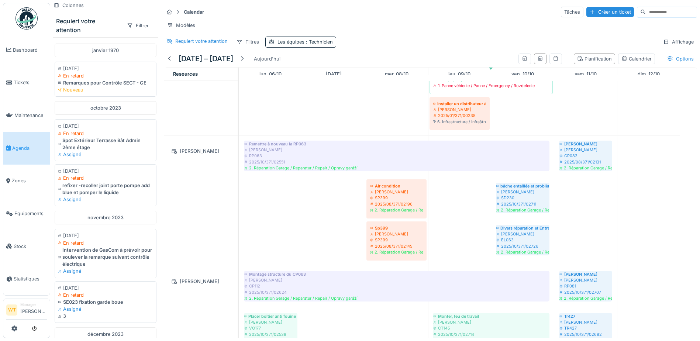
scroll to position [247, 0]
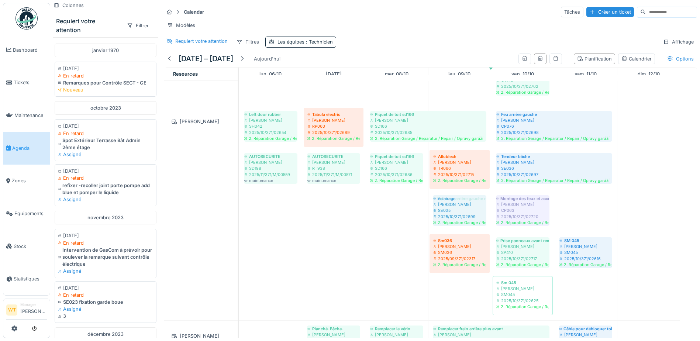
drag, startPoint x: 582, startPoint y: 226, endPoint x: 419, endPoint y: 212, distance: 164.1
click at [239, 212] on div "Left door rubber [PERSON_NAME] SH042 2025/10/371/02654 2. Réparation Garage / R…" at bounding box center [239, 213] width 0 height 214
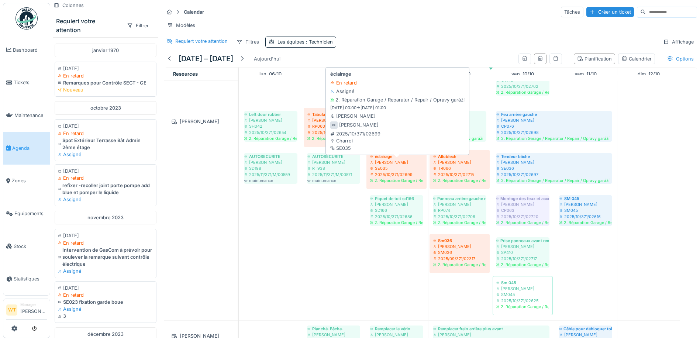
click at [392, 171] on div "SE035" at bounding box center [396, 168] width 53 height 6
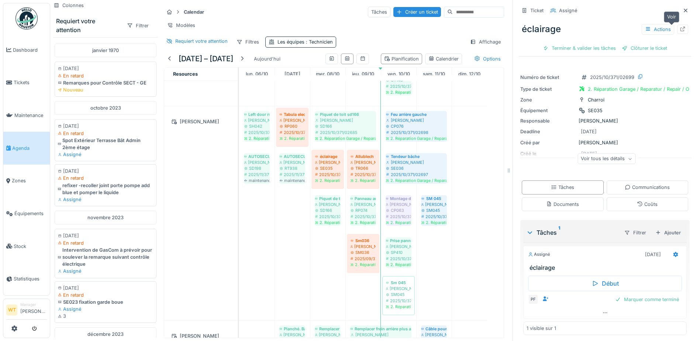
click at [680, 27] on icon at bounding box center [682, 29] width 5 height 5
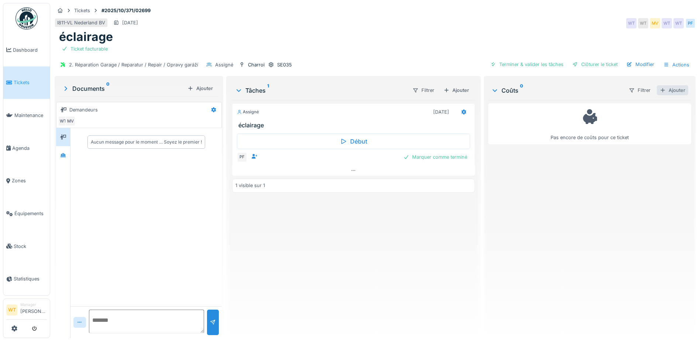
click at [660, 87] on div "Ajouter" at bounding box center [672, 90] width 31 height 10
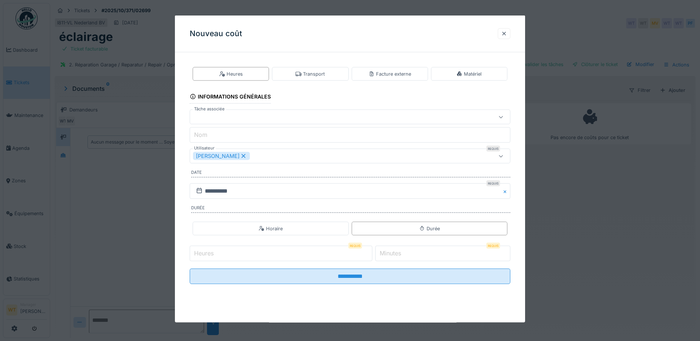
click at [240, 155] on icon at bounding box center [243, 156] width 7 height 5
click at [245, 159] on div "Utilisateurs" at bounding box center [331, 156] width 276 height 8
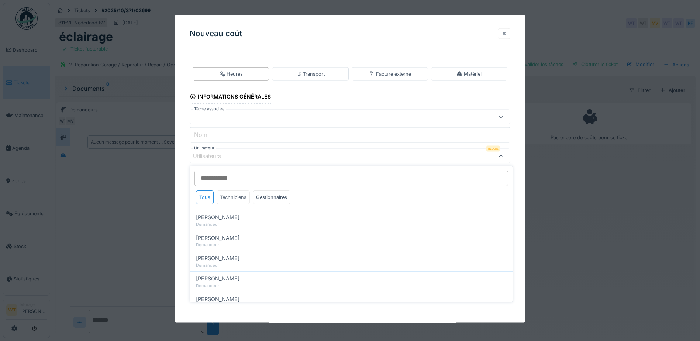
click at [237, 199] on div "Techniciens" at bounding box center [233, 197] width 33 height 14
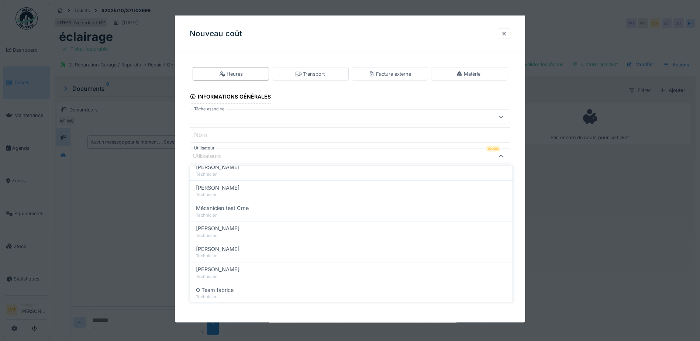
scroll to position [126, 0]
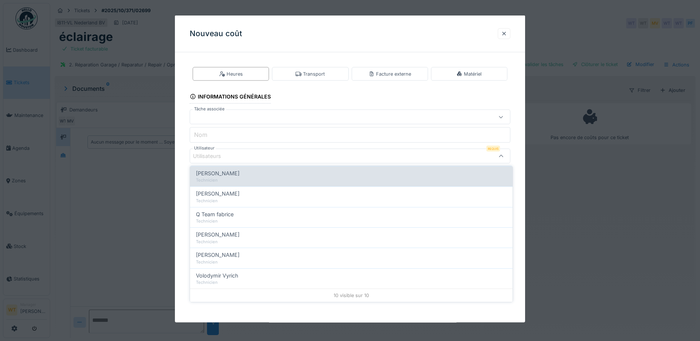
drag, startPoint x: 237, startPoint y: 179, endPoint x: 242, endPoint y: 178, distance: 5.5
click at [237, 179] on div "Technicien" at bounding box center [351, 180] width 311 height 6
type input "*****"
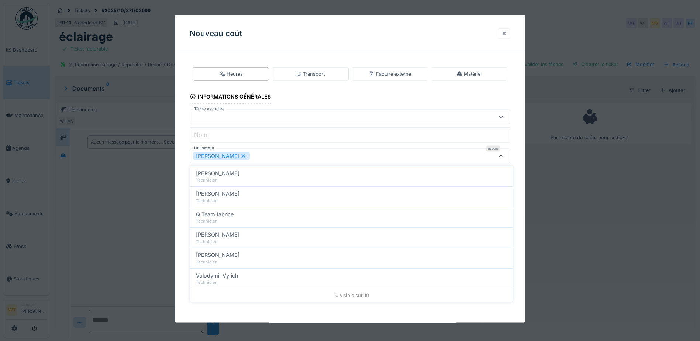
drag, startPoint x: 267, startPoint y: 157, endPoint x: 265, endPoint y: 164, distance: 7.2
click at [267, 159] on div "[PERSON_NAME]" at bounding box center [331, 156] width 276 height 8
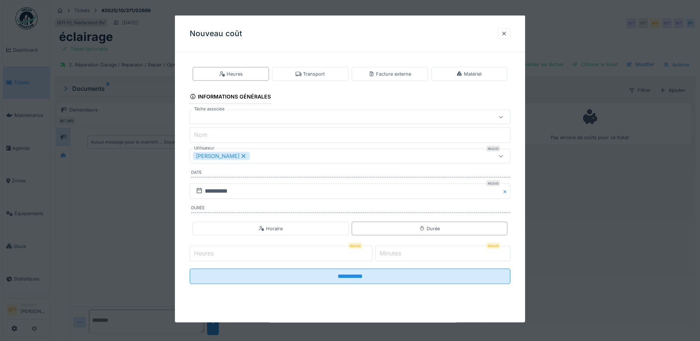
click at [290, 251] on input "Heures" at bounding box center [281, 253] width 183 height 15
type input "*"
click at [403, 255] on label "Minutes" at bounding box center [390, 253] width 24 height 9
click at [403, 255] on input "*" at bounding box center [442, 253] width 135 height 15
click at [308, 261] on input "*" at bounding box center [281, 253] width 183 height 15
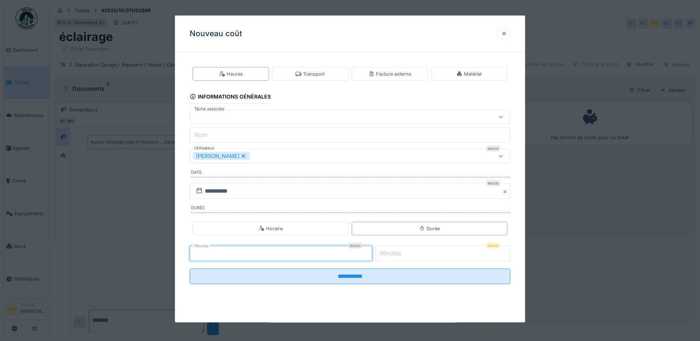
type input "*"
click at [388, 254] on label "Minutes" at bounding box center [390, 253] width 24 height 9
click at [388, 254] on input "Minutes" at bounding box center [442, 253] width 135 height 15
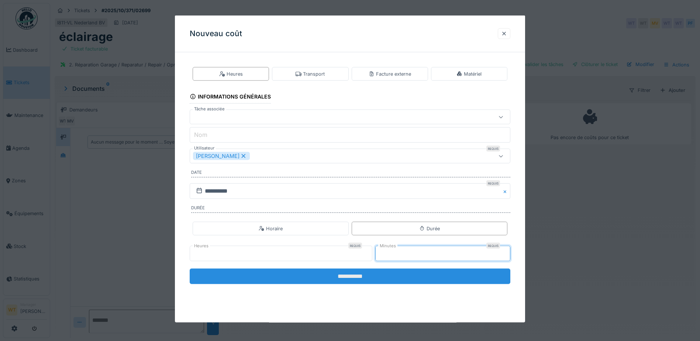
type input "**"
click at [382, 273] on input "**********" at bounding box center [350, 276] width 321 height 15
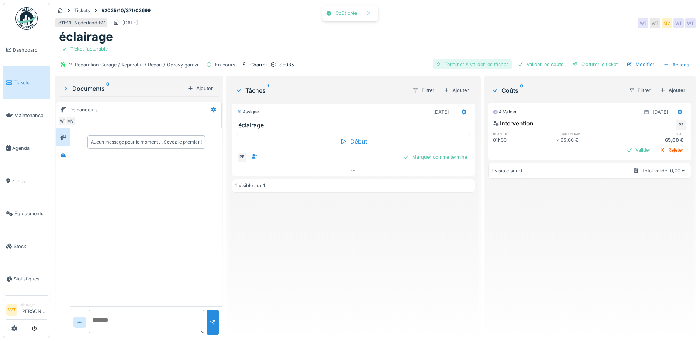
click at [483, 67] on div "Terminer & valider les tâches" at bounding box center [472, 64] width 79 height 10
click at [536, 68] on div "Valider les coûts" at bounding box center [541, 64] width 52 height 10
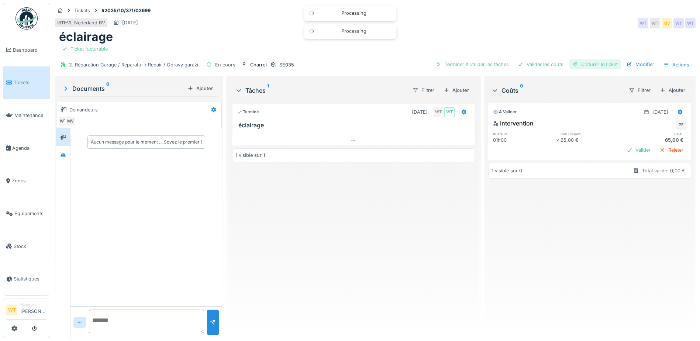
click at [591, 63] on div "Clôturer le ticket" at bounding box center [594, 64] width 51 height 10
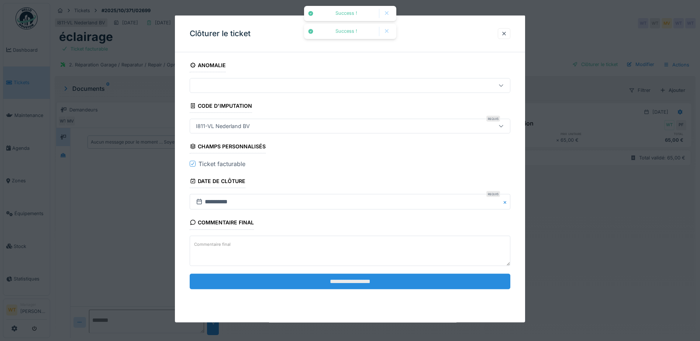
click at [324, 287] on input "**********" at bounding box center [350, 280] width 321 height 15
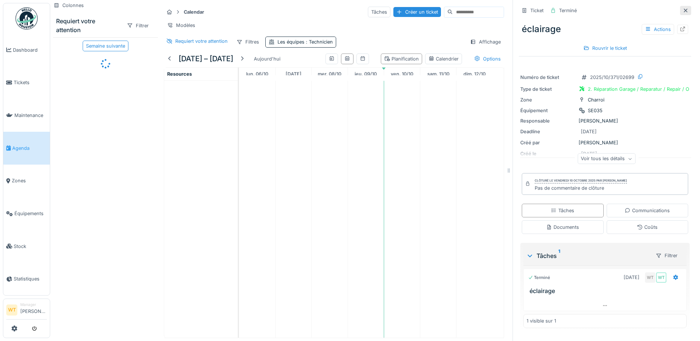
click at [683, 9] on icon at bounding box center [686, 10] width 6 height 5
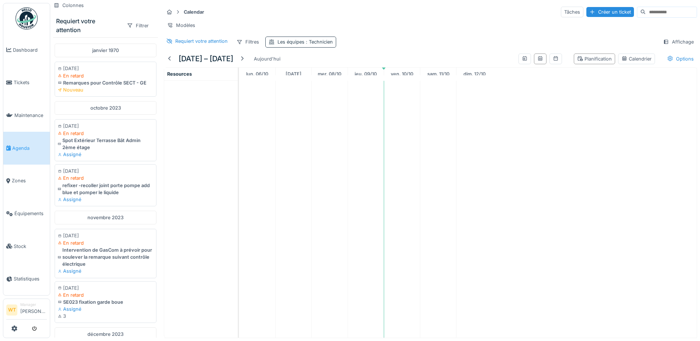
click at [296, 45] on div "Les équipes : Technicien" at bounding box center [305, 41] width 55 height 7
click at [309, 82] on icon at bounding box center [306, 82] width 7 height 5
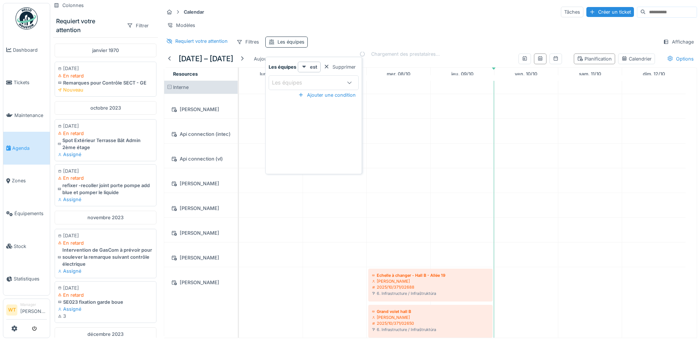
click at [296, 45] on div "Les équipes" at bounding box center [291, 41] width 27 height 7
click at [314, 79] on div "Les équipes" at bounding box center [306, 83] width 69 height 8
drag, startPoint x: 296, startPoint y: 181, endPoint x: 321, endPoint y: 94, distance: 90.5
click at [296, 181] on span "Technicien" at bounding box center [286, 183] width 27 height 8
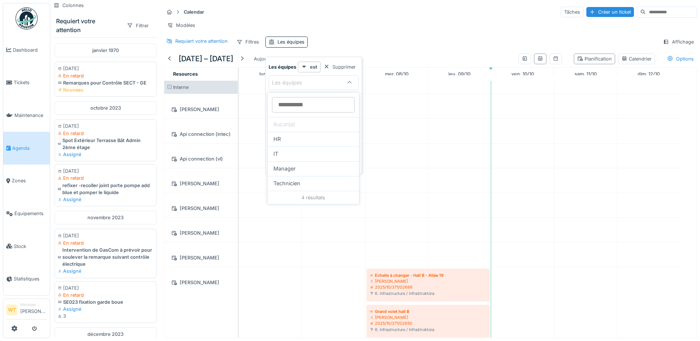
type input "***"
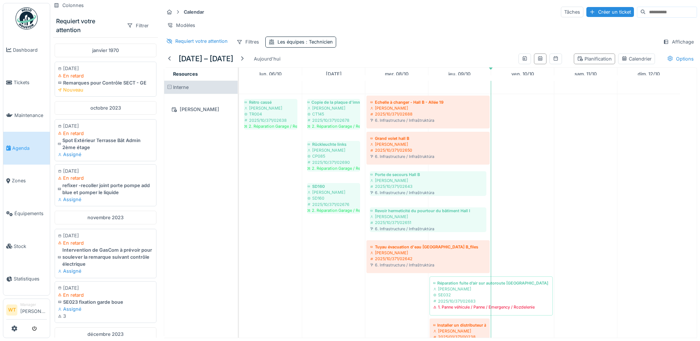
click at [349, 28] on div "Modèles" at bounding box center [430, 25] width 533 height 11
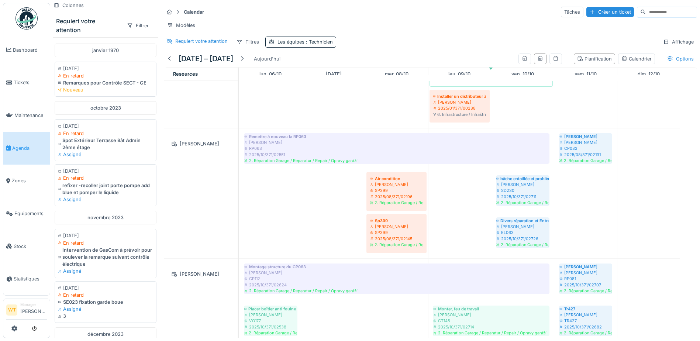
scroll to position [258, 0]
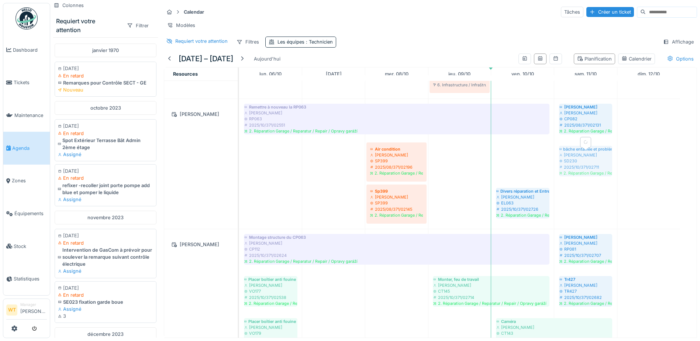
drag, startPoint x: 517, startPoint y: 161, endPoint x: 567, endPoint y: 163, distance: 50.3
click at [239, 160] on div "Remettre à nouveau la RP063 [PERSON_NAME] RP063 2025/10/371/02551 2. Réparation…" at bounding box center [239, 164] width 0 height 130
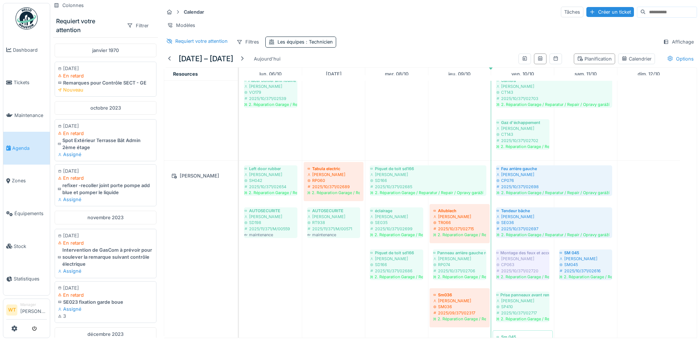
scroll to position [0, 0]
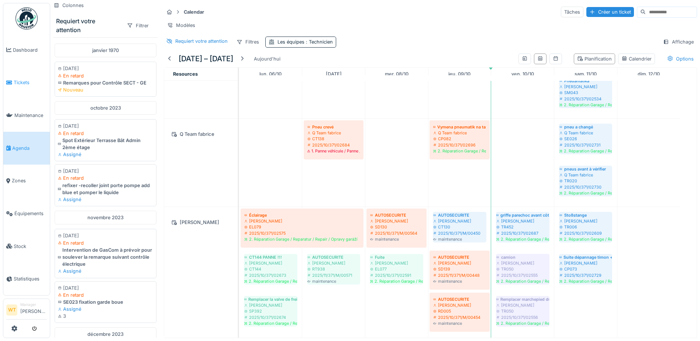
click at [28, 82] on span "Tickets" at bounding box center [30, 82] width 33 height 7
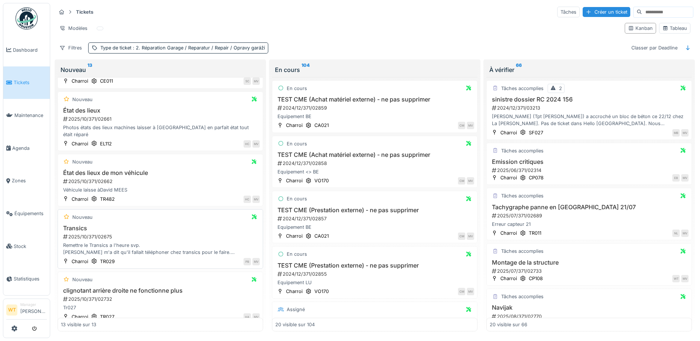
scroll to position [473, 0]
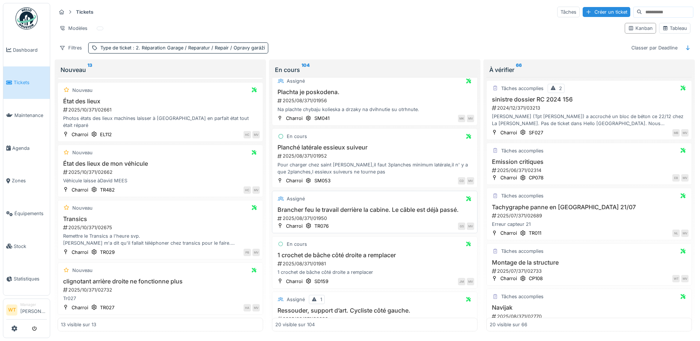
scroll to position [878, 0]
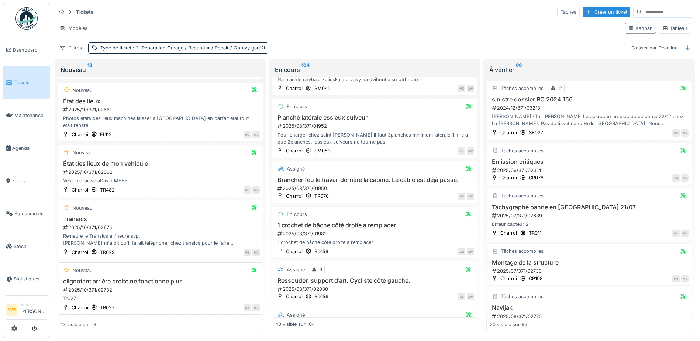
click at [124, 272] on div "Nouveau clignotant arrière droite ne fonctionne plus 2025/10/371/02732 Tr027 Ch…" at bounding box center [161, 288] width 206 height 52
click at [127, 272] on div "Nouveau clignotant arrière droite ne fonctionne plus 2025/10/371/02732 Tr027 Ch…" at bounding box center [161, 288] width 206 height 52
click at [94, 278] on h3 "clignotant arrière droite ne fonctionne plus" at bounding box center [160, 281] width 199 height 7
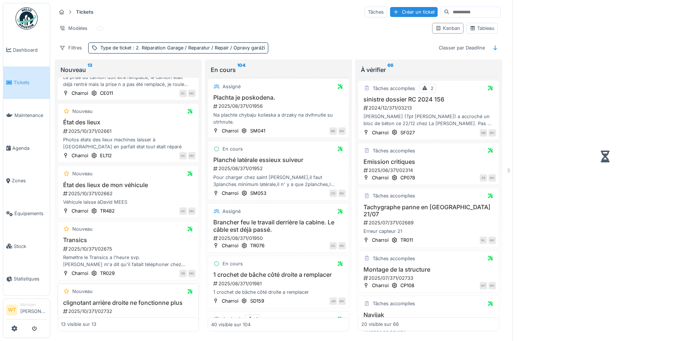
scroll to position [914, 0]
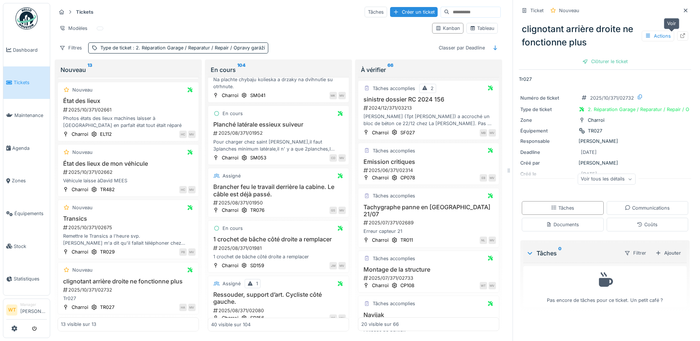
click at [680, 33] on icon at bounding box center [683, 35] width 6 height 5
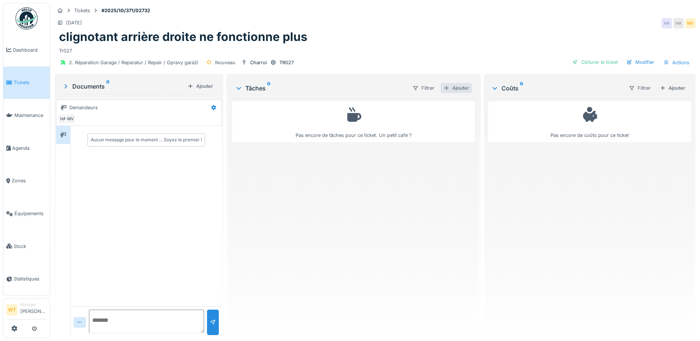
click at [465, 89] on div "Ajouter" at bounding box center [456, 88] width 31 height 10
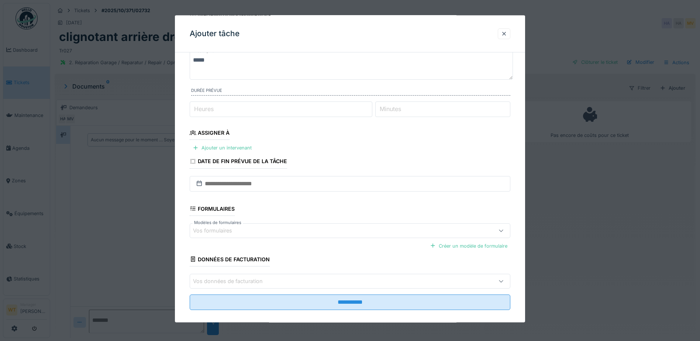
scroll to position [58, 0]
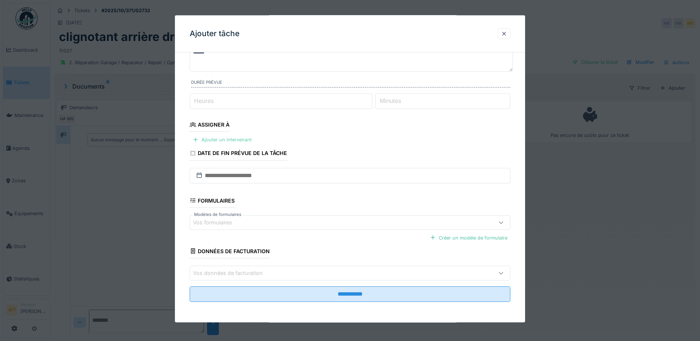
click at [243, 139] on div "Ajouter un intervenant" at bounding box center [222, 140] width 65 height 10
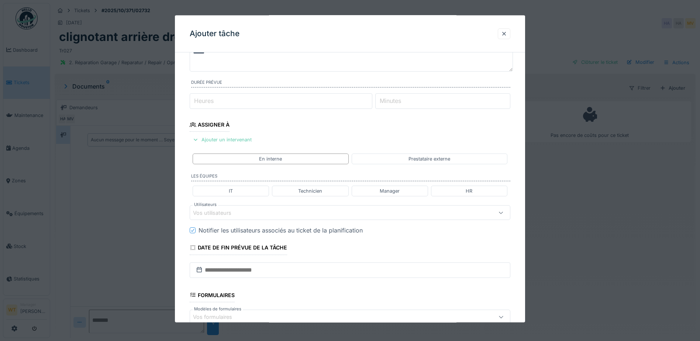
click at [245, 140] on div "Ajouter un intervenant" at bounding box center [222, 140] width 65 height 10
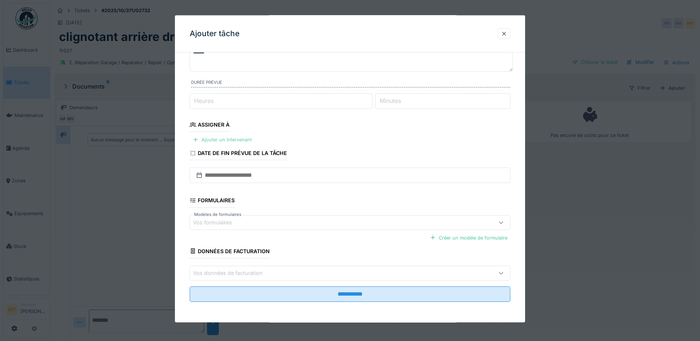
click at [245, 140] on div "Ajouter un intervenant" at bounding box center [222, 140] width 65 height 10
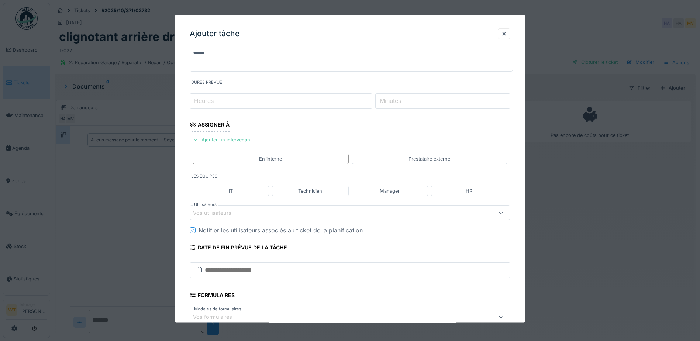
click at [252, 219] on div "Vos utilisateurs" at bounding box center [350, 212] width 321 height 15
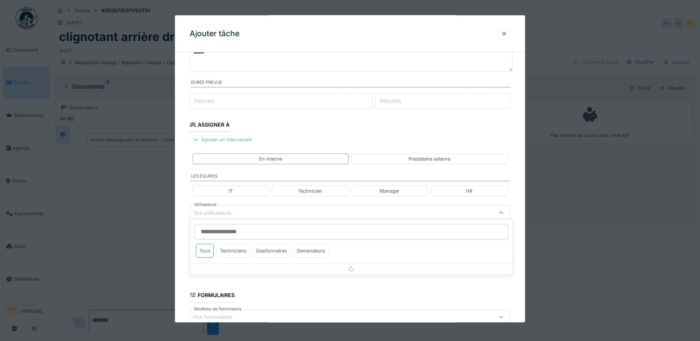
scroll to position [102, 0]
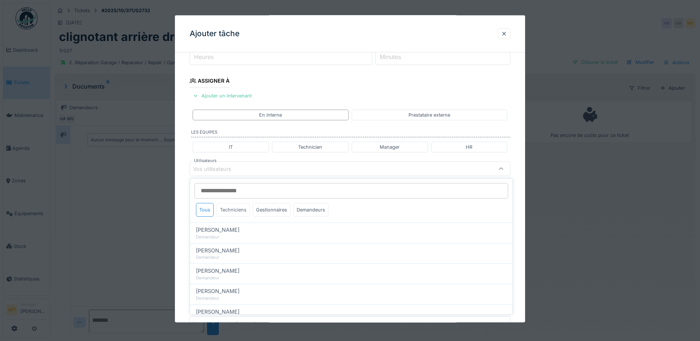
click at [236, 208] on div "Techniciens" at bounding box center [233, 210] width 33 height 14
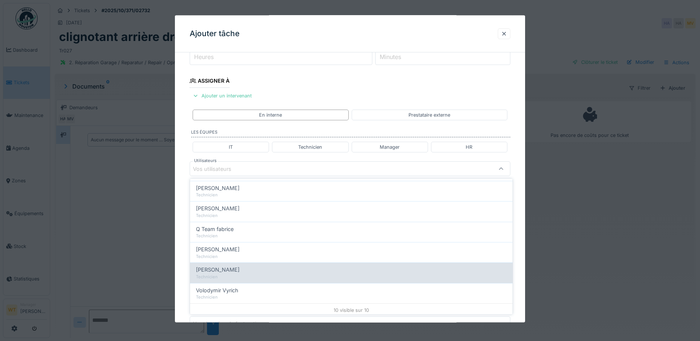
scroll to position [126, 0]
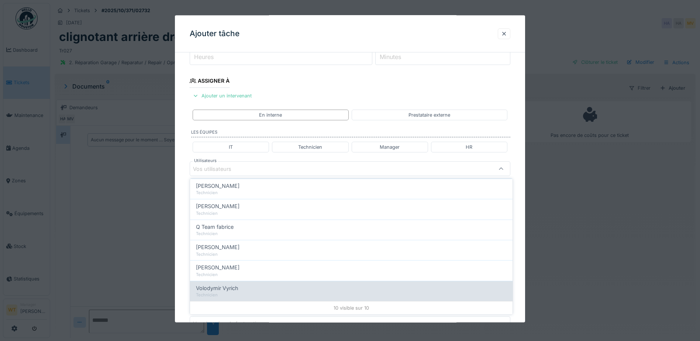
click at [249, 286] on div "Volodymir Vyrich" at bounding box center [351, 288] width 311 height 8
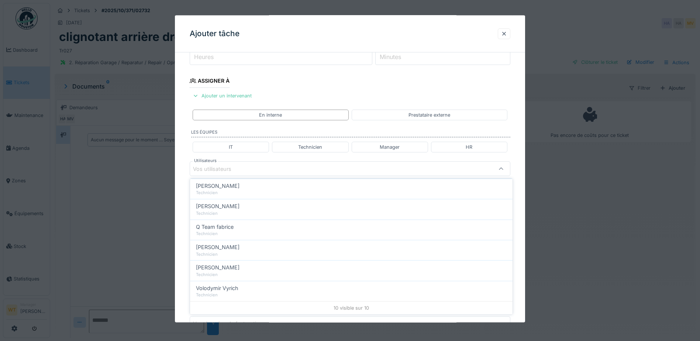
type input "*****"
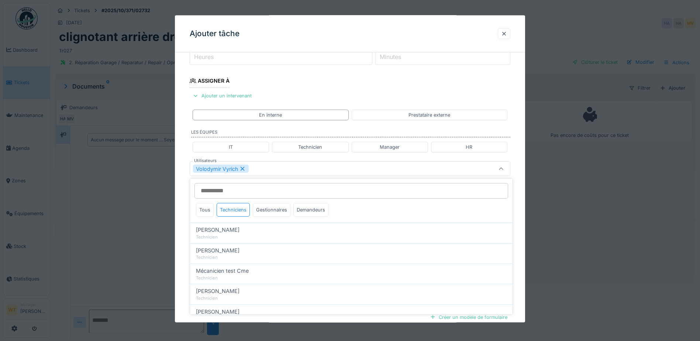
click at [260, 175] on div "Volodymir Vyrich" at bounding box center [350, 168] width 321 height 15
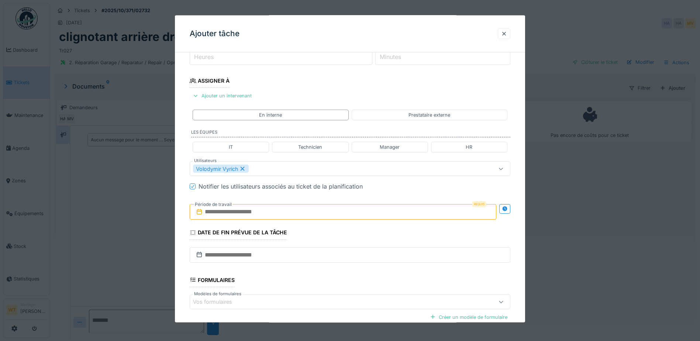
click at [262, 209] on input "text" at bounding box center [343, 211] width 307 height 15
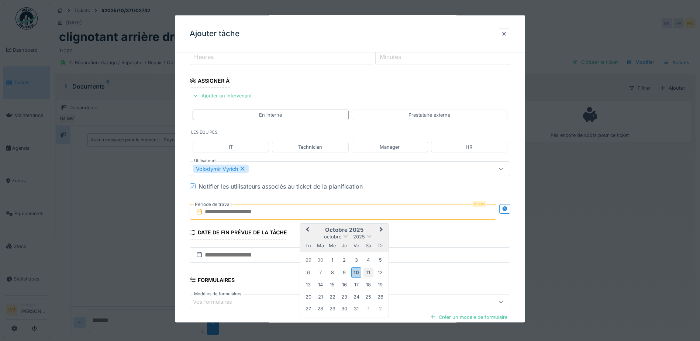
click at [371, 276] on div "11" at bounding box center [368, 272] width 10 height 10
click at [370, 276] on div "11" at bounding box center [368, 272] width 10 height 10
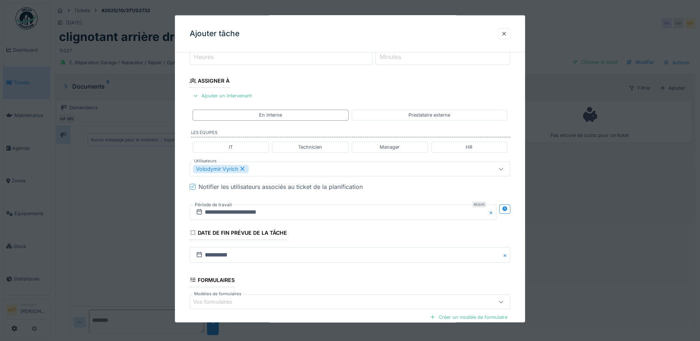
scroll to position [182, 0]
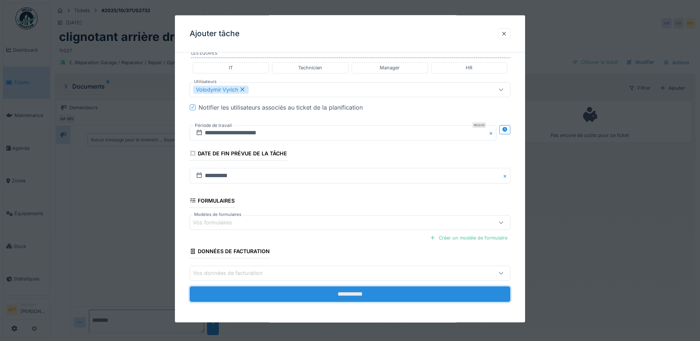
click at [320, 300] on input "**********" at bounding box center [350, 293] width 321 height 15
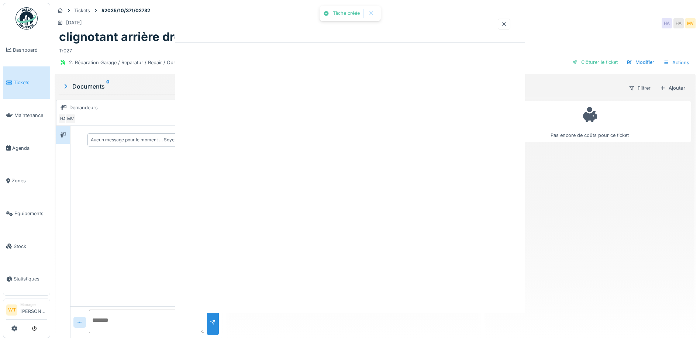
scroll to position [0, 0]
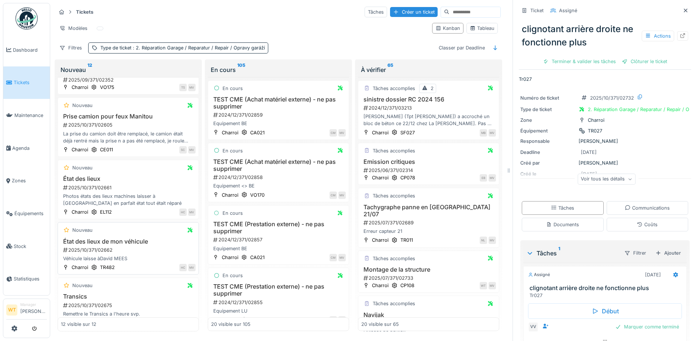
scroll to position [469, 0]
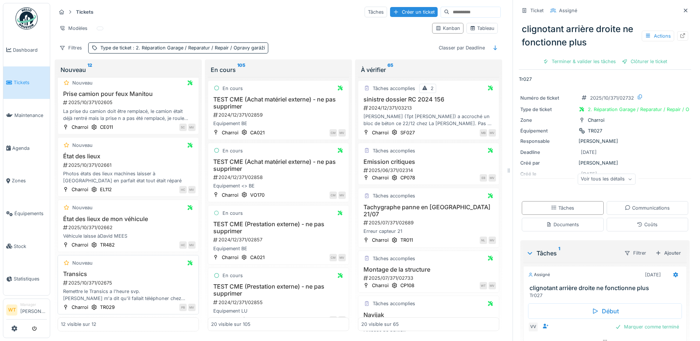
click at [135, 279] on div "2025/10/371/02675" at bounding box center [128, 282] width 133 height 7
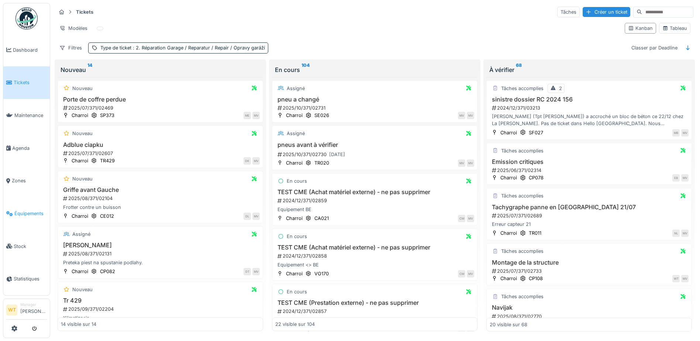
click at [34, 210] on span "Équipements" at bounding box center [30, 213] width 32 height 7
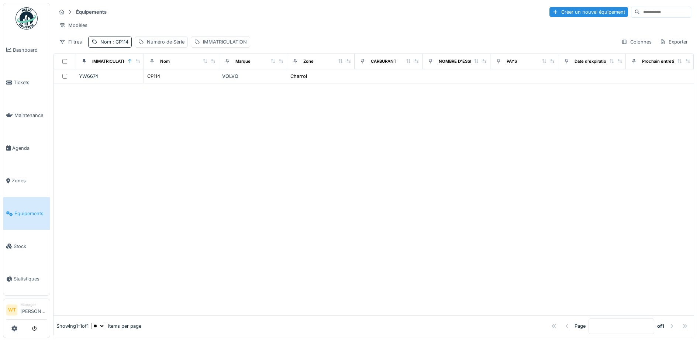
click at [116, 42] on div "Équipements Créer un nouvel équipement Modèles Filtres Nom : CP114 Numéro de Sé…" at bounding box center [373, 27] width 641 height 48
click at [125, 47] on div "Nom : CP114" at bounding box center [110, 42] width 44 height 11
click at [135, 85] on input "*****" at bounding box center [128, 82] width 73 height 15
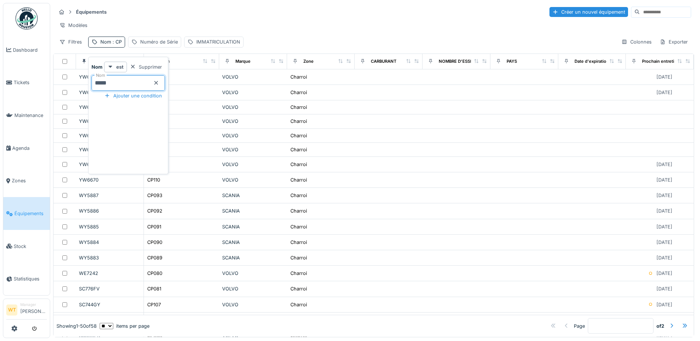
type input "*****"
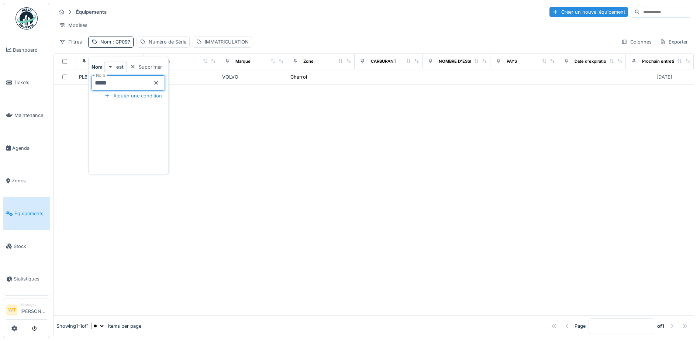
click at [211, 16] on div "Équipements Créer un nouvel équipement" at bounding box center [373, 12] width 635 height 12
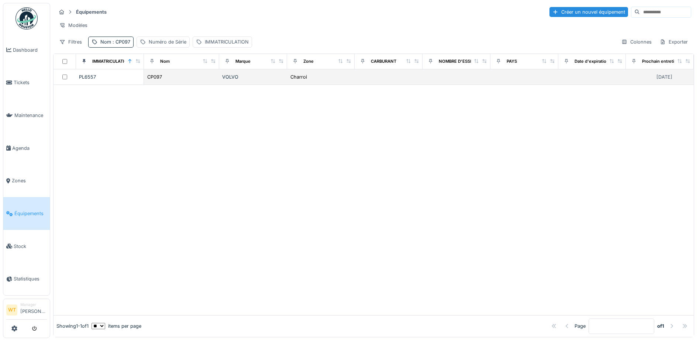
click at [203, 78] on td "CP097" at bounding box center [181, 76] width 75 height 15
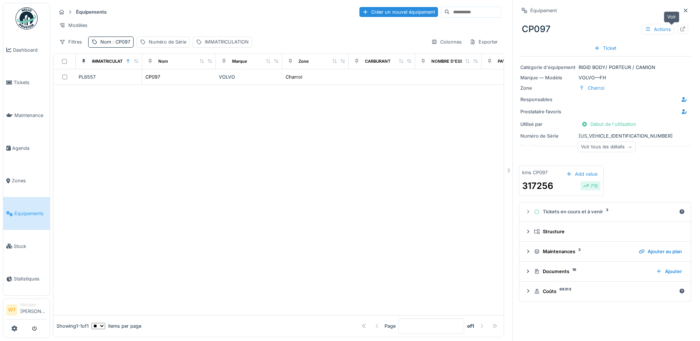
click at [680, 27] on icon at bounding box center [683, 29] width 6 height 5
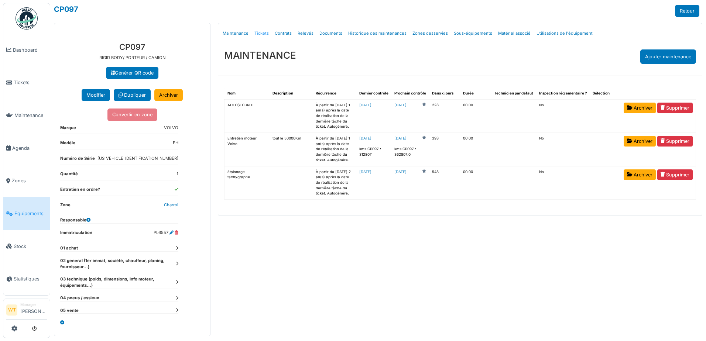
click at [259, 34] on link "Tickets" at bounding box center [261, 33] width 20 height 17
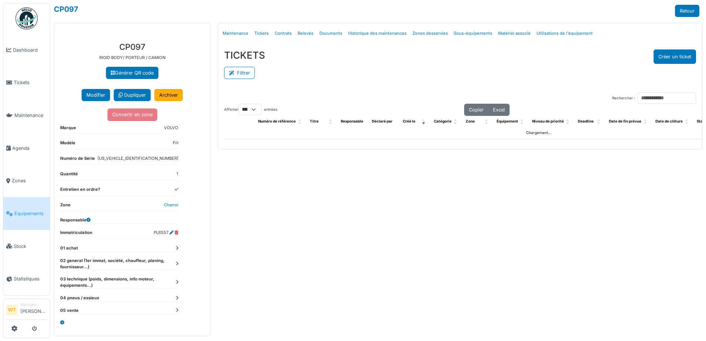
select select "***"
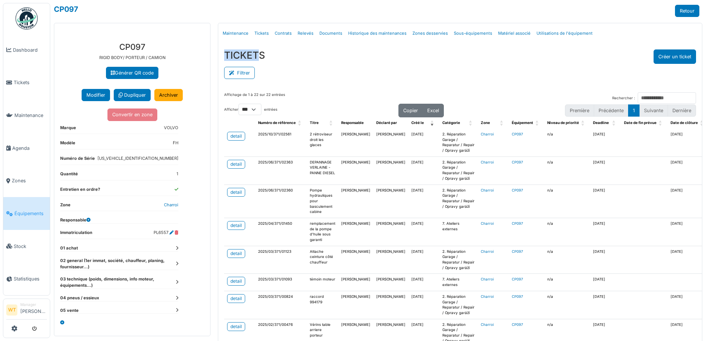
click at [261, 16] on div "CP097 Retour" at bounding box center [376, 11] width 645 height 12
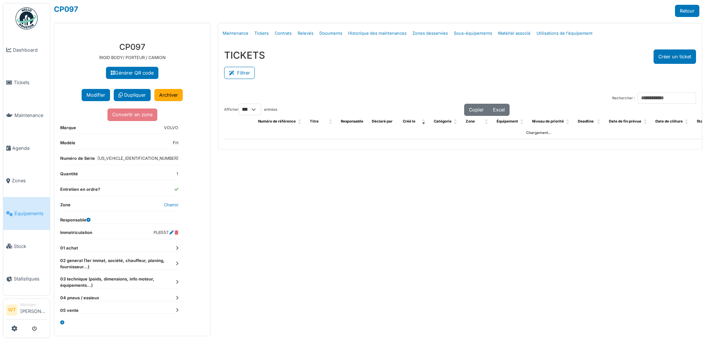
select select "***"
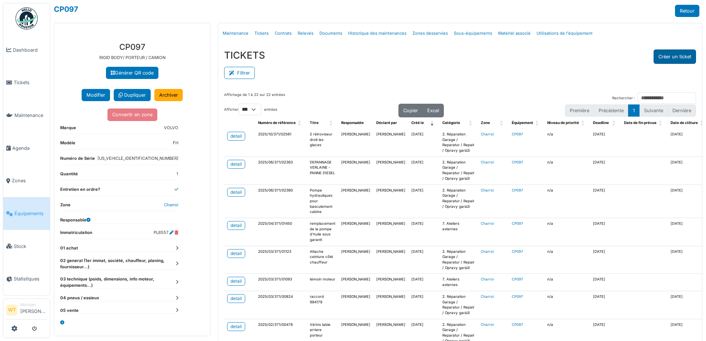
click at [664, 61] on button "Créer un ticket" at bounding box center [674, 56] width 42 height 14
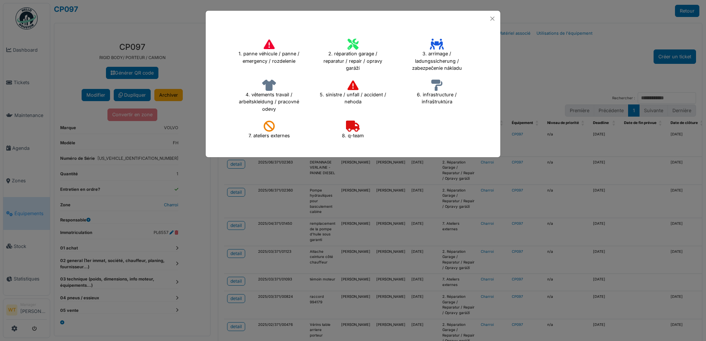
click at [355, 55] on h4 "2. réparation garage / reparatur / repair / opravy garáží" at bounding box center [352, 55] width 76 height 38
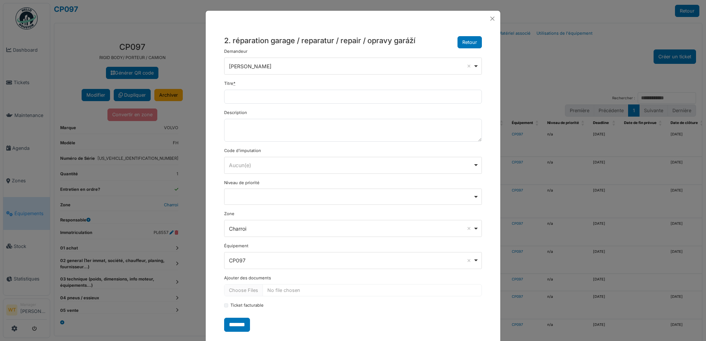
click at [293, 104] on form "**********" at bounding box center [353, 189] width 258 height 283
click at [488, 20] on button "Close" at bounding box center [492, 19] width 10 height 10
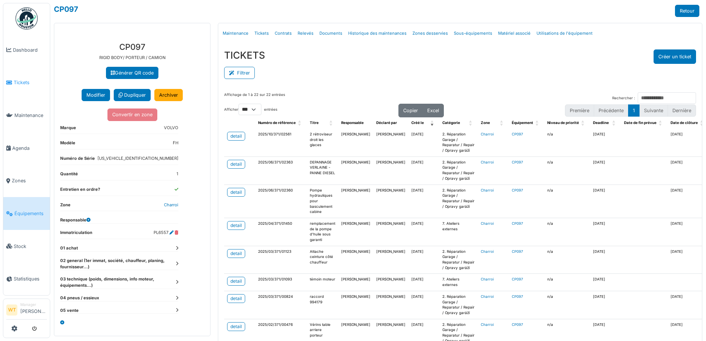
click at [19, 80] on span "Tickets" at bounding box center [30, 82] width 33 height 7
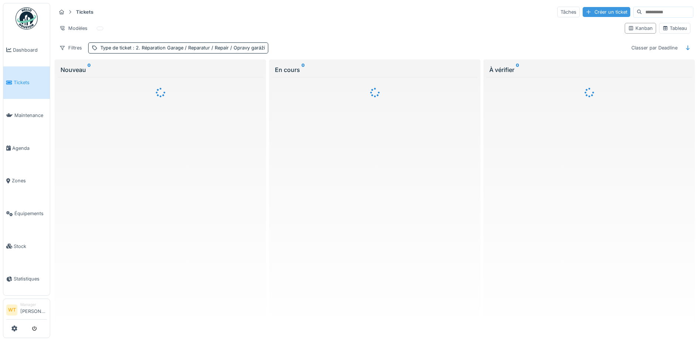
click at [585, 15] on div "Créer un ticket" at bounding box center [607, 12] width 48 height 10
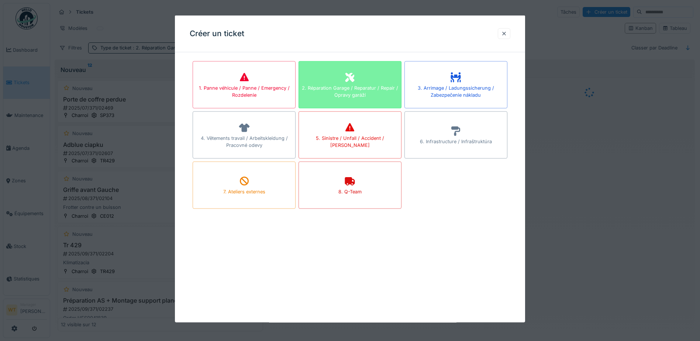
click at [358, 93] on div "2. Réparation Garage / Reparatur / Repair / Opravy garáží" at bounding box center [350, 91] width 102 height 14
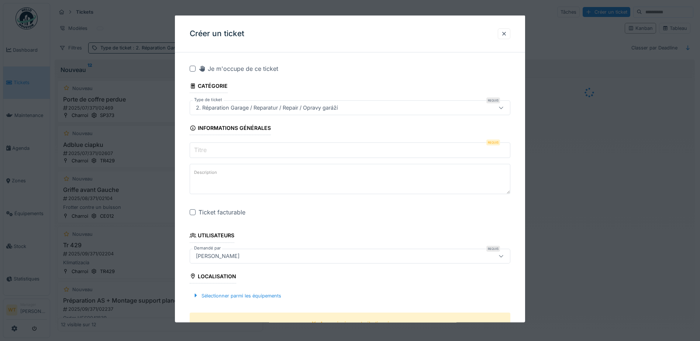
click at [249, 154] on input "Titre" at bounding box center [350, 149] width 321 height 15
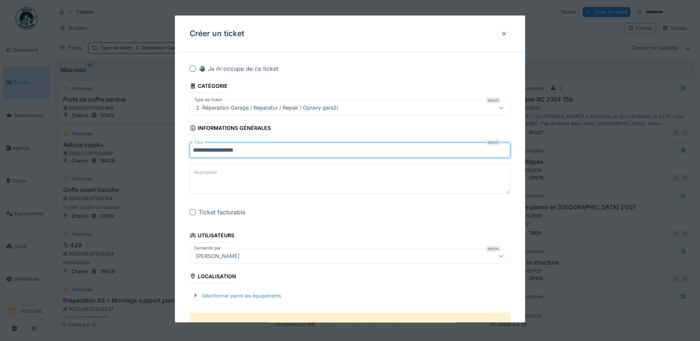
type input "**********"
click at [189, 214] on div "**********" at bounding box center [350, 337] width 350 height 558
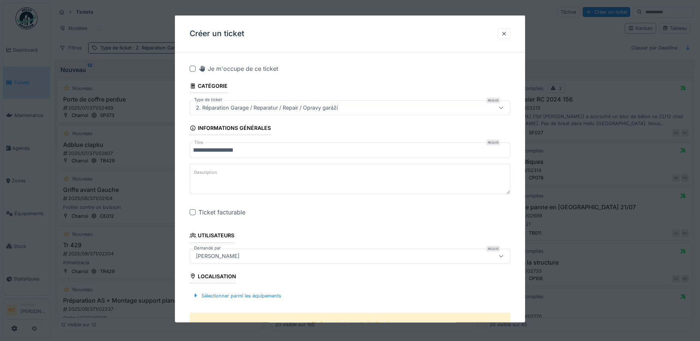
click at [194, 213] on div at bounding box center [193, 212] width 6 height 6
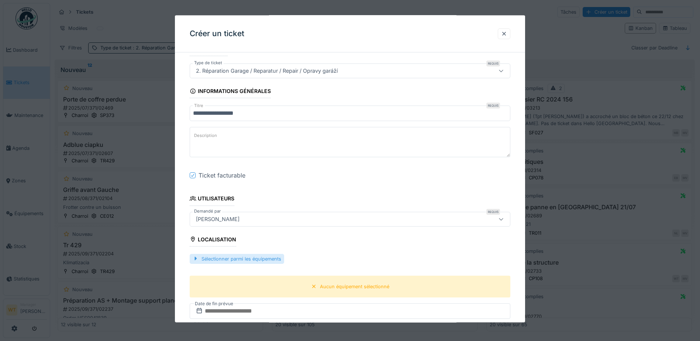
click at [245, 259] on div "Sélectionner parmi les équipements" at bounding box center [237, 259] width 94 height 10
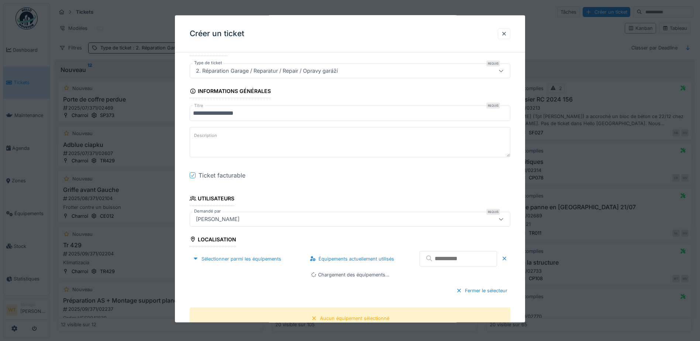
click at [423, 258] on input "text" at bounding box center [458, 258] width 77 height 15
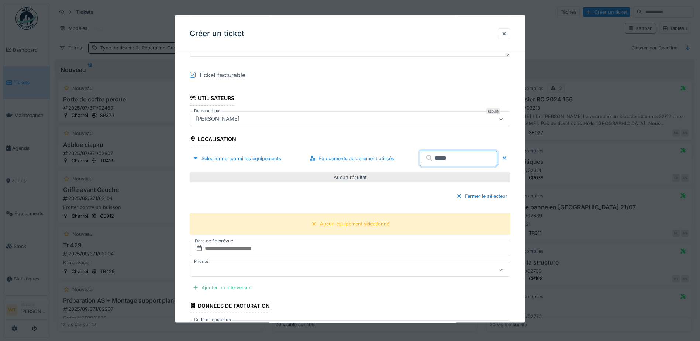
scroll to position [148, 0]
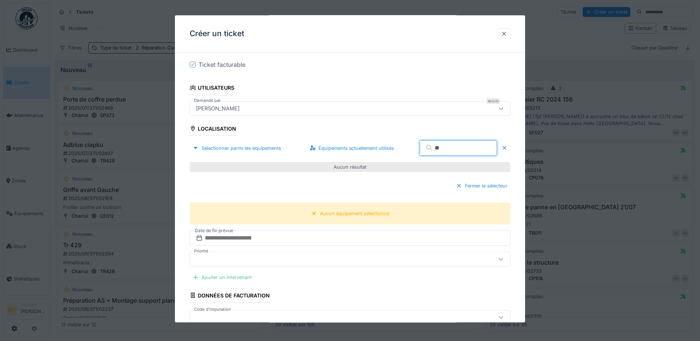
type input "*"
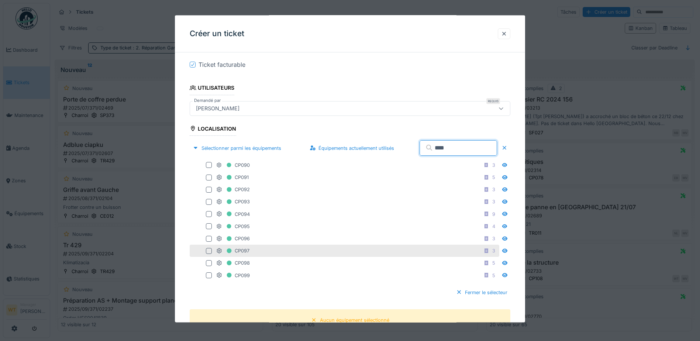
type input "****"
click at [270, 249] on div "CP097 3" at bounding box center [357, 250] width 282 height 9
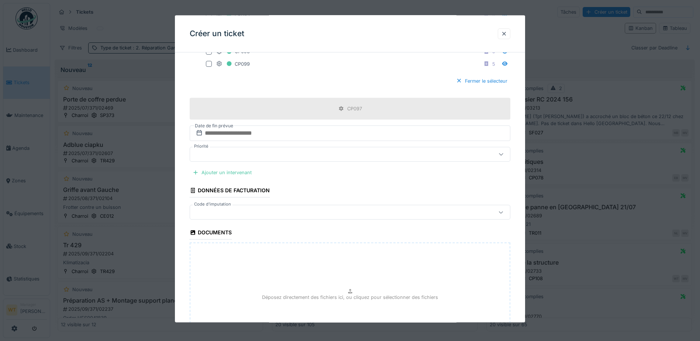
scroll to position [369, 0]
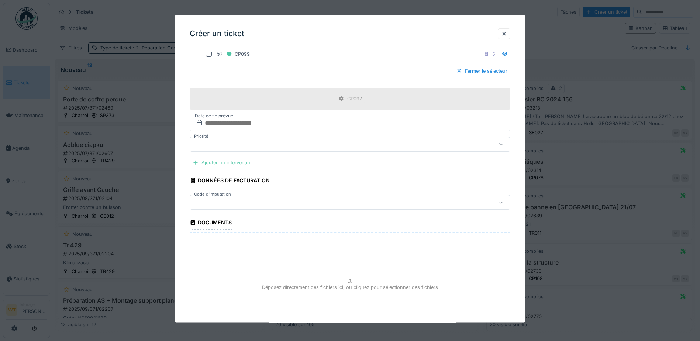
click at [238, 162] on div "Ajouter un intervenant" at bounding box center [222, 163] width 65 height 10
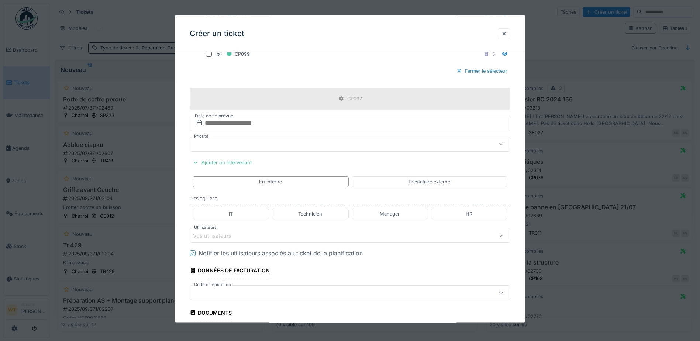
click at [242, 241] on div "Vos utilisateurs" at bounding box center [350, 235] width 321 height 15
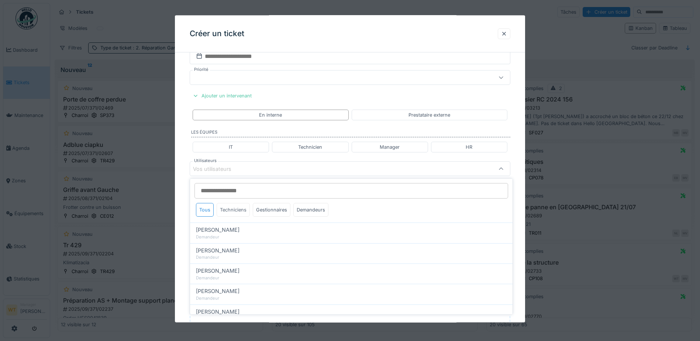
click at [228, 209] on div "Techniciens" at bounding box center [233, 210] width 33 height 14
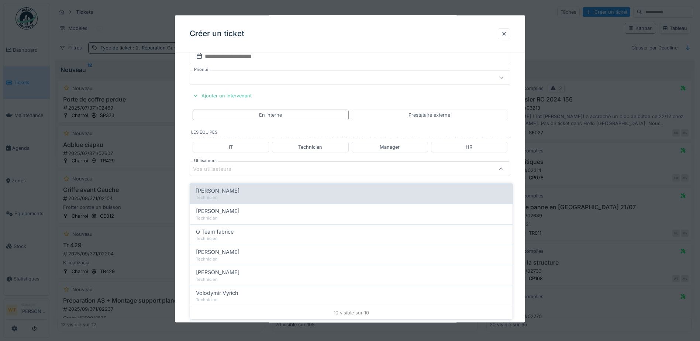
scroll to position [89, 0]
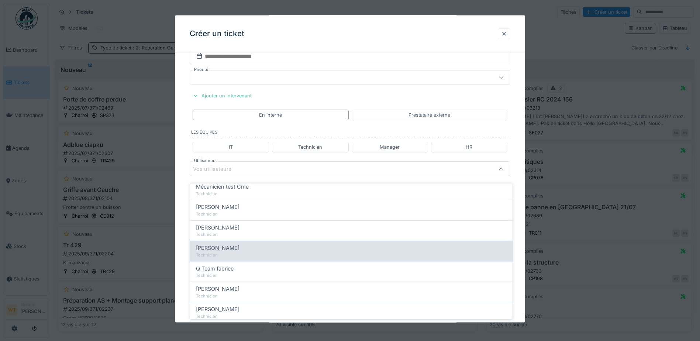
click at [240, 245] on div "[PERSON_NAME]" at bounding box center [351, 248] width 311 height 8
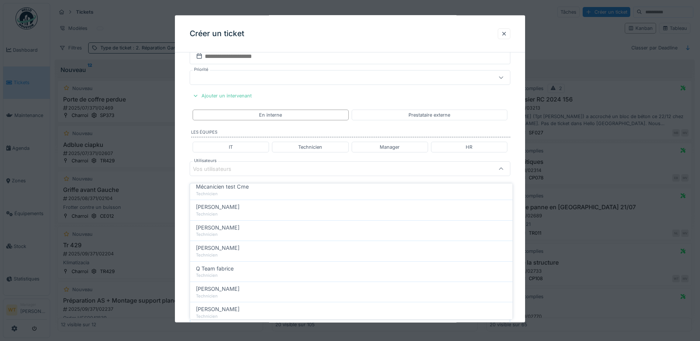
type input "*****"
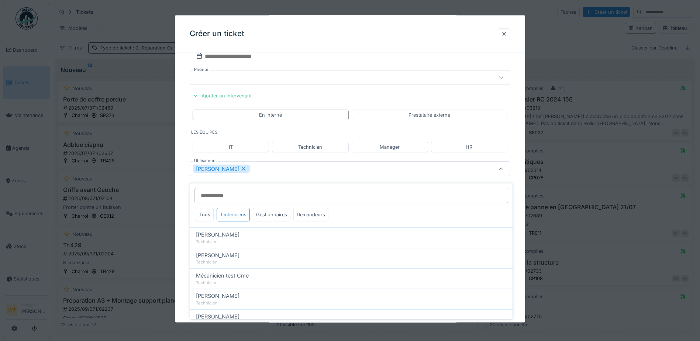
click at [274, 173] on div "[PERSON_NAME]" at bounding box center [331, 169] width 276 height 8
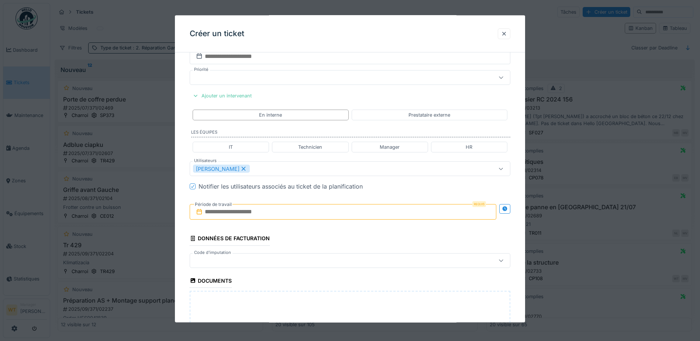
click at [274, 218] on input "text" at bounding box center [343, 211] width 307 height 15
click at [358, 272] on div "10" at bounding box center [356, 272] width 10 height 11
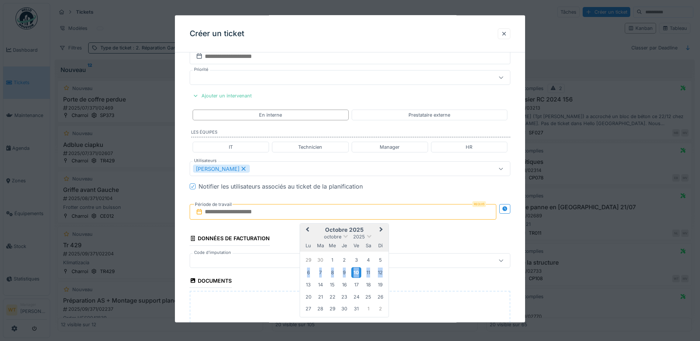
click at [358, 272] on div "10" at bounding box center [356, 272] width 10 height 11
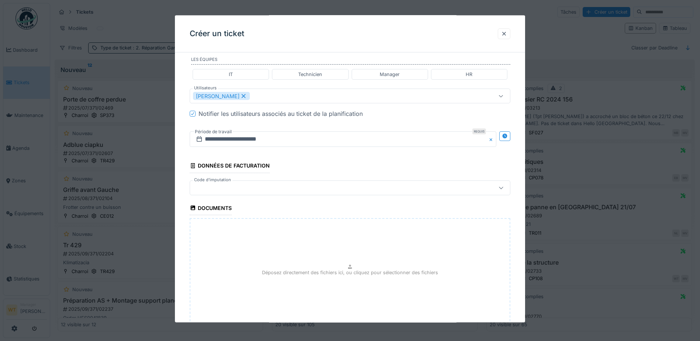
scroll to position [563, 0]
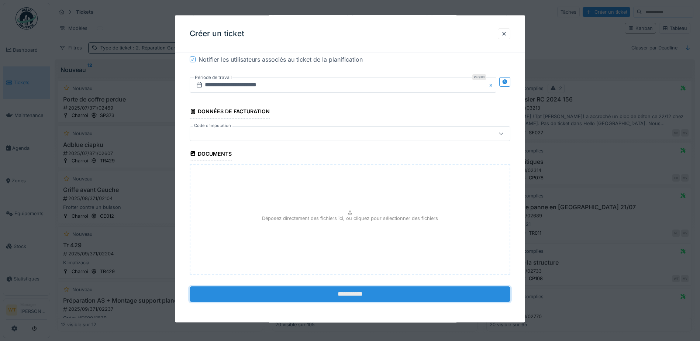
click at [303, 296] on input "**********" at bounding box center [350, 293] width 321 height 15
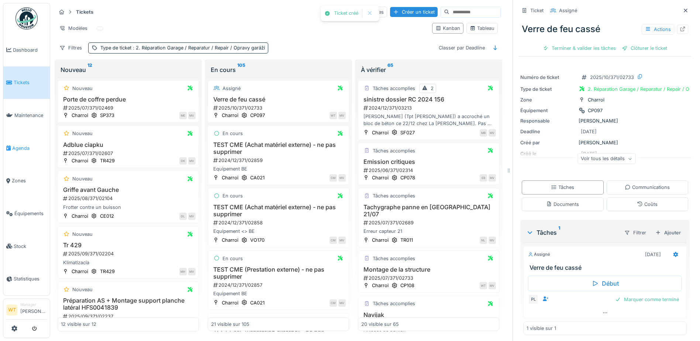
click at [23, 145] on span "Agenda" at bounding box center [29, 148] width 35 height 7
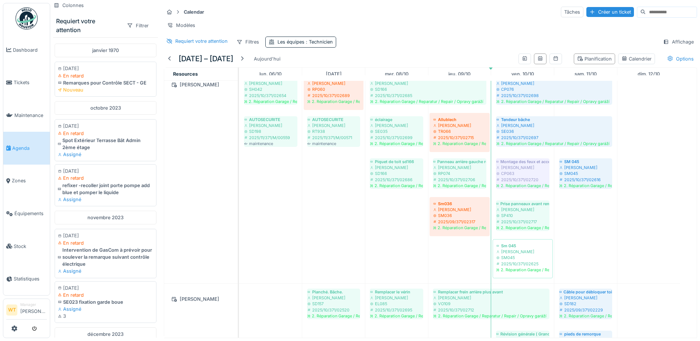
scroll to position [576, 0]
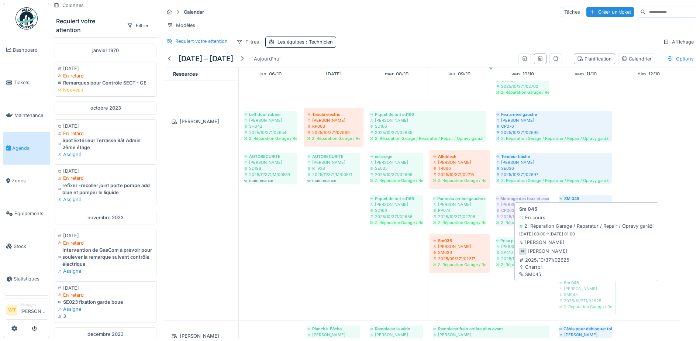
drag, startPoint x: 530, startPoint y: 304, endPoint x: 564, endPoint y: 287, distance: 38.3
click at [239, 287] on div "Left door rubber [PERSON_NAME] SH042 2025/10/371/02654 2. Réparation Garage / R…" at bounding box center [239, 213] width 0 height 214
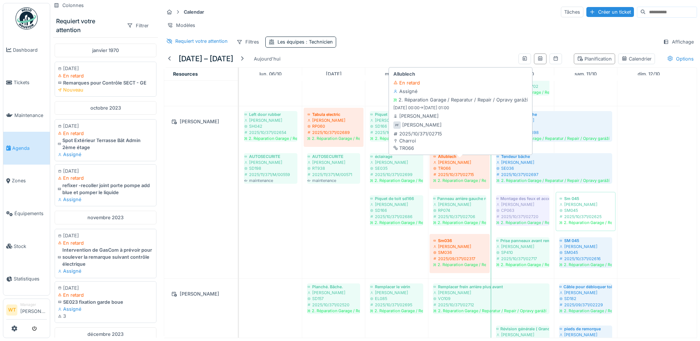
click at [438, 178] on div "2025/10/371/02715" at bounding box center [459, 175] width 53 height 6
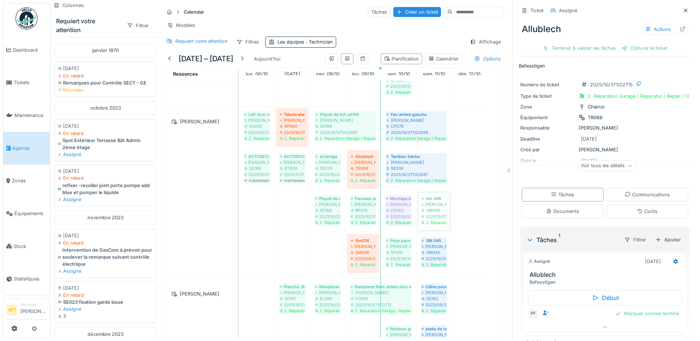
click at [603, 161] on div "Voir tous les détails" at bounding box center [607, 166] width 58 height 11
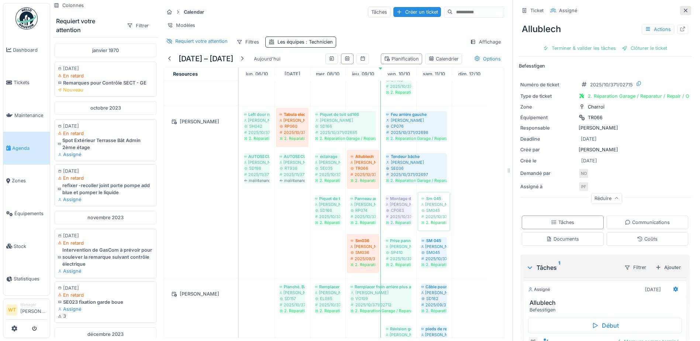
click at [683, 10] on icon at bounding box center [686, 10] width 6 height 5
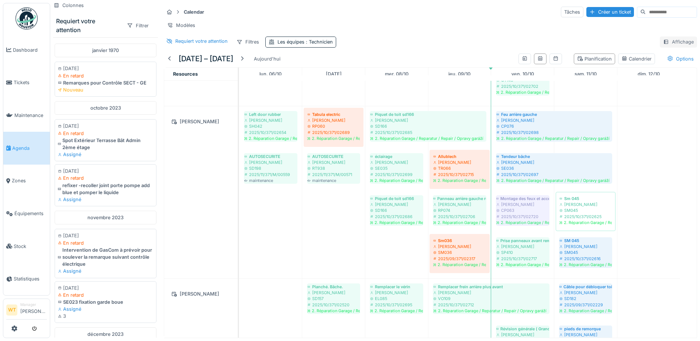
click at [668, 47] on div "Affichage" at bounding box center [678, 42] width 37 height 11
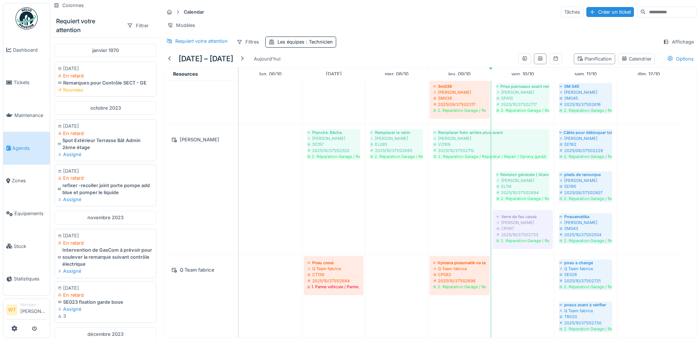
scroll to position [537, 0]
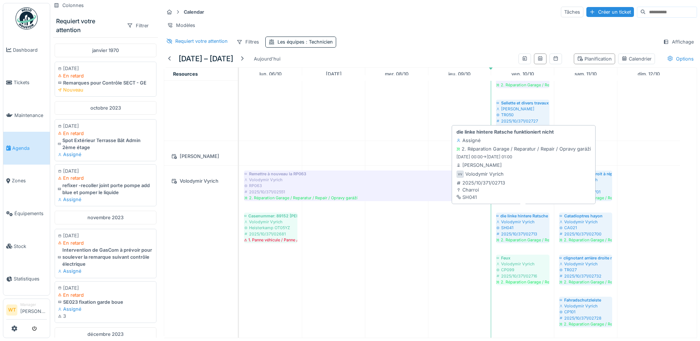
scroll to position [1261, 0]
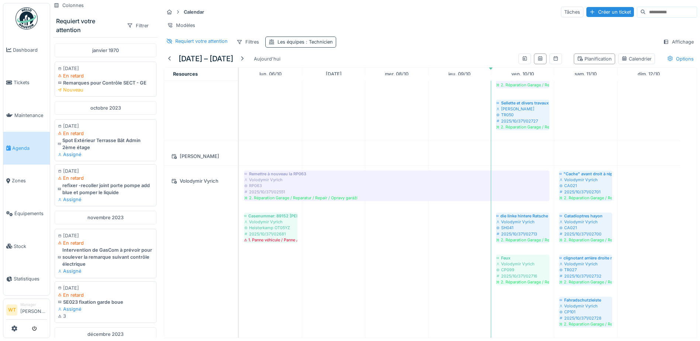
click at [291, 45] on div "Les équipes : Technicien" at bounding box center [305, 41] width 55 height 7
click at [350, 87] on div at bounding box center [350, 83] width 18 height 14
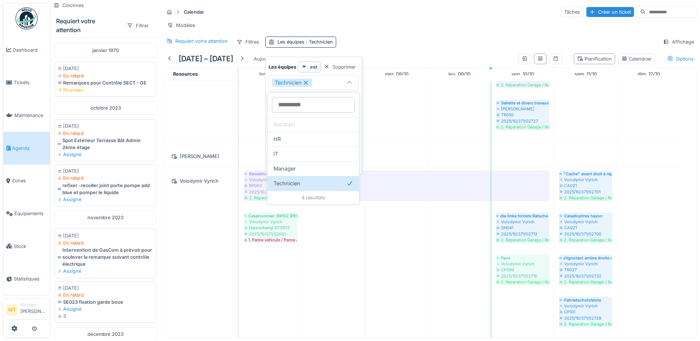
click at [351, 81] on icon at bounding box center [350, 82] width 6 height 5
click at [341, 94] on div "Ajouter une condition" at bounding box center [326, 95] width 63 height 10
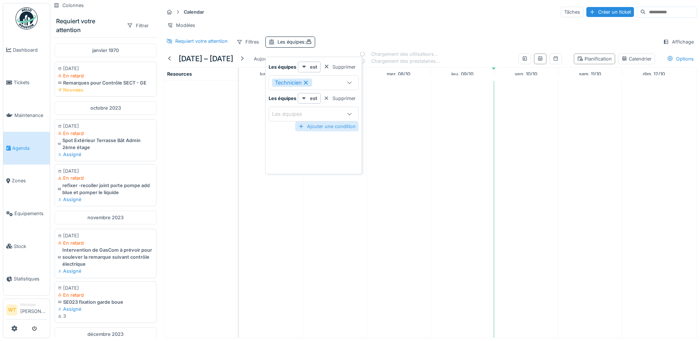
scroll to position [0, 0]
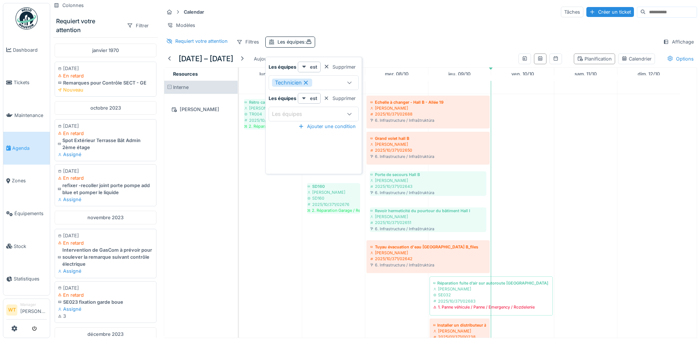
click at [337, 114] on div "Les équipes" at bounding box center [306, 114] width 69 height 8
click at [340, 98] on div "Supprimer" at bounding box center [340, 98] width 38 height 10
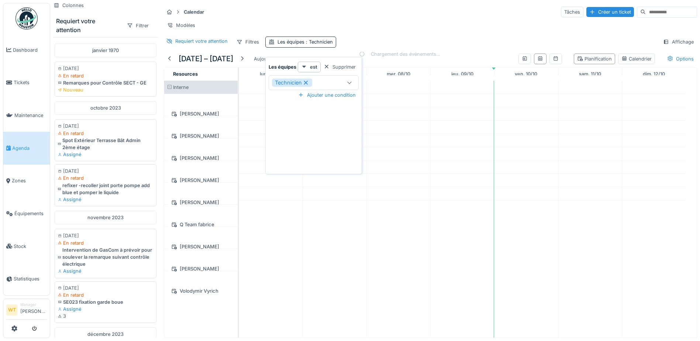
click at [349, 82] on icon at bounding box center [350, 82] width 6 height 5
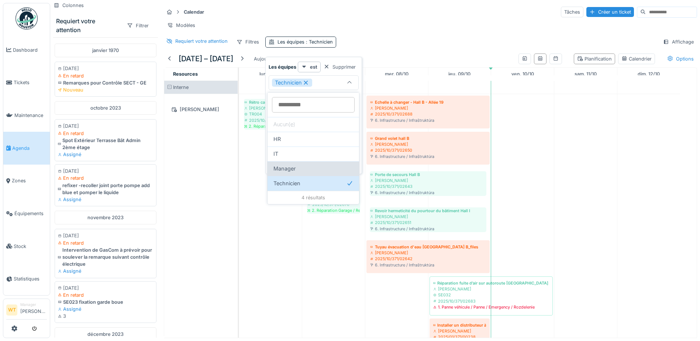
click at [301, 162] on div "Manager" at bounding box center [314, 168] width 92 height 15
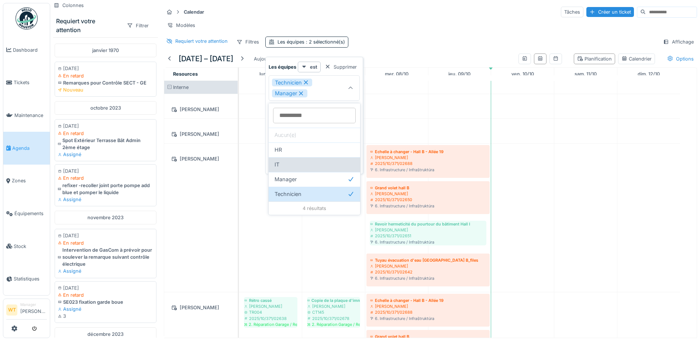
click at [303, 166] on div "IT" at bounding box center [315, 165] width 80 height 8
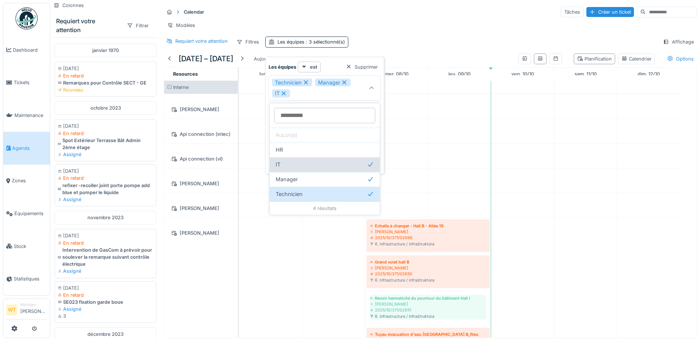
click at [311, 163] on div "IT" at bounding box center [325, 165] width 98 height 8
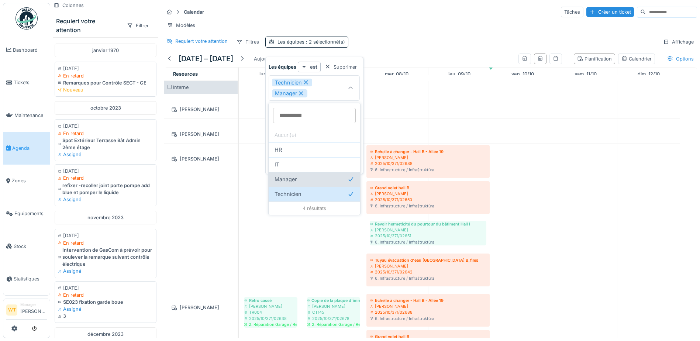
click at [313, 174] on div "Manager" at bounding box center [315, 179] width 92 height 15
type input "***"
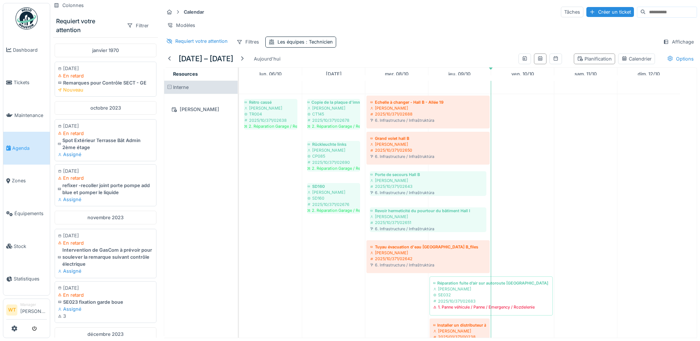
click at [477, 37] on div "Calendar Tâches Créer un ticket Modèles Requiert votre attention Filtres Les éq…" at bounding box center [430, 27] width 539 height 48
click at [674, 44] on div "Affichage" at bounding box center [678, 42] width 37 height 11
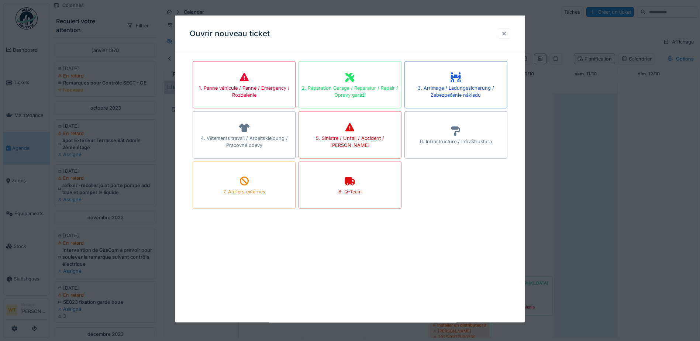
click at [507, 36] on div at bounding box center [504, 33] width 6 height 7
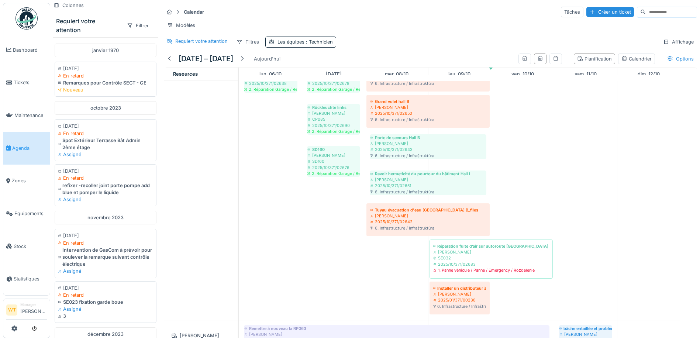
drag, startPoint x: 492, startPoint y: 74, endPoint x: 503, endPoint y: 75, distance: 11.9
click at [503, 75] on div "ven. 10/10" at bounding box center [522, 74] width 63 height 13
click at [667, 64] on div "Options" at bounding box center [680, 59] width 33 height 11
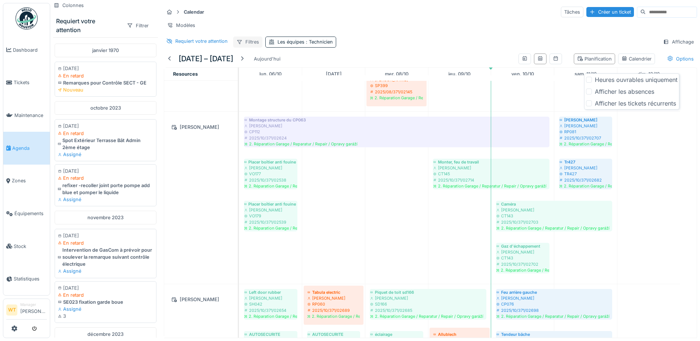
click at [242, 40] on div "Filtres" at bounding box center [247, 42] width 29 height 11
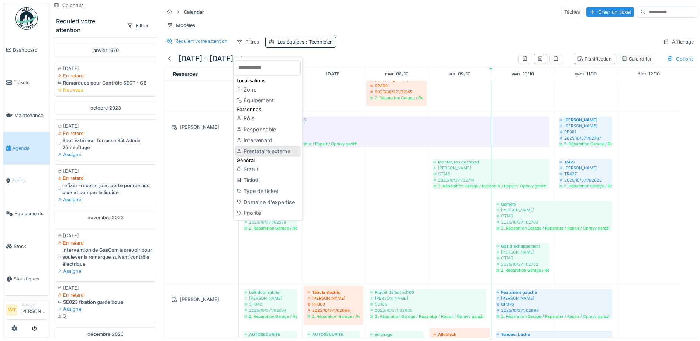
click at [268, 146] on div "Prestataire externe" at bounding box center [268, 151] width 66 height 11
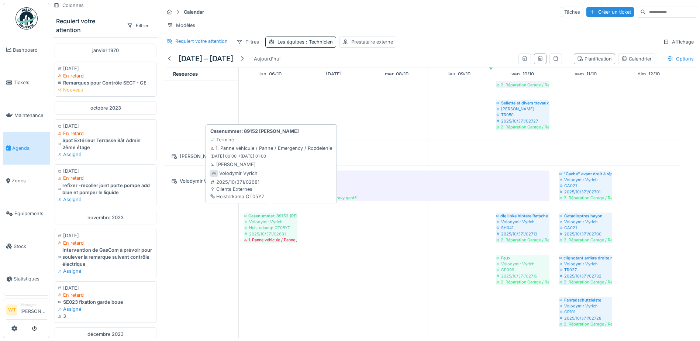
scroll to position [1007, 0]
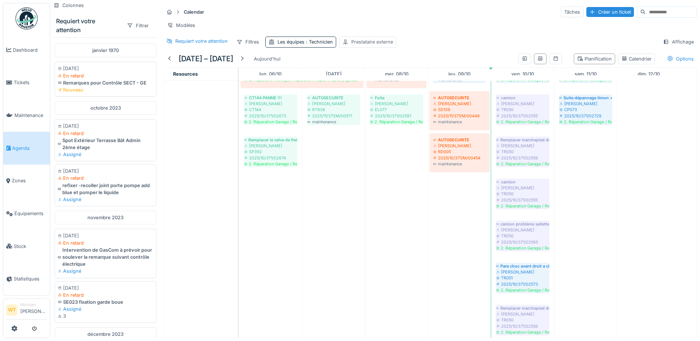
click at [370, 44] on div "Prestataire externe" at bounding box center [372, 41] width 42 height 7
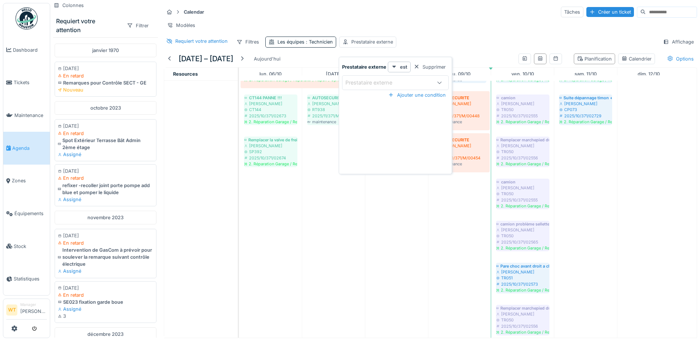
click at [374, 81] on div "Prestataire externe" at bounding box center [395, 82] width 107 height 15
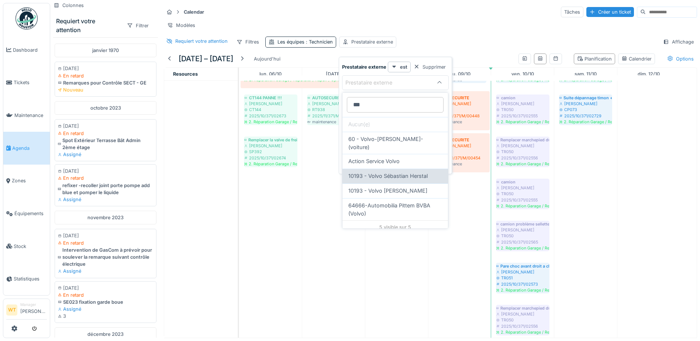
type externe_Q4MDk "***"
drag, startPoint x: 399, startPoint y: 170, endPoint x: 303, endPoint y: 168, distance: 95.6
click at [399, 172] on span "10193 - Volvo Sébastian Herstal" at bounding box center [387, 176] width 79 height 8
type input "*****"
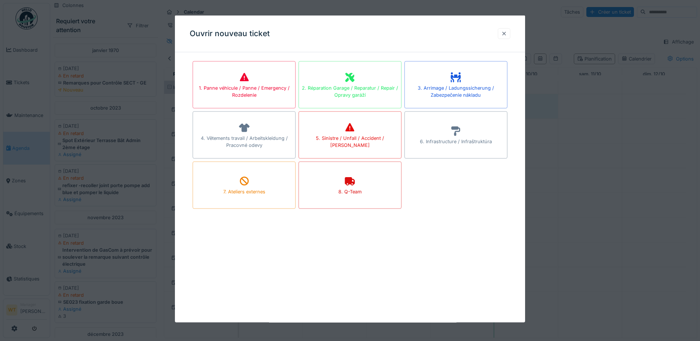
click at [505, 38] on div at bounding box center [504, 33] width 13 height 11
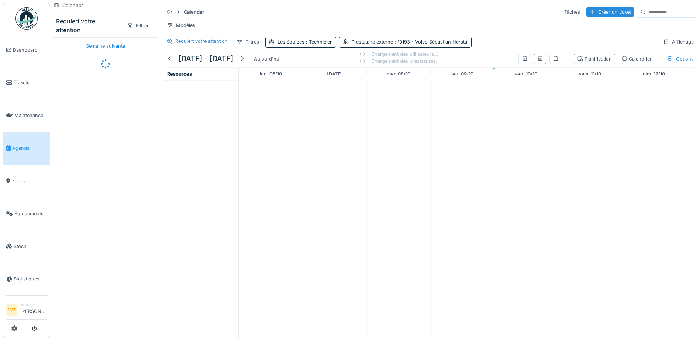
scroll to position [6, 0]
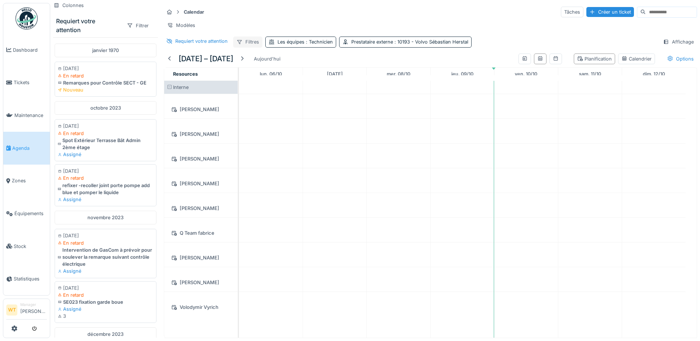
click at [247, 42] on div "Filtres" at bounding box center [247, 42] width 29 height 11
click at [382, 44] on div "Prestataire externe : 10193 - Volvo Sébastian Herstal" at bounding box center [409, 41] width 117 height 7
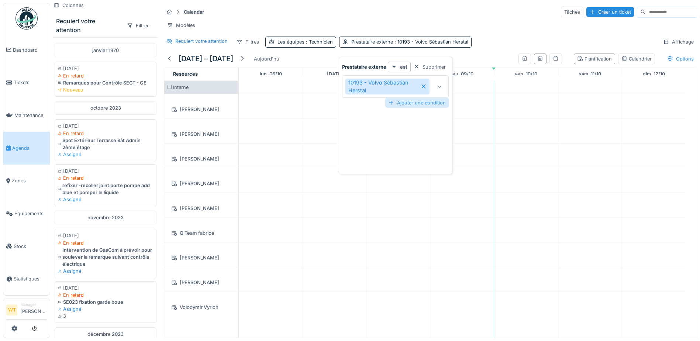
click at [410, 98] on div "Ajouter une condition" at bounding box center [416, 103] width 63 height 10
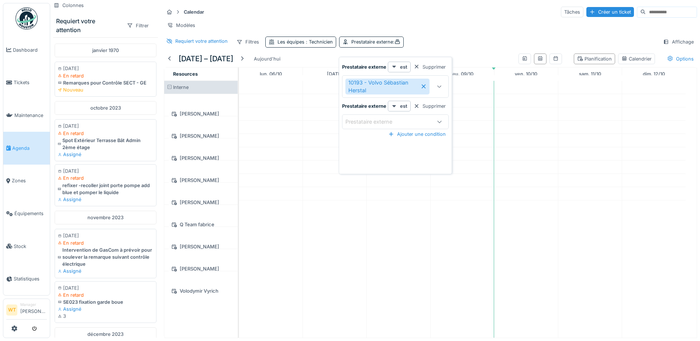
click at [405, 118] on div "Prestataire externe" at bounding box center [387, 122] width 84 height 8
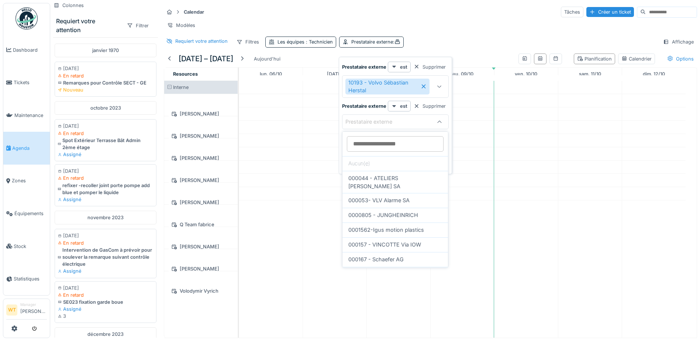
click at [385, 147] on externe_M2MzQ at bounding box center [395, 143] width 97 height 15
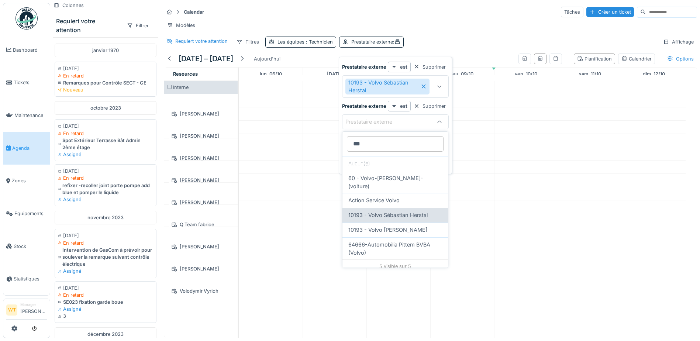
type externe_M2MzQ "***"
click at [411, 211] on span "10193 - Volvo Sébastian Herstal" at bounding box center [387, 215] width 79 height 8
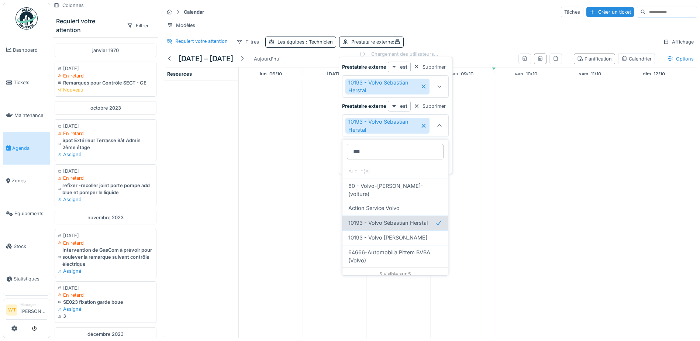
type input "*****"
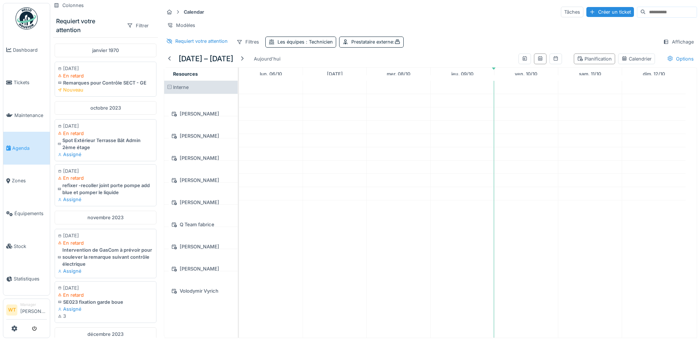
click at [456, 37] on div "Calendar Tâches Créer un ticket Modèles Requiert votre attention Filtres Les éq…" at bounding box center [430, 27] width 539 height 48
click at [394, 43] on div "Prestataire externe :" at bounding box center [371, 42] width 65 height 11
click at [429, 27] on div "Modèles" at bounding box center [430, 25] width 533 height 11
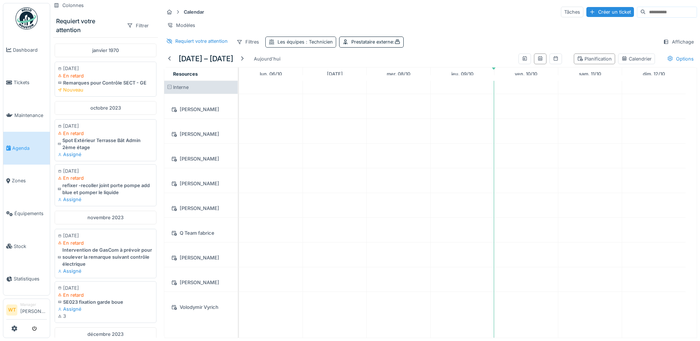
click at [324, 45] on div "Les équipes : Technicien" at bounding box center [305, 41] width 55 height 7
click at [339, 66] on div "Supprimer" at bounding box center [340, 67] width 38 height 10
click at [314, 45] on div "Prestataire externe :" at bounding box center [302, 41] width 49 height 7
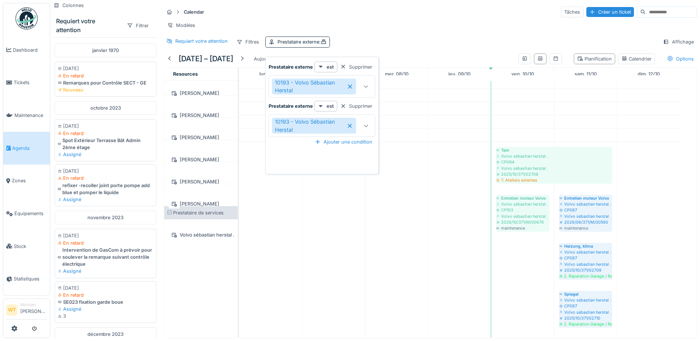
scroll to position [6, 0]
click at [349, 85] on icon at bounding box center [350, 87] width 4 height 4
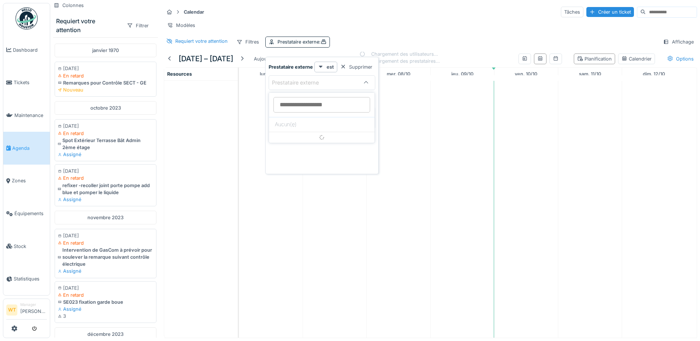
scroll to position [0, 0]
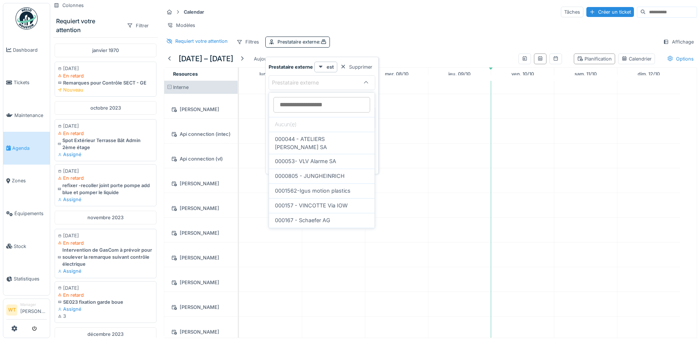
click at [326, 83] on div "Prestataire externe" at bounding box center [300, 83] width 57 height 8
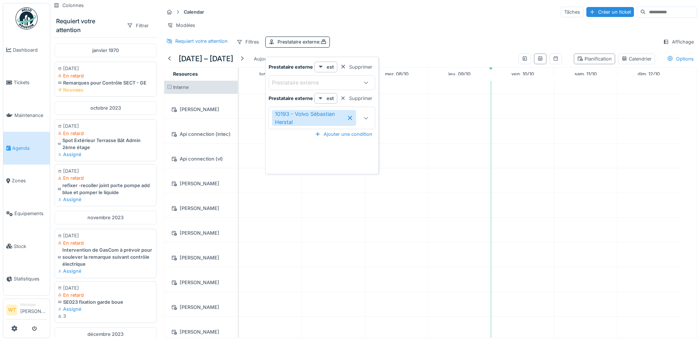
click at [329, 84] on div "Prestataire externe" at bounding box center [300, 83] width 57 height 8
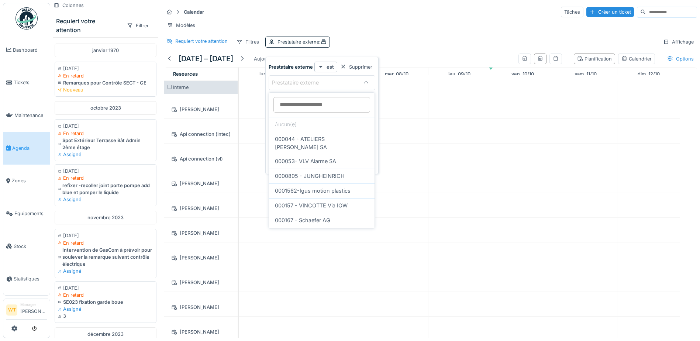
click at [333, 103] on externe_Q2Mzc at bounding box center [321, 104] width 97 height 15
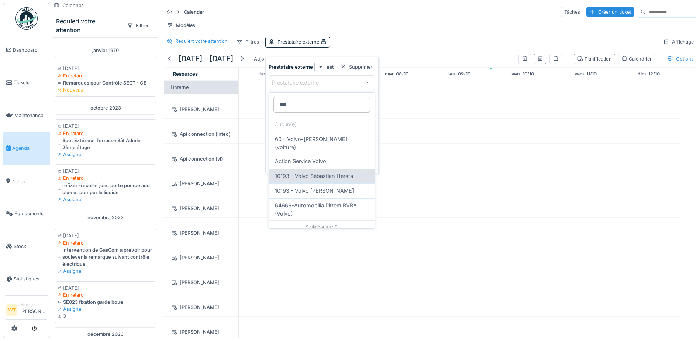
type externe_Q2Mzc "***"
click at [327, 172] on span "10193 - Volvo Sébastian Herstal" at bounding box center [314, 176] width 79 height 8
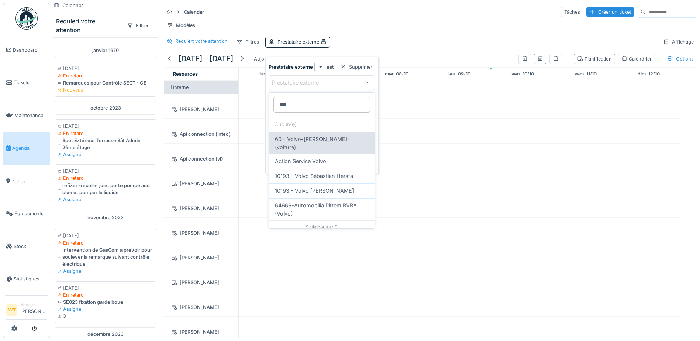
type input "*****"
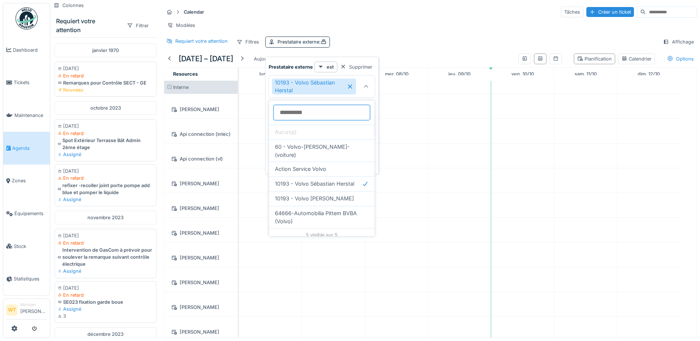
click at [320, 111] on externe_Q2Mzc at bounding box center [321, 112] width 97 height 15
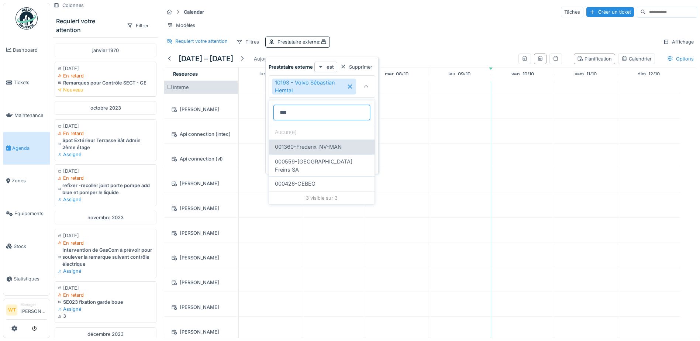
type externe_Q2Mzc "***"
click at [321, 147] on span "001360-Frederix-NV-MAN" at bounding box center [308, 147] width 67 height 8
type input "**********"
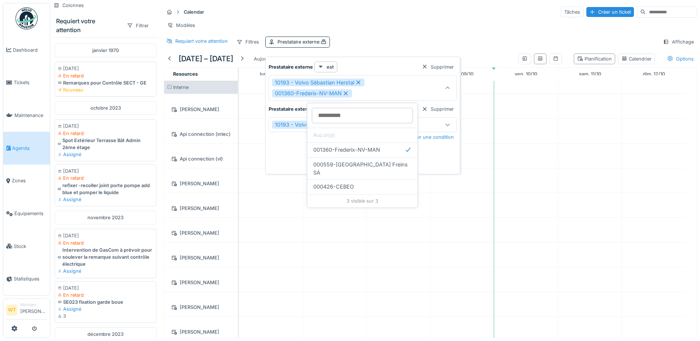
drag, startPoint x: 431, startPoint y: 127, endPoint x: 426, endPoint y: 128, distance: 4.9
click at [431, 127] on div "10193 - Volvo Sébastian Herstal" at bounding box center [363, 124] width 188 height 15
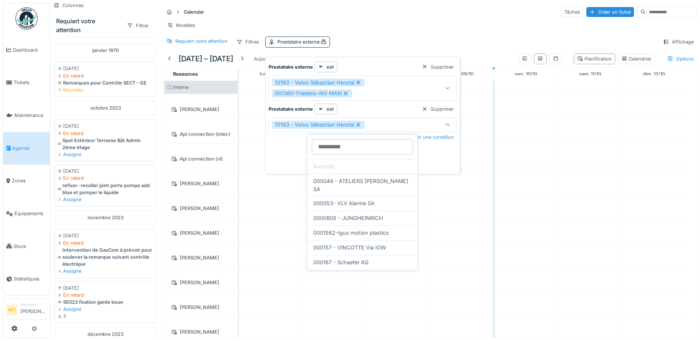
click at [357, 123] on icon at bounding box center [358, 124] width 7 height 5
click at [434, 111] on div "Supprimer" at bounding box center [438, 109] width 38 height 10
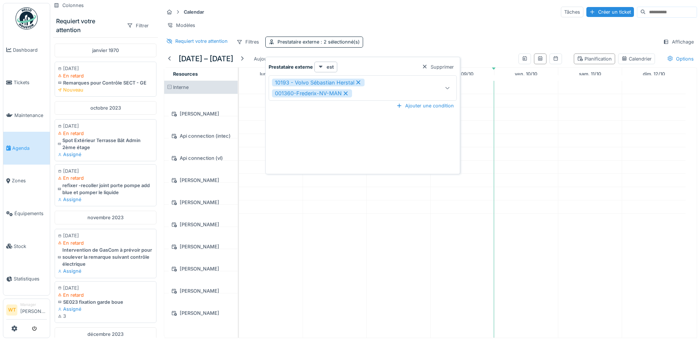
click at [381, 93] on div "10193 - Volvo Sébastian Herstal 001360-Frederix-NV-MAN" at bounding box center [351, 88] width 158 height 19
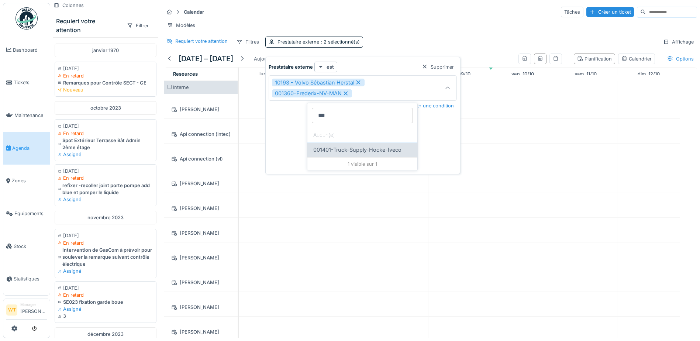
type externe_Q2Mzc "***"
click at [368, 146] on span "001401-Truck-Supply-Hocke-Iveco" at bounding box center [357, 150] width 88 height 8
type input "**********"
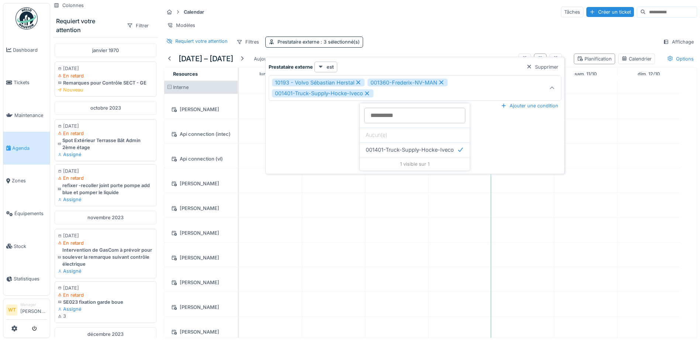
click at [386, 94] on div "10193 - Volvo Sébastian Herstal 001360-Frederix-NV-MAN 001401-Truck-Supply-Hock…" at bounding box center [398, 88] width 252 height 19
type externe_Q2Mzc "***"
click at [400, 149] on span "100000018-Q team Alleur" at bounding box center [398, 150] width 64 height 8
type input "**********"
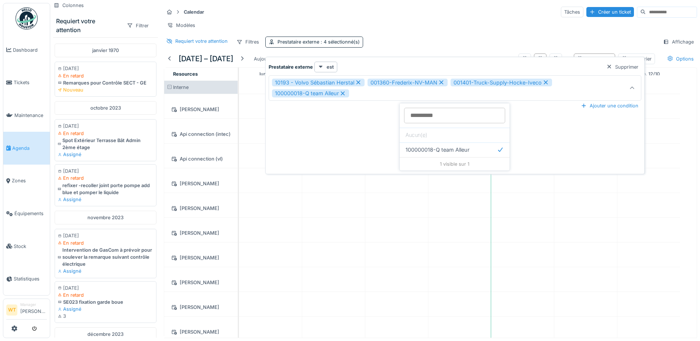
click at [372, 89] on div "10193 - Volvo Sébastian Herstal 001360-Frederix-NV-MAN 001401-Truck-Supply-Hock…" at bounding box center [434, 88] width 324 height 19
click at [375, 95] on div "10193 - Volvo Sébastian Herstal 001360-Frederix-NV-MAN 001401-Truck-Supply-Hock…" at bounding box center [434, 88] width 324 height 19
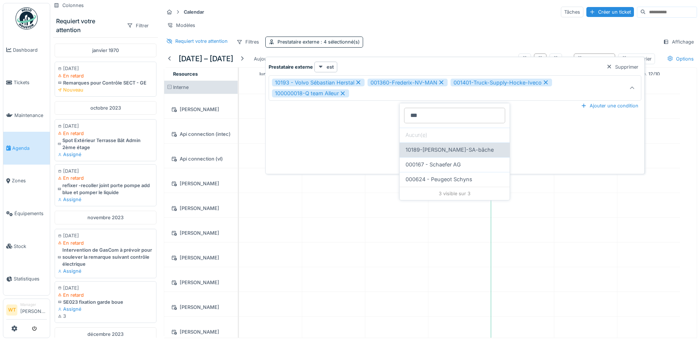
type externe_Q2Mzc "***"
click at [437, 149] on span "10189-Schreiber-SA-bâche" at bounding box center [450, 150] width 88 height 8
type input "**********"
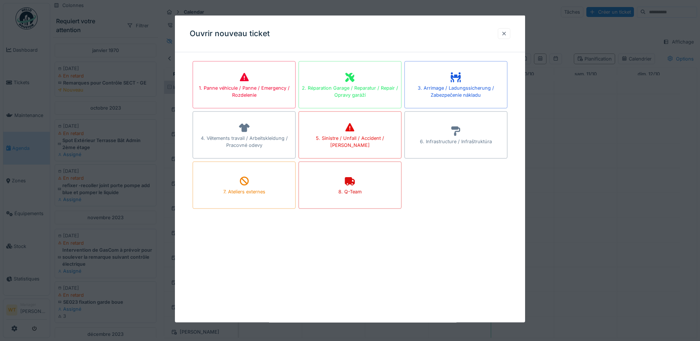
click at [505, 35] on div at bounding box center [504, 33] width 6 height 7
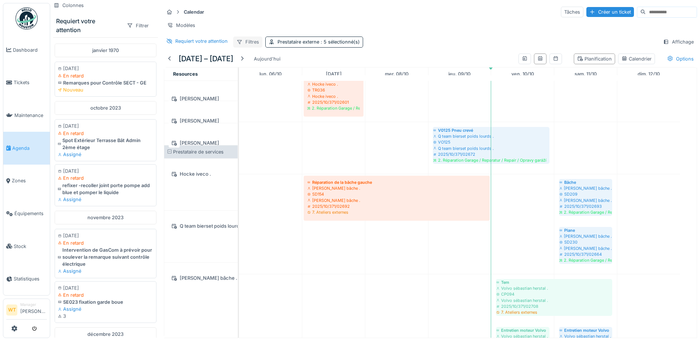
click at [251, 45] on div "Filtres" at bounding box center [247, 42] width 29 height 11
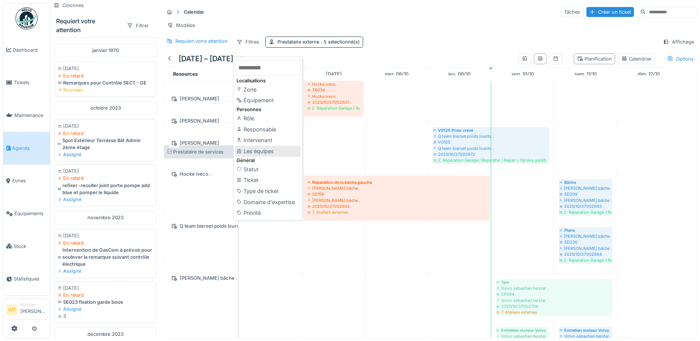
click at [271, 152] on div "Les équipes" at bounding box center [268, 151] width 66 height 11
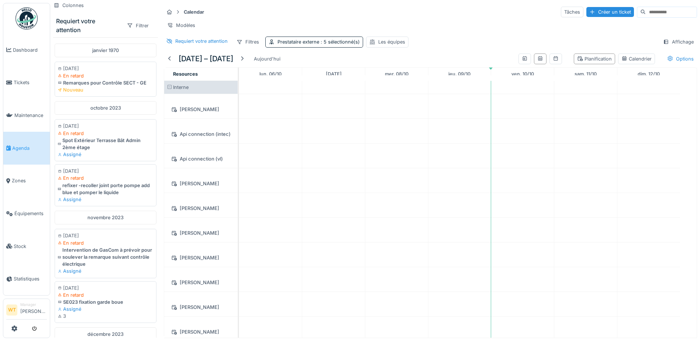
scroll to position [83, 0]
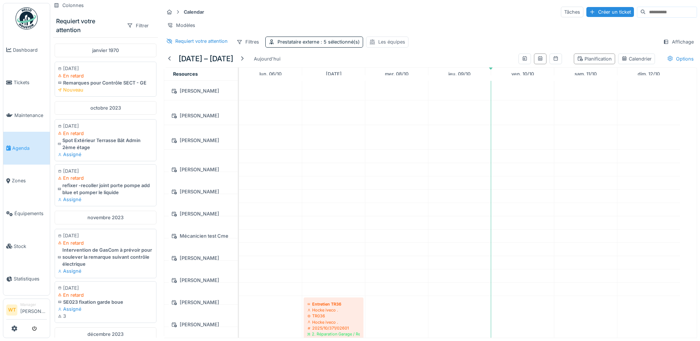
click at [388, 43] on div "Les équipes" at bounding box center [387, 42] width 42 height 11
click at [370, 44] on icon at bounding box center [372, 41] width 5 height 5
click at [379, 45] on div "Les équipes" at bounding box center [391, 41] width 27 height 7
click at [394, 80] on div "Les équipes" at bounding box center [392, 83] width 41 height 8
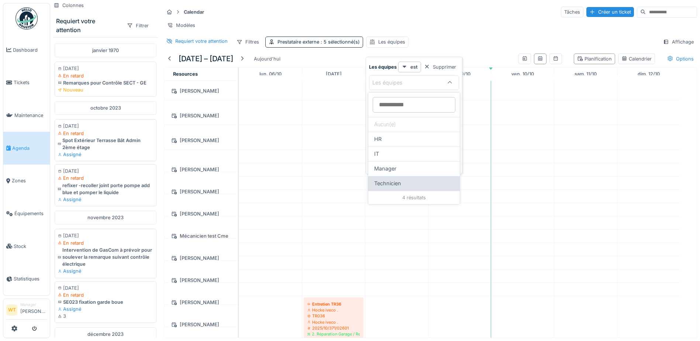
click at [395, 185] on span "Technicien" at bounding box center [387, 183] width 27 height 8
type input "***"
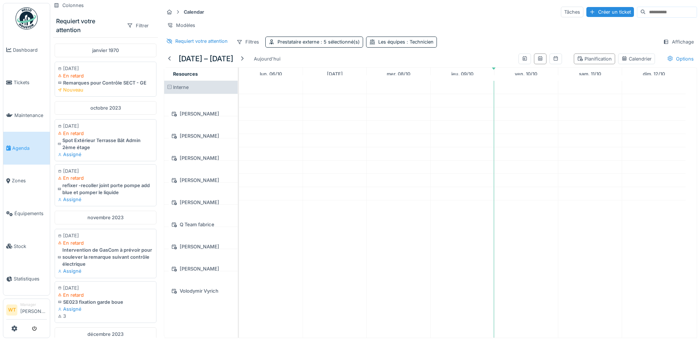
click at [349, 60] on div "6 – 12 oct. 2025 Aujourd'hui Planification Calendrier Options" at bounding box center [430, 59] width 533 height 17
click at [347, 47] on div "Prestataire externe : 5 sélectionné(s)" at bounding box center [314, 42] width 98 height 11
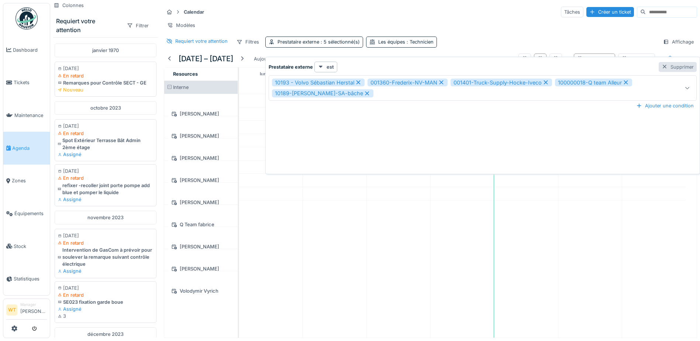
click at [662, 68] on div at bounding box center [665, 66] width 6 height 7
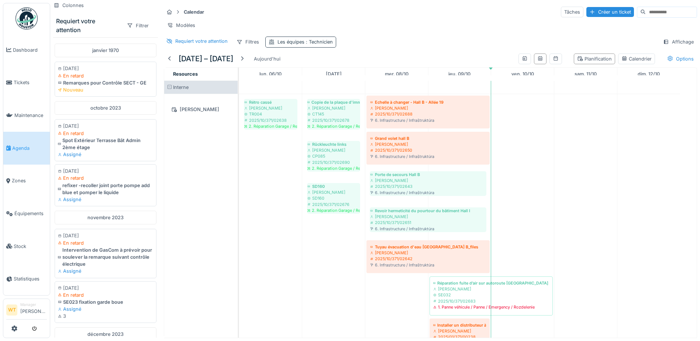
click at [311, 45] on span ": Technicien" at bounding box center [318, 42] width 28 height 6
click at [248, 47] on div "Filtres" at bounding box center [247, 42] width 29 height 11
click at [314, 45] on span ": Technicien" at bounding box center [318, 42] width 28 height 6
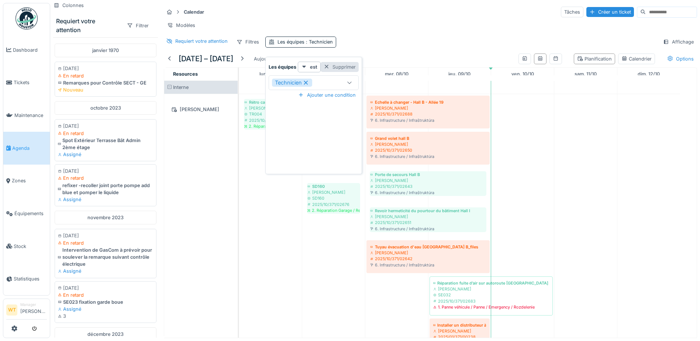
click at [328, 66] on div at bounding box center [327, 66] width 6 height 7
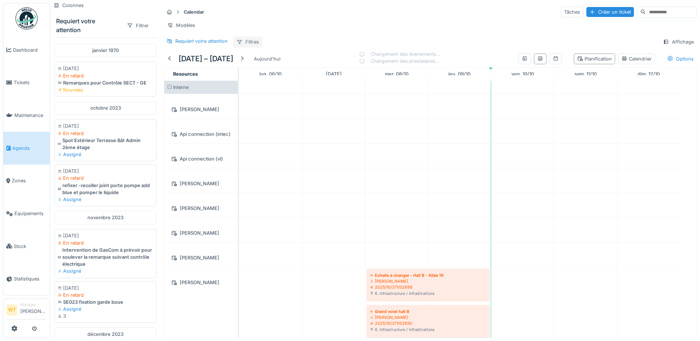
click at [255, 47] on div "Filtres" at bounding box center [247, 42] width 29 height 11
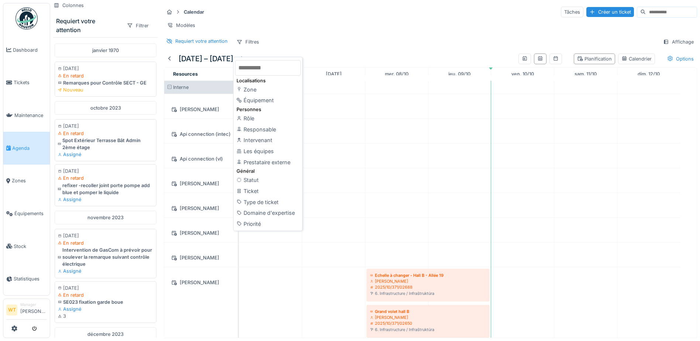
click at [285, 165] on div "Prestataire externe" at bounding box center [268, 162] width 66 height 11
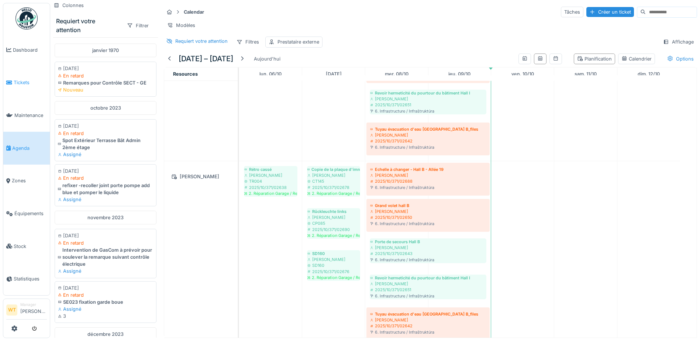
click at [17, 82] on span "Tickets" at bounding box center [30, 82] width 33 height 7
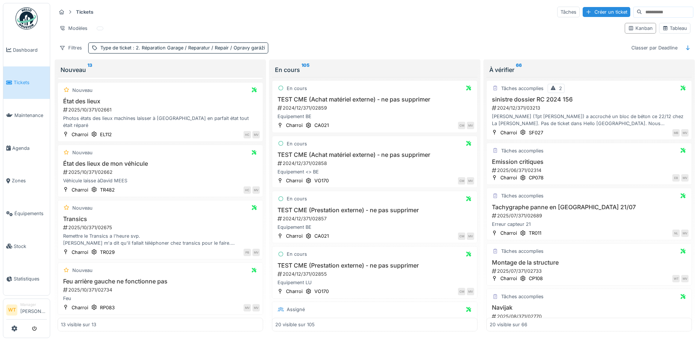
scroll to position [5, 0]
click at [142, 278] on h3 "Feu arrière gauche ne fonctionne pas" at bounding box center [160, 281] width 199 height 7
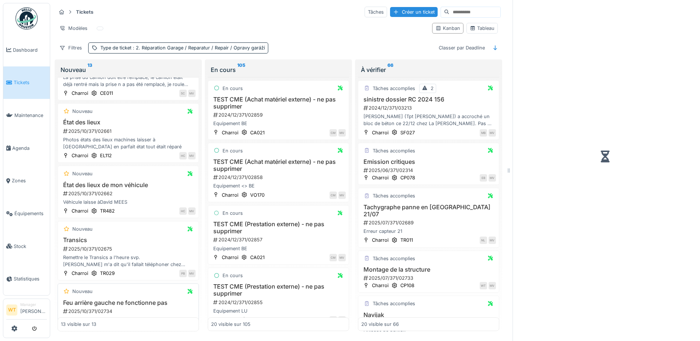
scroll to position [524, 0]
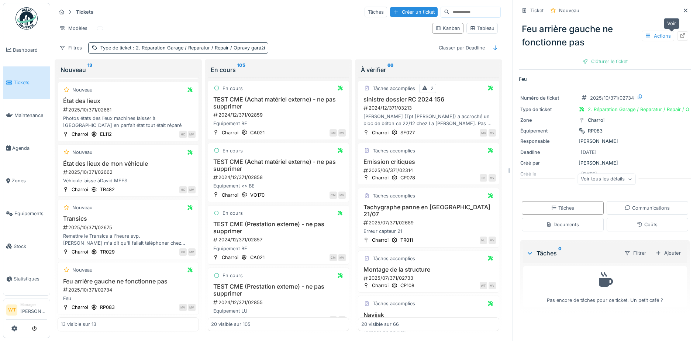
click at [680, 34] on div at bounding box center [683, 35] width 6 height 7
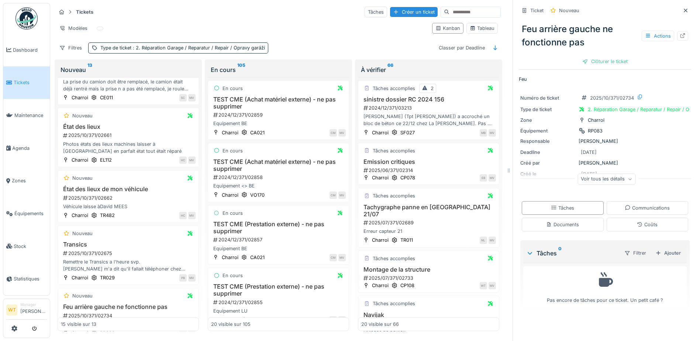
scroll to position [635, 0]
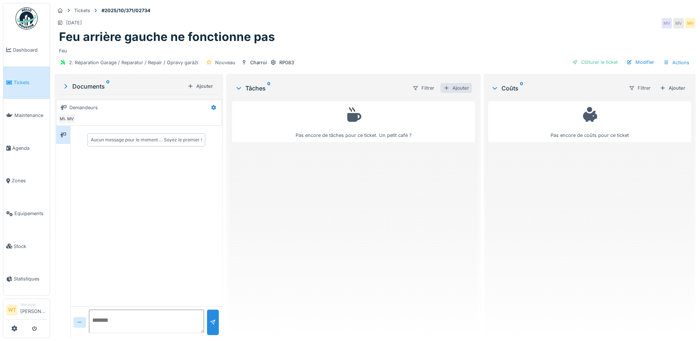
click at [457, 88] on div "Ajouter" at bounding box center [456, 88] width 31 height 10
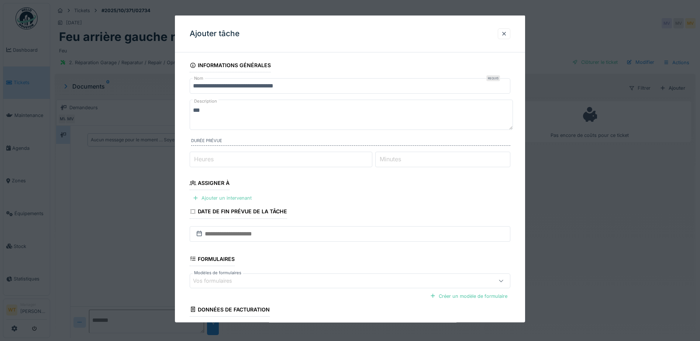
click at [234, 199] on div "Ajouter un intervenant" at bounding box center [222, 198] width 65 height 10
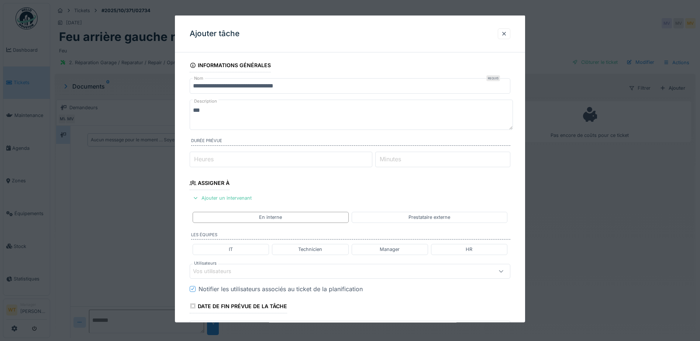
click at [258, 273] on div "Vos utilisateurs" at bounding box center [331, 271] width 276 height 8
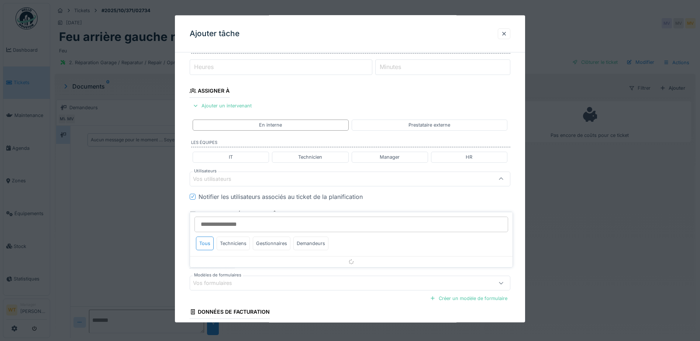
scroll to position [102, 0]
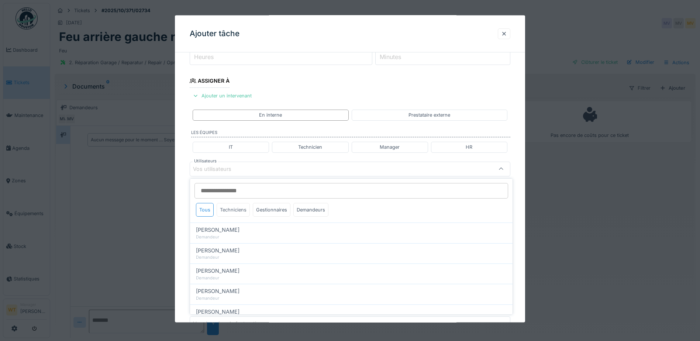
click at [234, 212] on div "Techniciens" at bounding box center [233, 210] width 33 height 14
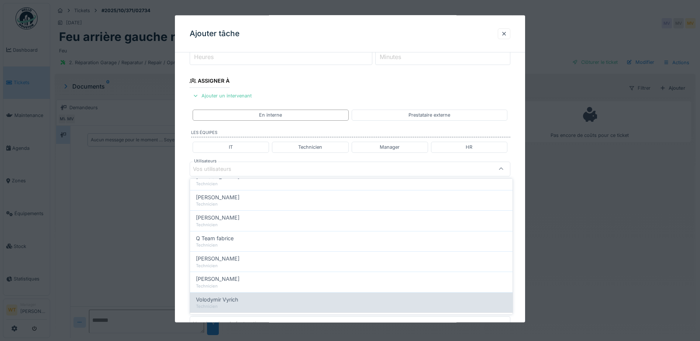
scroll to position [126, 0]
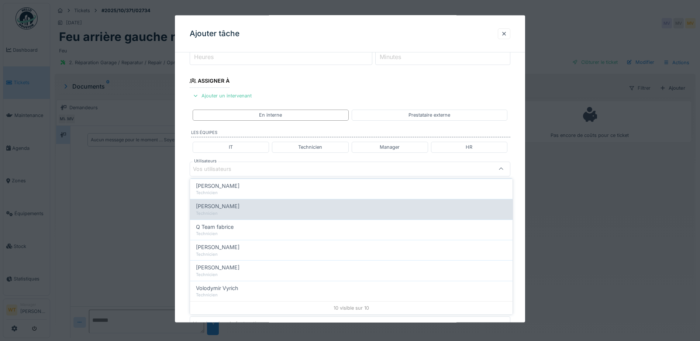
click at [238, 211] on div "Technicien" at bounding box center [351, 213] width 311 height 6
type input "*****"
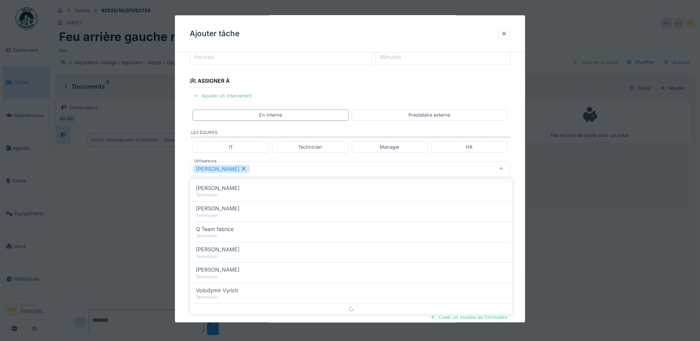
scroll to position [0, 0]
click at [277, 170] on div "[PERSON_NAME]" at bounding box center [331, 169] width 276 height 8
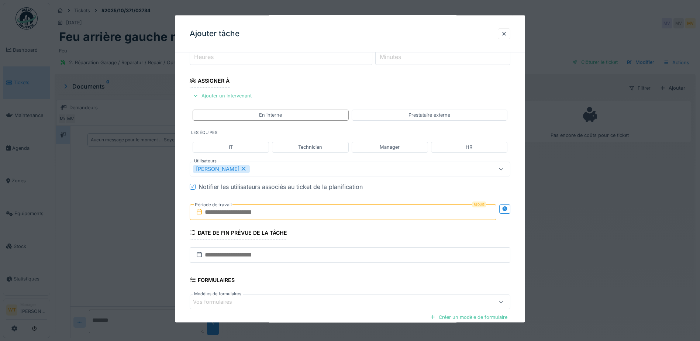
click at [265, 218] on input "text" at bounding box center [343, 211] width 307 height 15
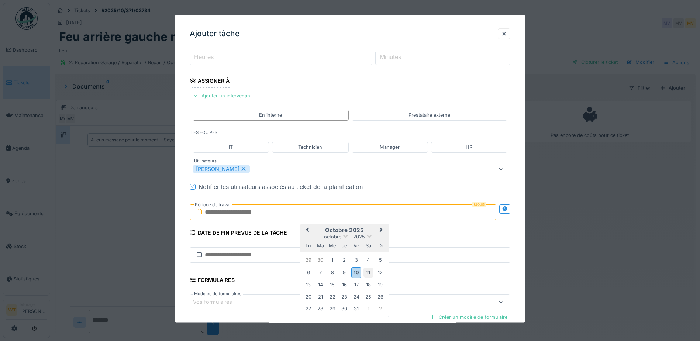
click at [363, 272] on div "11" at bounding box center [368, 272] width 10 height 10
click at [364, 272] on div "11" at bounding box center [368, 272] width 10 height 10
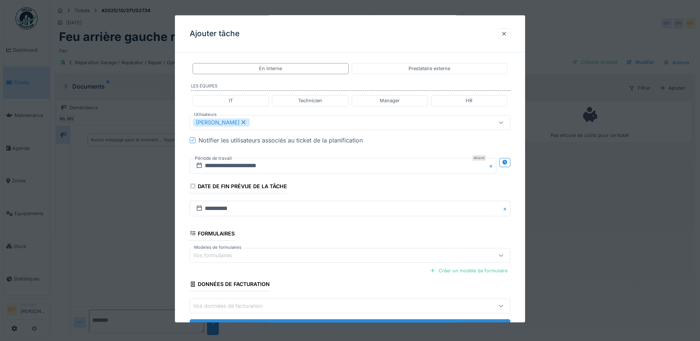
scroll to position [182, 0]
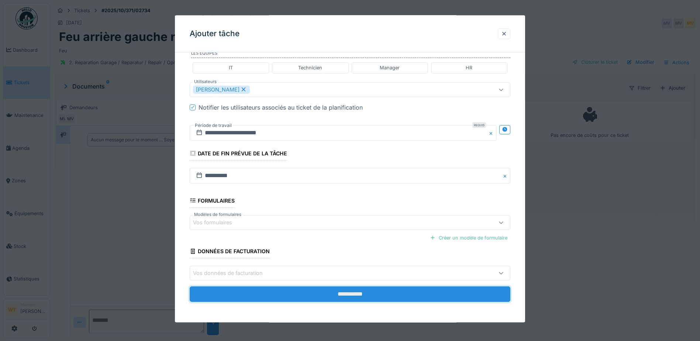
click at [335, 299] on input "**********" at bounding box center [350, 293] width 321 height 15
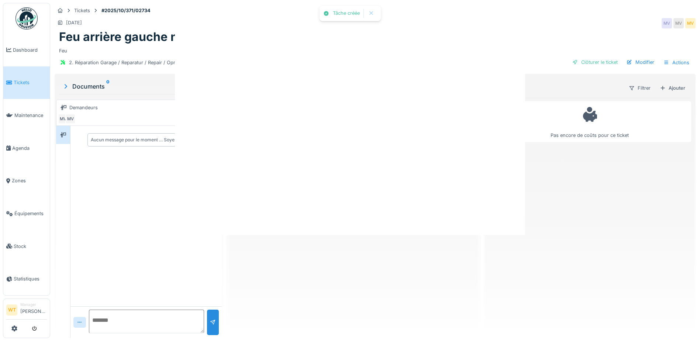
scroll to position [0, 0]
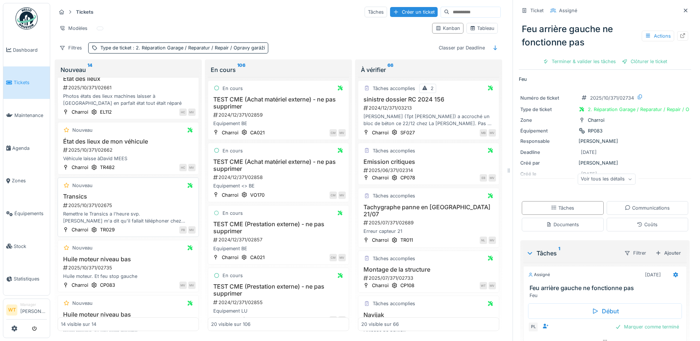
scroll to position [579, 0]
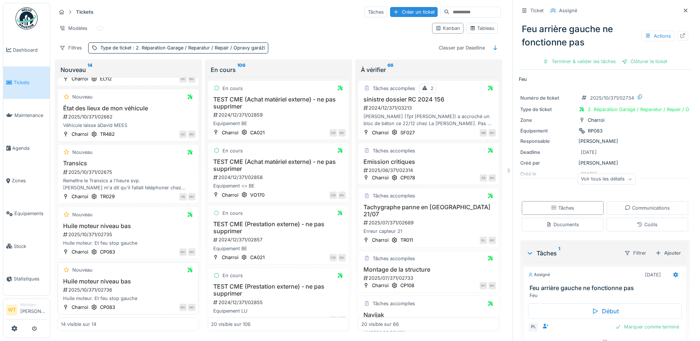
click at [123, 278] on h3 "Huile moteur niveau bas" at bounding box center [128, 281] width 135 height 7
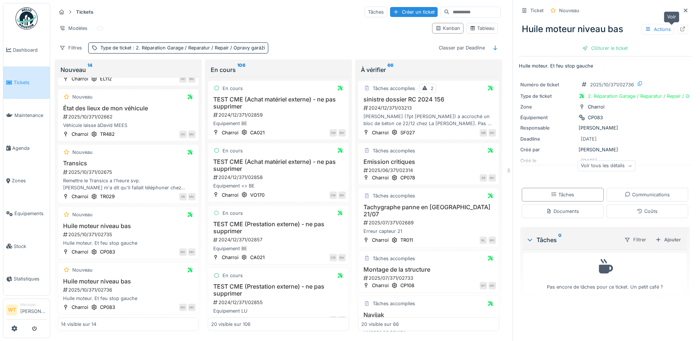
click at [680, 27] on icon at bounding box center [683, 29] width 6 height 5
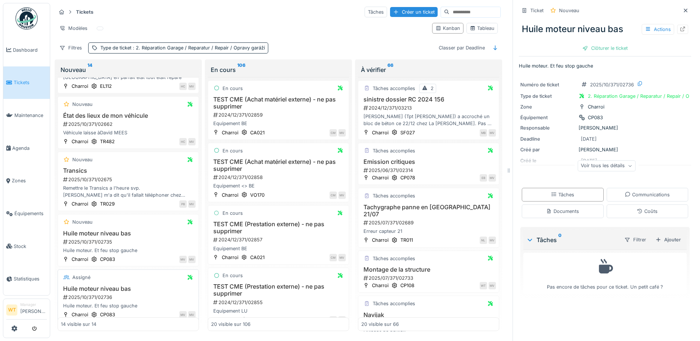
scroll to position [579, 0]
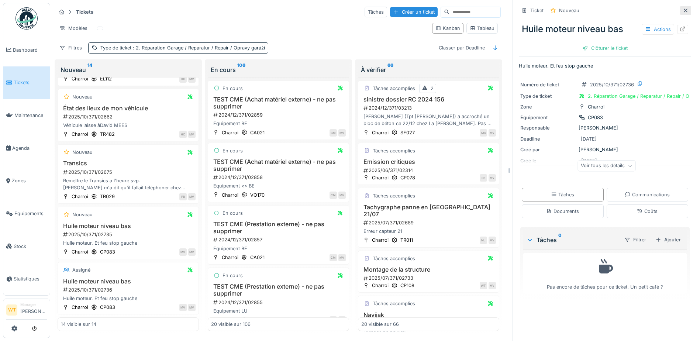
click at [683, 8] on icon at bounding box center [686, 10] width 6 height 5
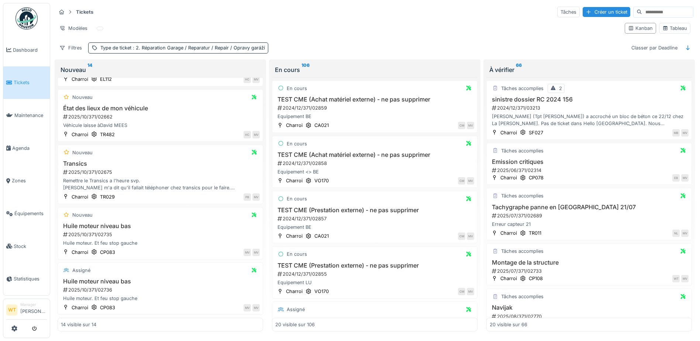
scroll to position [528, 0]
click at [32, 145] on span "Agenda" at bounding box center [29, 148] width 35 height 7
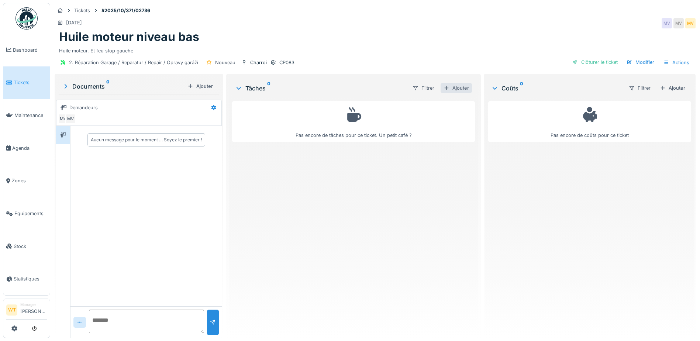
click at [462, 86] on div "Ajouter" at bounding box center [456, 88] width 31 height 10
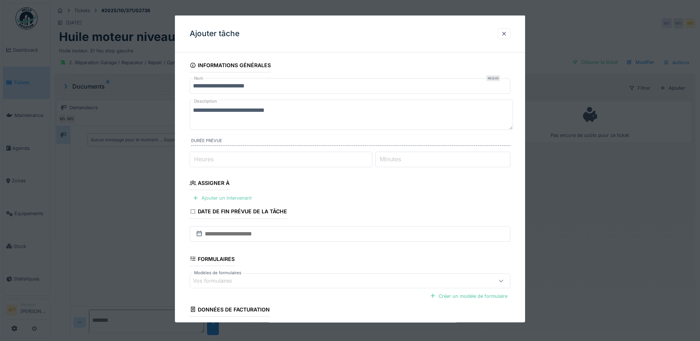
click at [240, 197] on div "Ajouter un intervenant" at bounding box center [222, 198] width 65 height 10
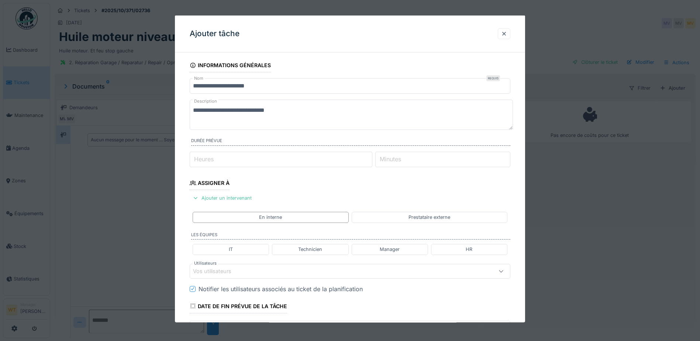
click at [278, 272] on div "Vos utilisateurs" at bounding box center [331, 271] width 276 height 8
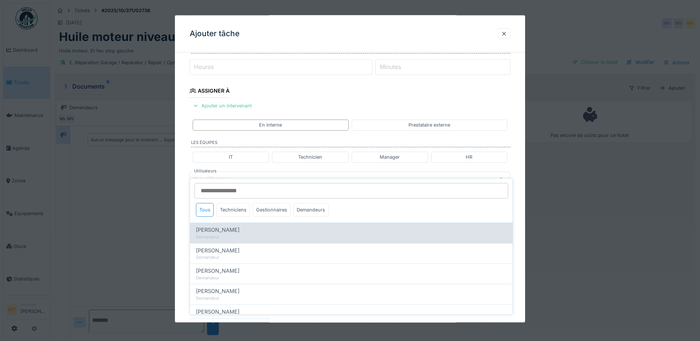
scroll to position [102, 0]
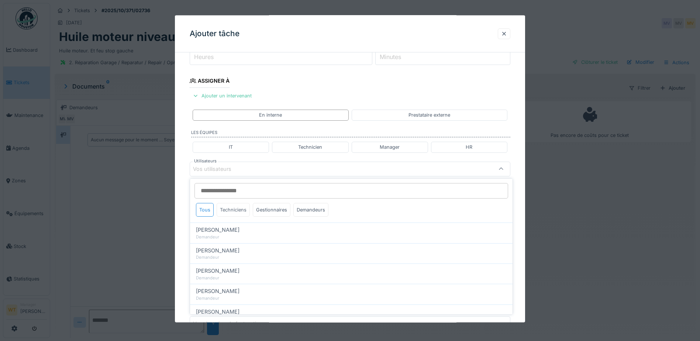
click at [238, 213] on div "Techniciens" at bounding box center [233, 210] width 33 height 14
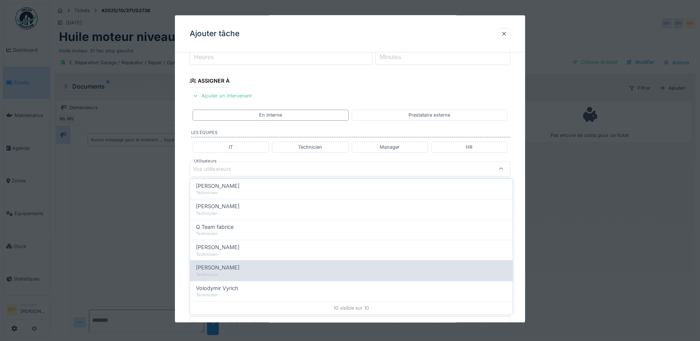
scroll to position [6, 0]
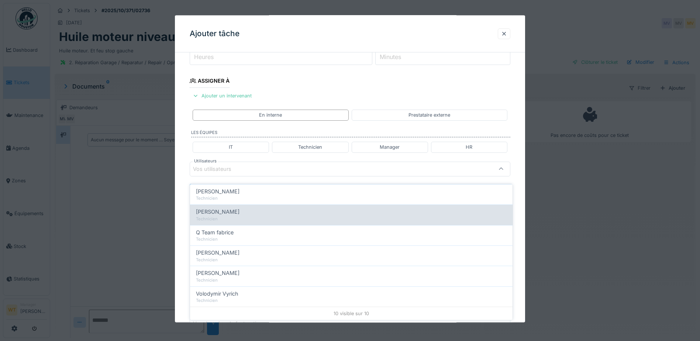
click at [241, 216] on div "Technicien" at bounding box center [351, 219] width 311 height 6
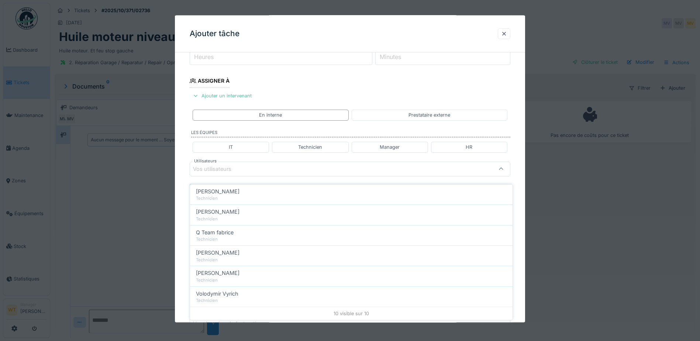
type input "*****"
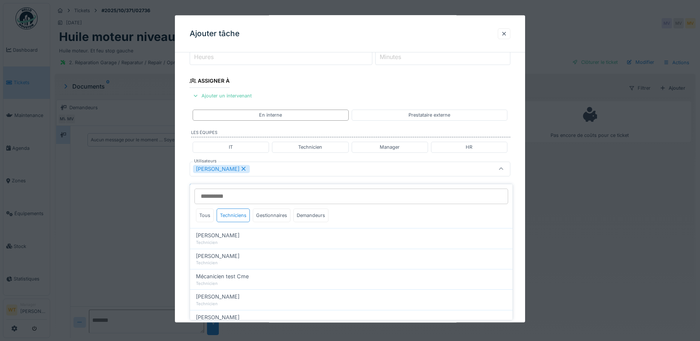
click at [285, 170] on div "[PERSON_NAME]" at bounding box center [331, 169] width 276 height 8
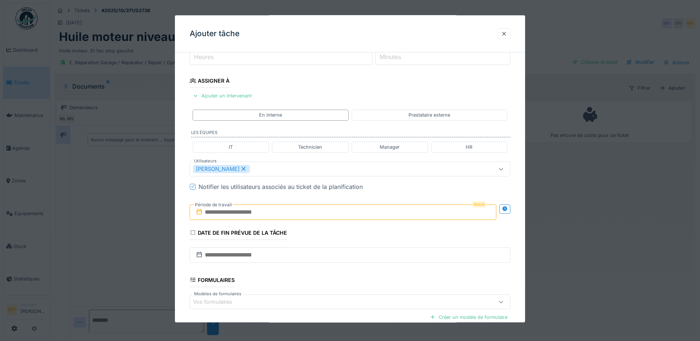
click at [266, 220] on input "text" at bounding box center [343, 211] width 307 height 15
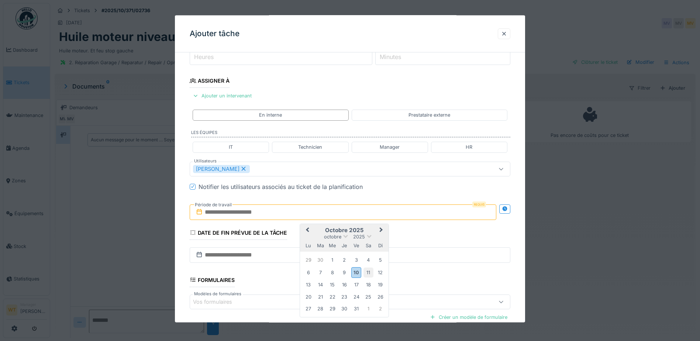
click at [370, 269] on div "11" at bounding box center [368, 272] width 10 height 10
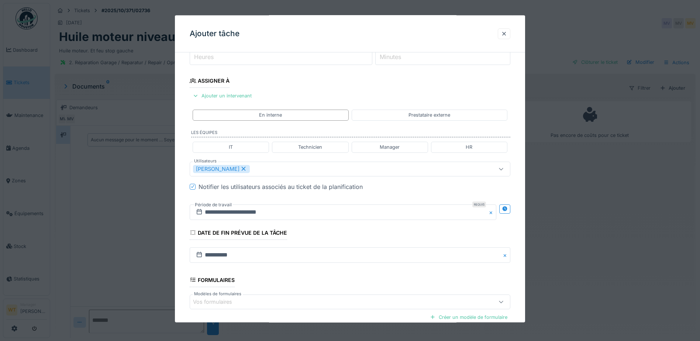
scroll to position [182, 0]
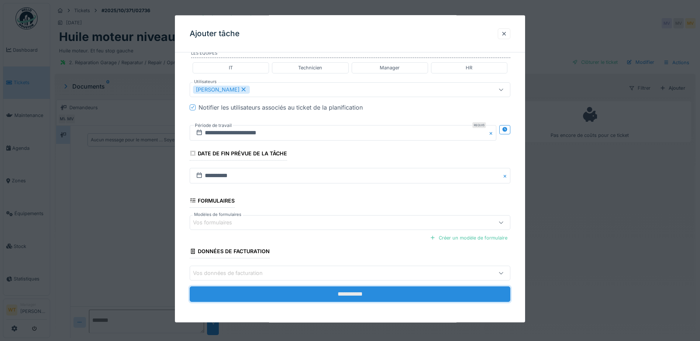
click at [324, 293] on input "**********" at bounding box center [350, 293] width 321 height 15
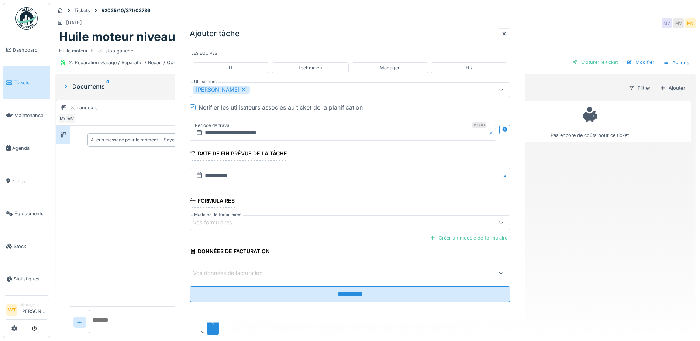
scroll to position [0, 0]
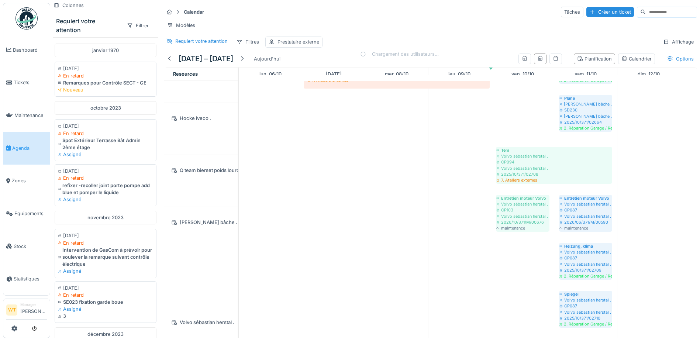
scroll to position [1927, 0]
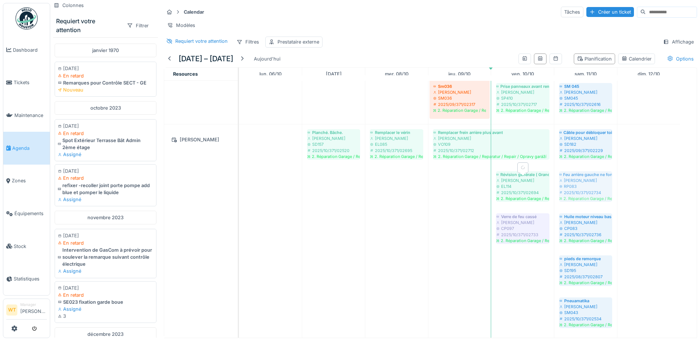
drag, startPoint x: 576, startPoint y: 187, endPoint x: 533, endPoint y: 194, distance: 44.2
click at [239, 194] on div "Planché. Bâche. [PERSON_NAME] SD157 2025/10/371/02520 2. Réparation Garage / Re…" at bounding box center [239, 231] width 0 height 214
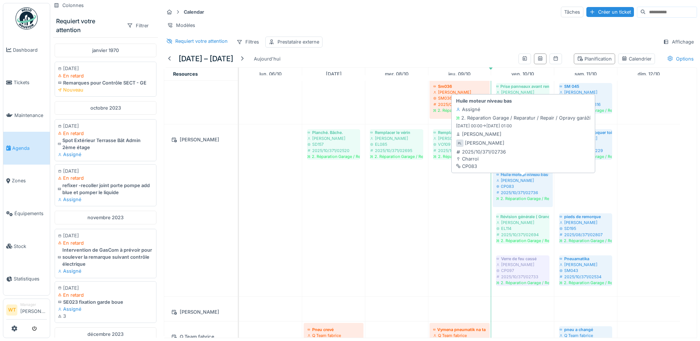
drag, startPoint x: 586, startPoint y: 197, endPoint x: 536, endPoint y: 201, distance: 50.0
click at [239, 202] on div "Planché. Bâche. [PERSON_NAME] SD157 2025/10/371/02520 2. Réparation Garage / Re…" at bounding box center [239, 210] width 0 height 172
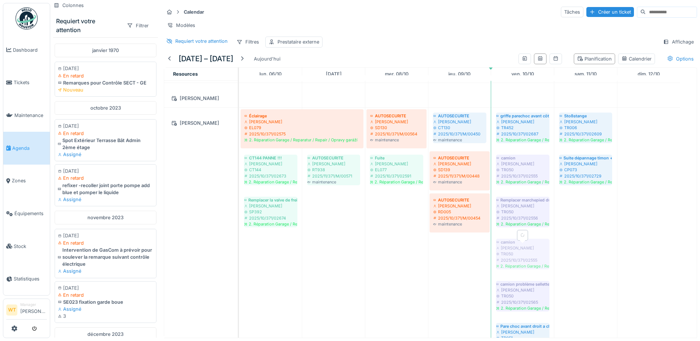
drag, startPoint x: 528, startPoint y: 258, endPoint x: 561, endPoint y: 241, distance: 37.1
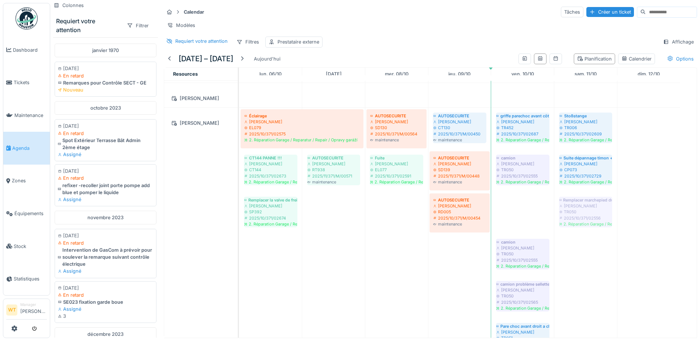
drag, startPoint x: 566, startPoint y: 207, endPoint x: 596, endPoint y: 200, distance: 30.6
click at [239, 200] on div "Éclairage [PERSON_NAME] EL079 2025/10/371/02575 2. Réparation Garage / Reparatu…" at bounding box center [239, 278] width 0 height 340
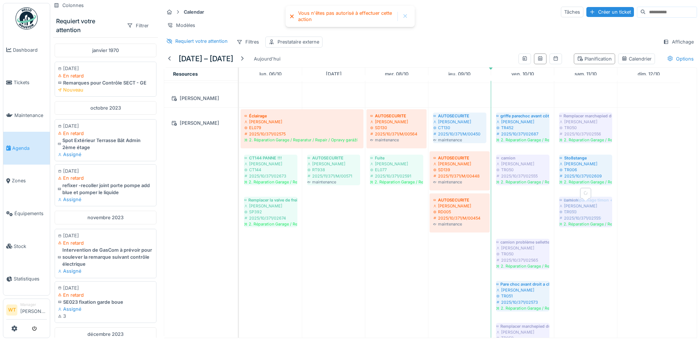
drag, startPoint x: 533, startPoint y: 221, endPoint x: 588, endPoint y: 214, distance: 56.2
click at [239, 214] on div "Éclairage Sergej Mandzjuk EL079 2025/10/371/02575 2. Réparation Garage / Repara…" at bounding box center [239, 257] width 0 height 298
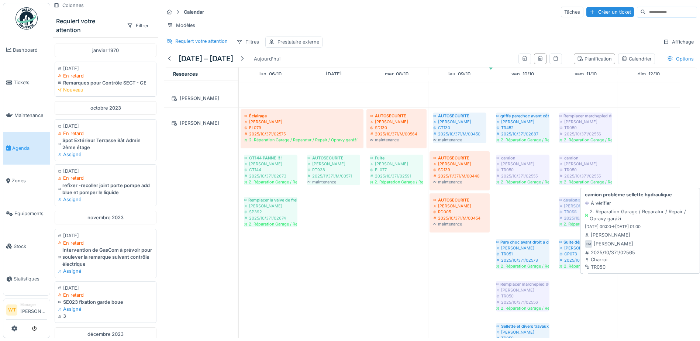
drag, startPoint x: 534, startPoint y: 215, endPoint x: 575, endPoint y: 211, distance: 41.1
click at [239, 207] on div "Éclairage Sergej Mandzjuk EL079 2025/10/371/02575 2. Réparation Garage / Repara…" at bounding box center [239, 236] width 0 height 256
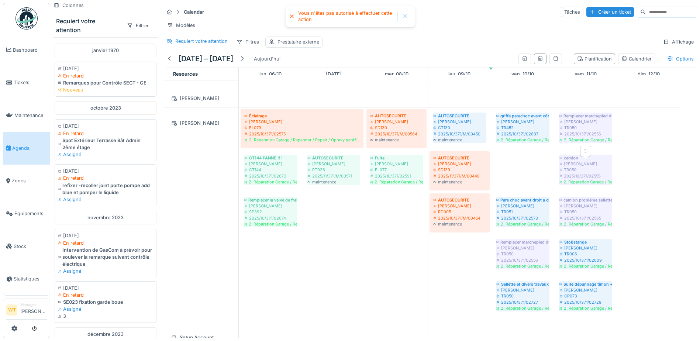
drag, startPoint x: 525, startPoint y: 174, endPoint x: 596, endPoint y: 165, distance: 70.7
click at [239, 165] on div "Éclairage Sergej Mandzjuk EL079 2025/10/371/02575 2. Réparation Garage / Repara…" at bounding box center [239, 215] width 0 height 214
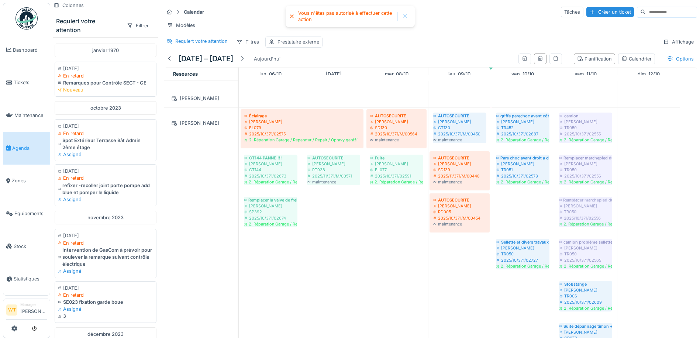
drag, startPoint x: 530, startPoint y: 213, endPoint x: 591, endPoint y: 203, distance: 61.7
click at [239, 202] on div "Éclairage Sergej Mandzjuk EL079 2025/10/371/02575 2. Réparation Garage / Repara…" at bounding box center [239, 236] width 0 height 256
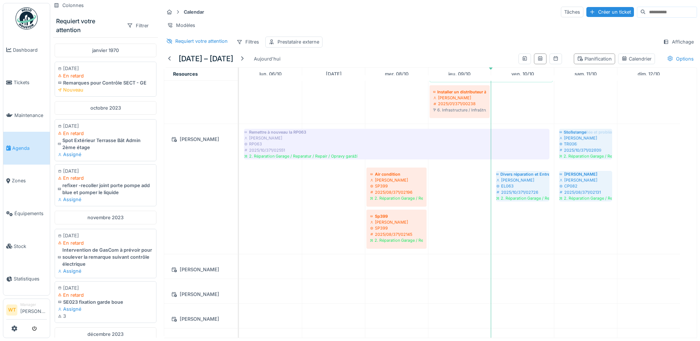
drag, startPoint x: 583, startPoint y: 224, endPoint x: 581, endPoint y: 212, distance: 12.0
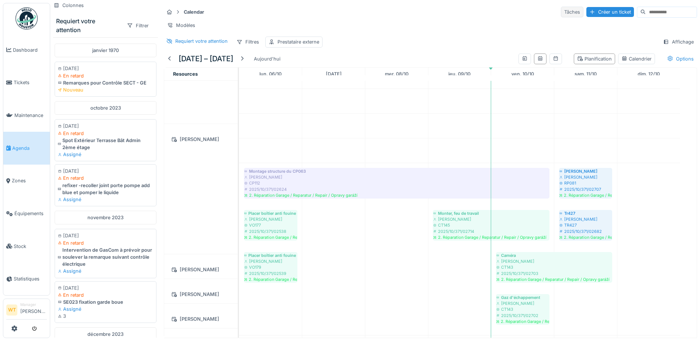
scroll to position [770, 0]
